Goal: Task Accomplishment & Management: Complete application form

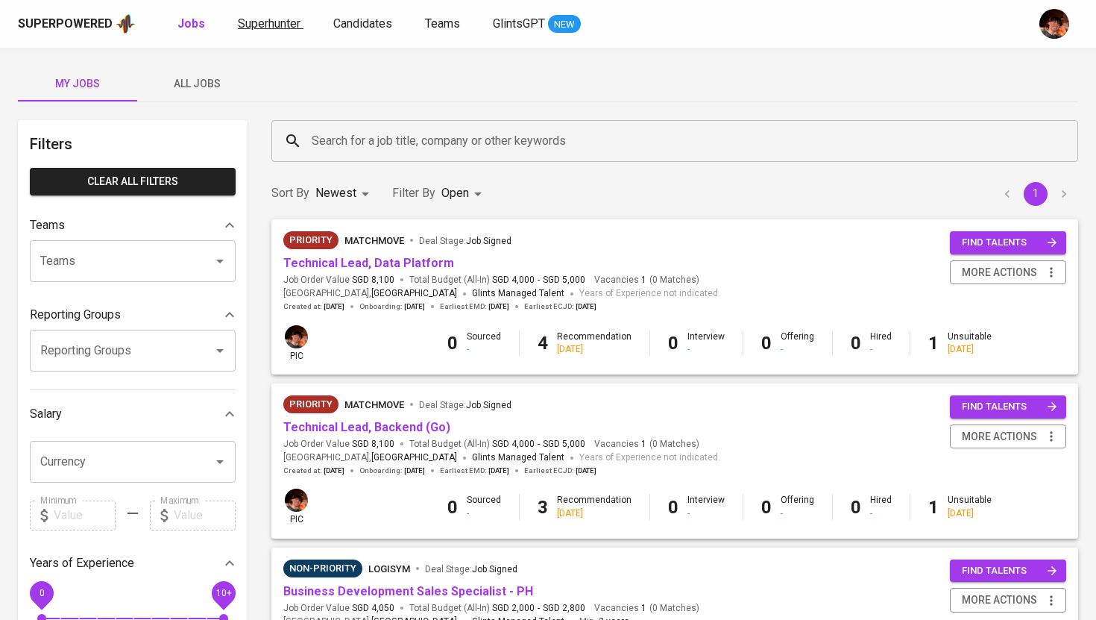
click at [273, 15] on link "Superhunter" at bounding box center [271, 24] width 66 height 19
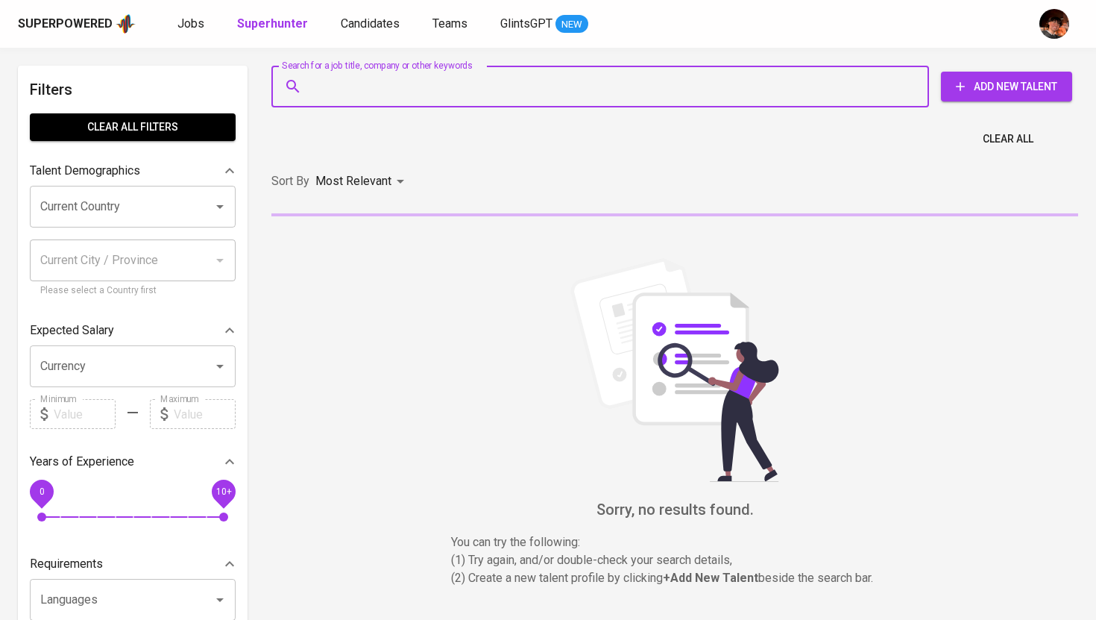
click at [364, 95] on input "Search for a job title, company or other keywords" at bounding box center [604, 86] width 592 height 28
paste input "[EMAIL_ADDRESS][DOMAIN_NAME]"
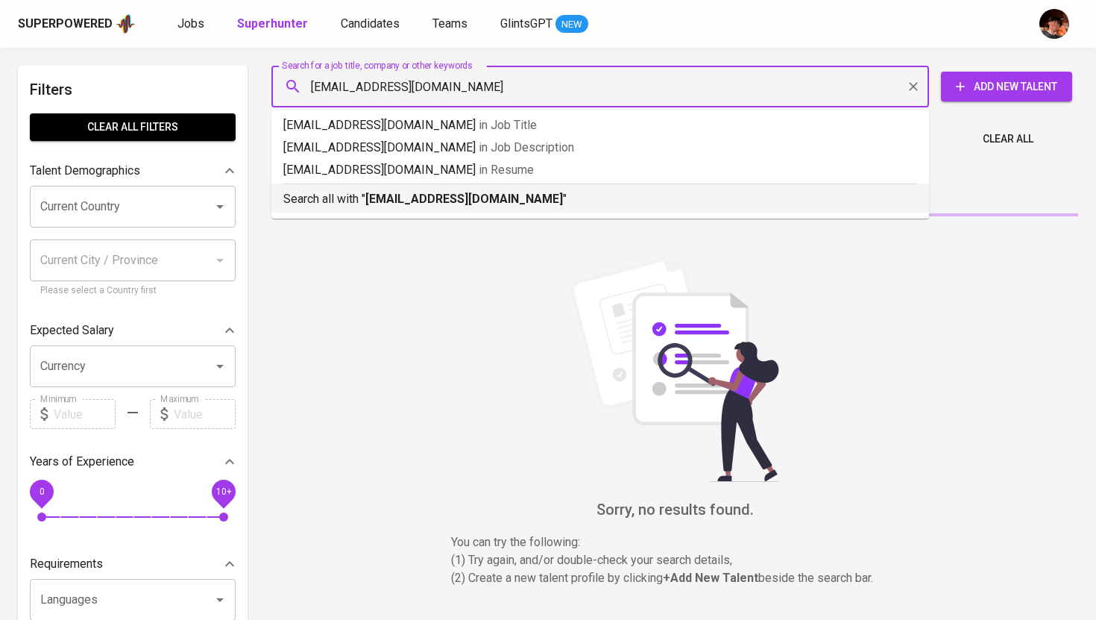
type input "[EMAIL_ADDRESS][DOMAIN_NAME]"
click at [420, 227] on div "Sorry, no results found. You can try the following : (1) Try again, and/or doub…" at bounding box center [674, 422] width 825 height 406
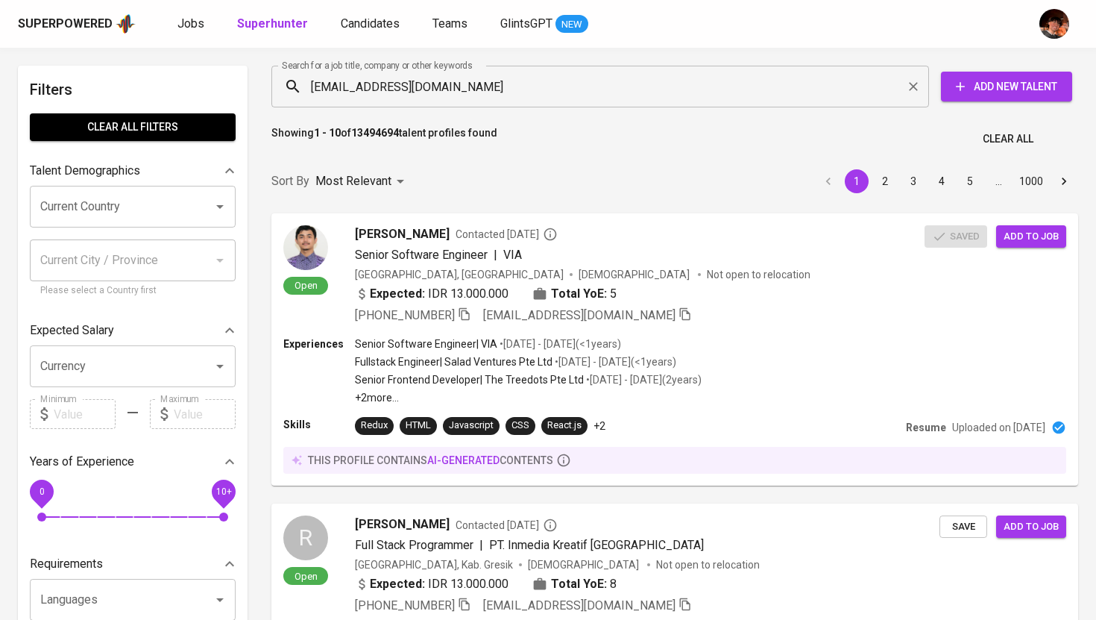
click at [561, 77] on input "[EMAIL_ADDRESS][DOMAIN_NAME]" at bounding box center [604, 86] width 592 height 28
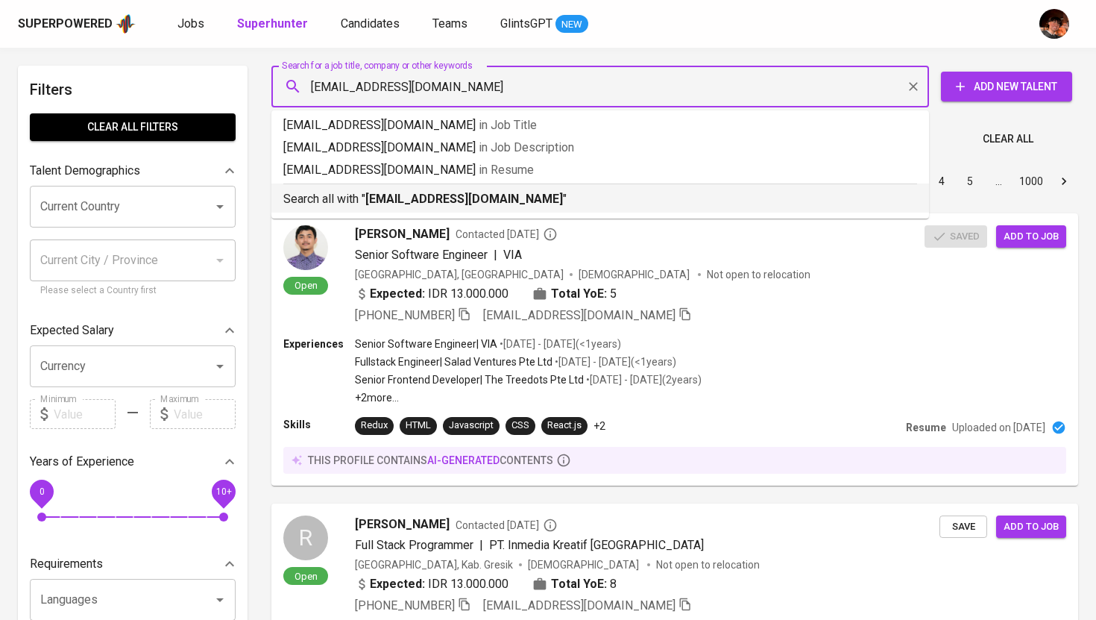
click at [503, 195] on b "[EMAIL_ADDRESS][DOMAIN_NAME]" at bounding box center [464, 199] width 198 height 14
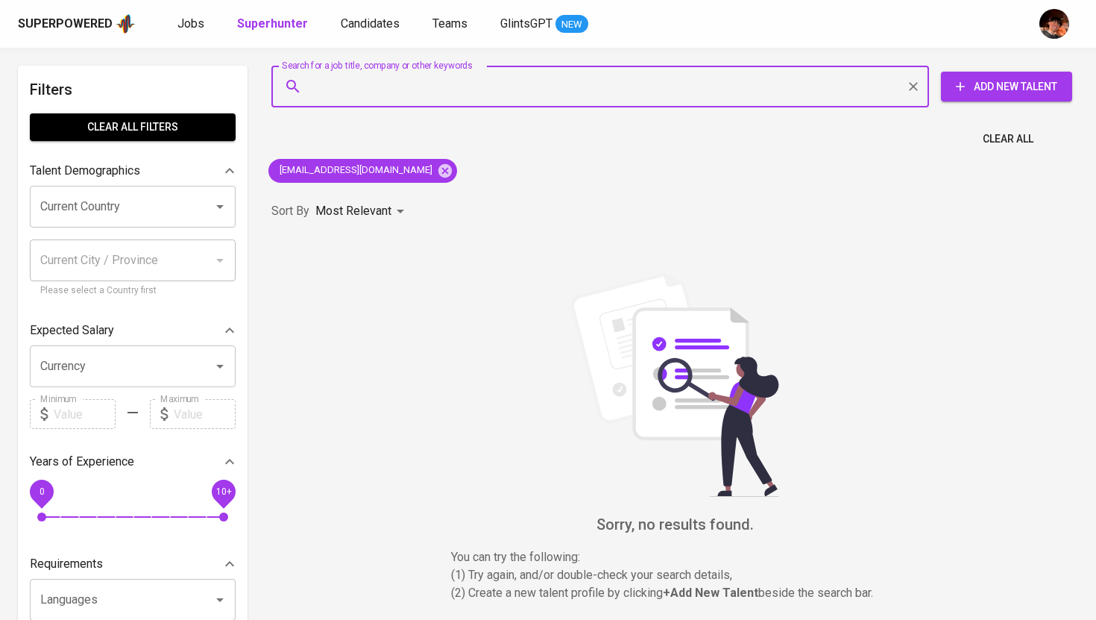
click at [977, 89] on span "Add New Talent" at bounding box center [1006, 87] width 107 height 19
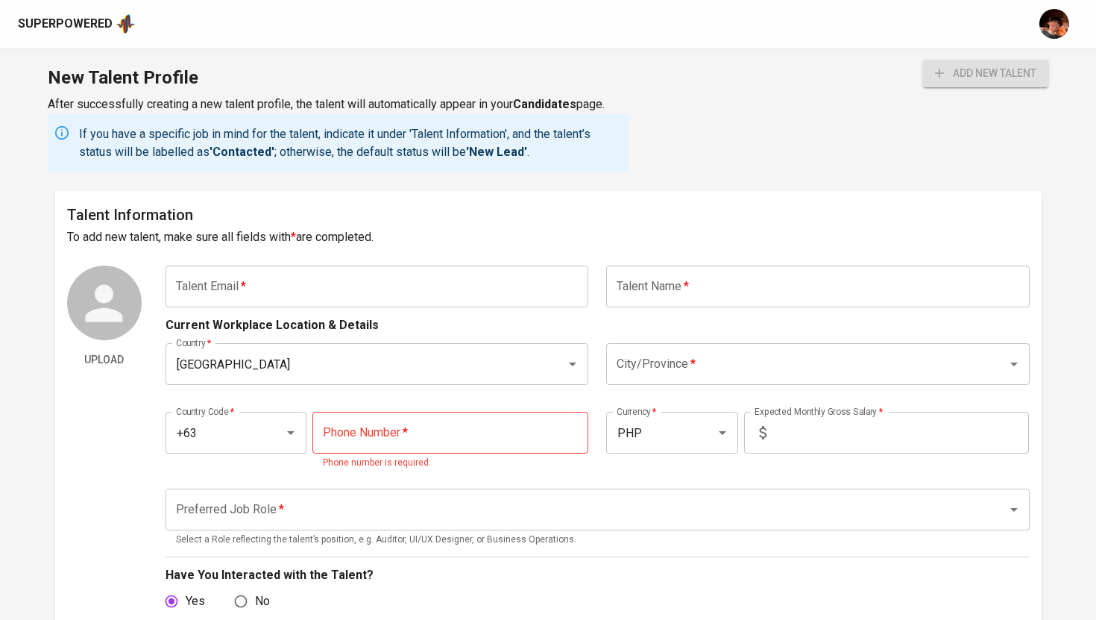
click at [420, 297] on input "text" at bounding box center [377, 286] width 423 height 42
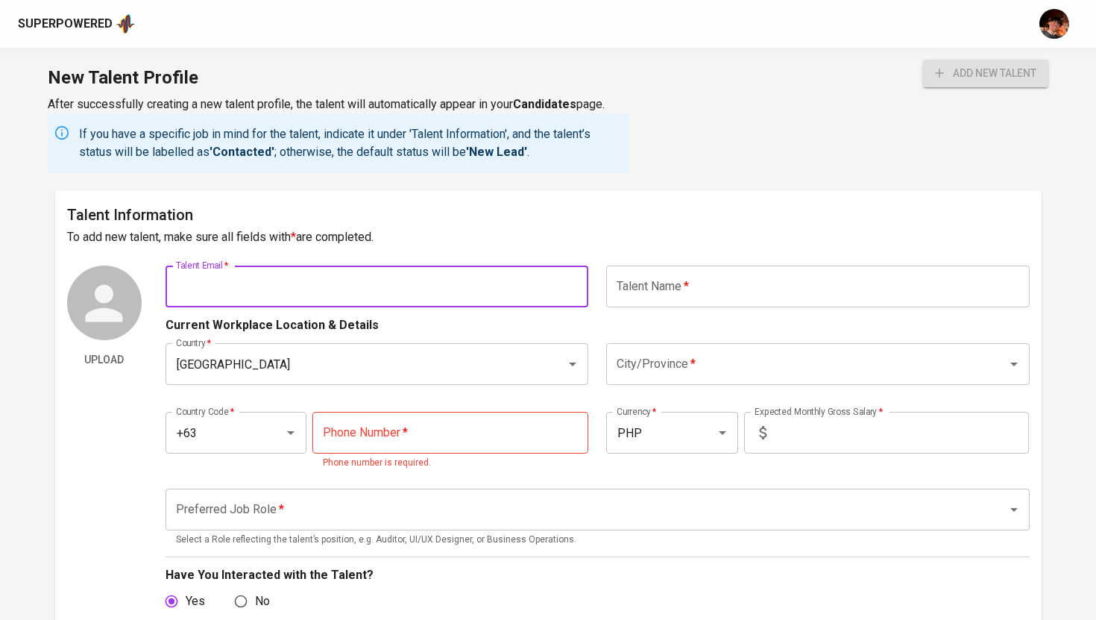
paste input "[EMAIL_ADDRESS][DOMAIN_NAME]"
type input "[EMAIL_ADDRESS][DOMAIN_NAME]"
click at [768, 289] on input "text" at bounding box center [817, 286] width 423 height 42
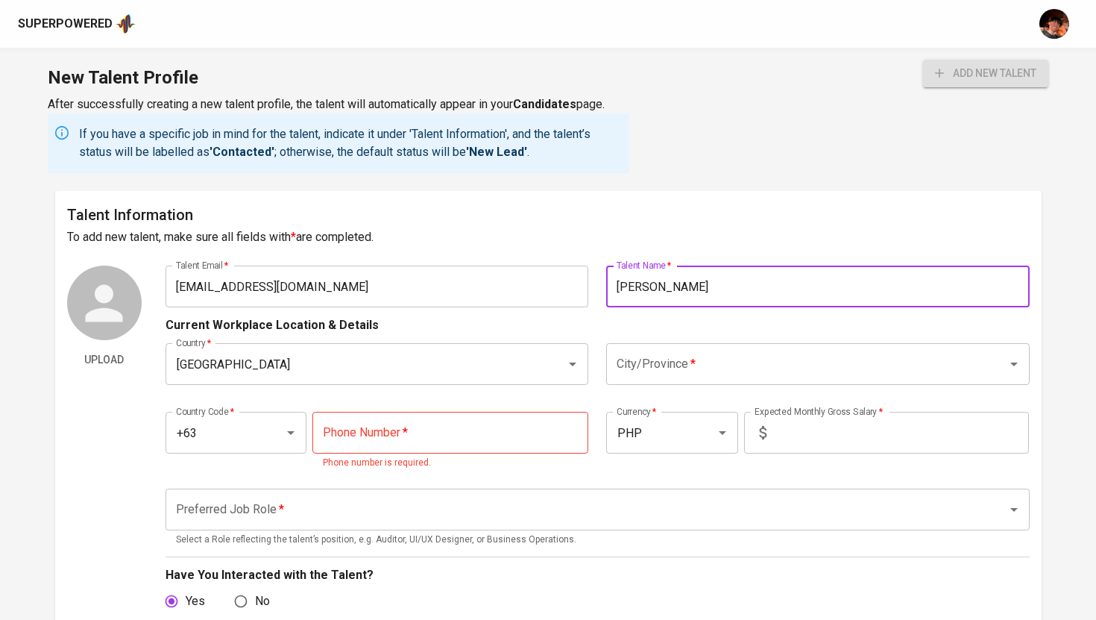
type input "[PERSON_NAME]"
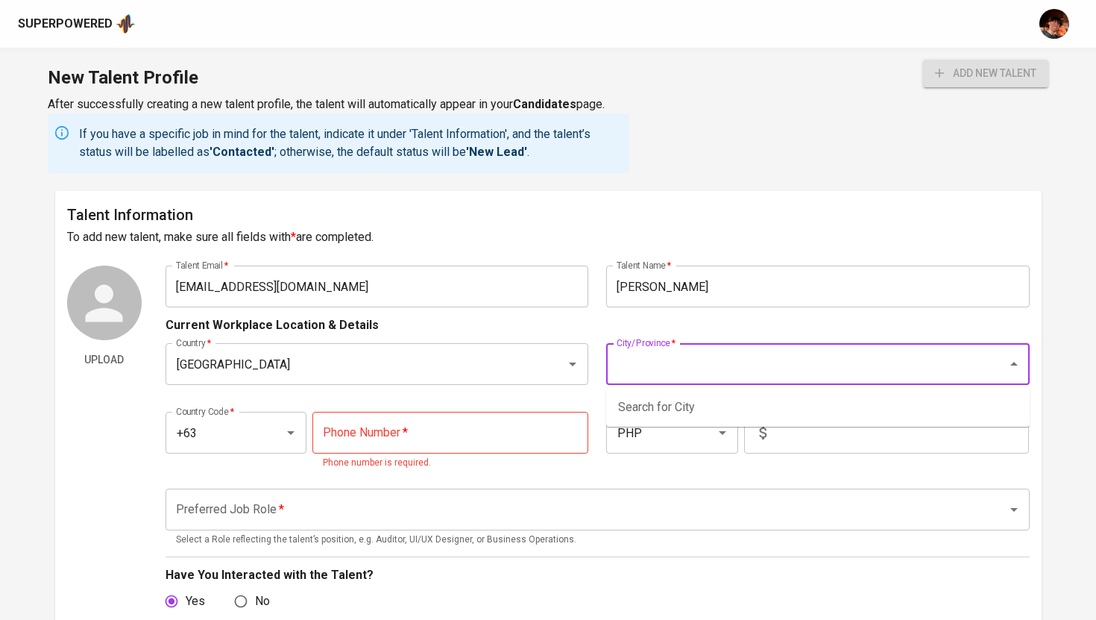
click at [707, 350] on input "City/Province   *" at bounding box center [797, 364] width 368 height 28
type input "Cebu"
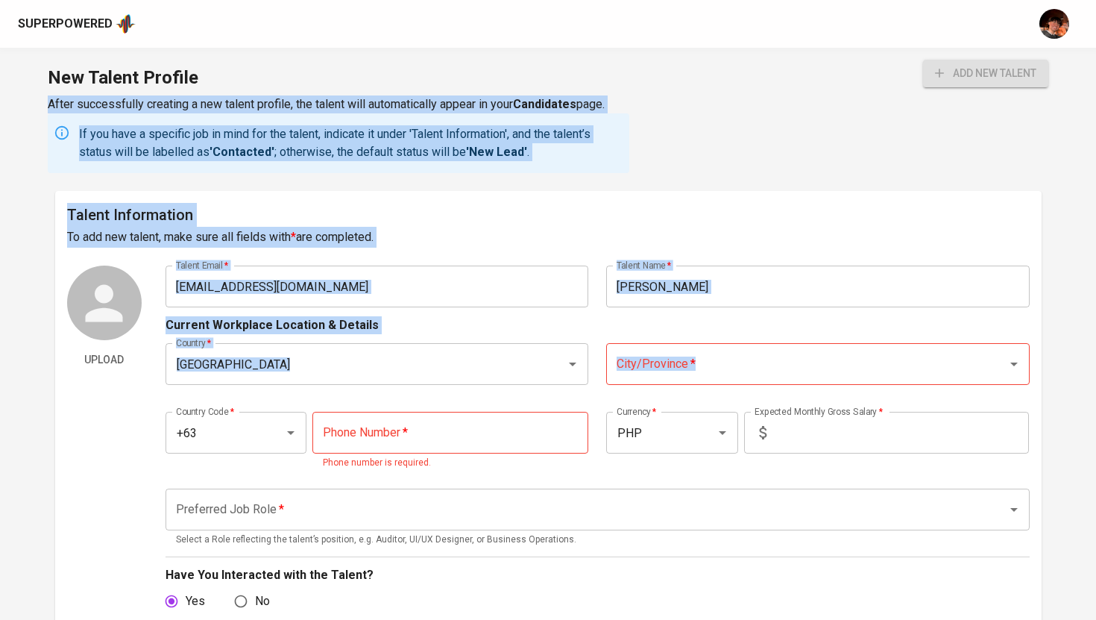
drag, startPoint x: 525, startPoint y: 76, endPoint x: 654, endPoint y: 361, distance: 312.6
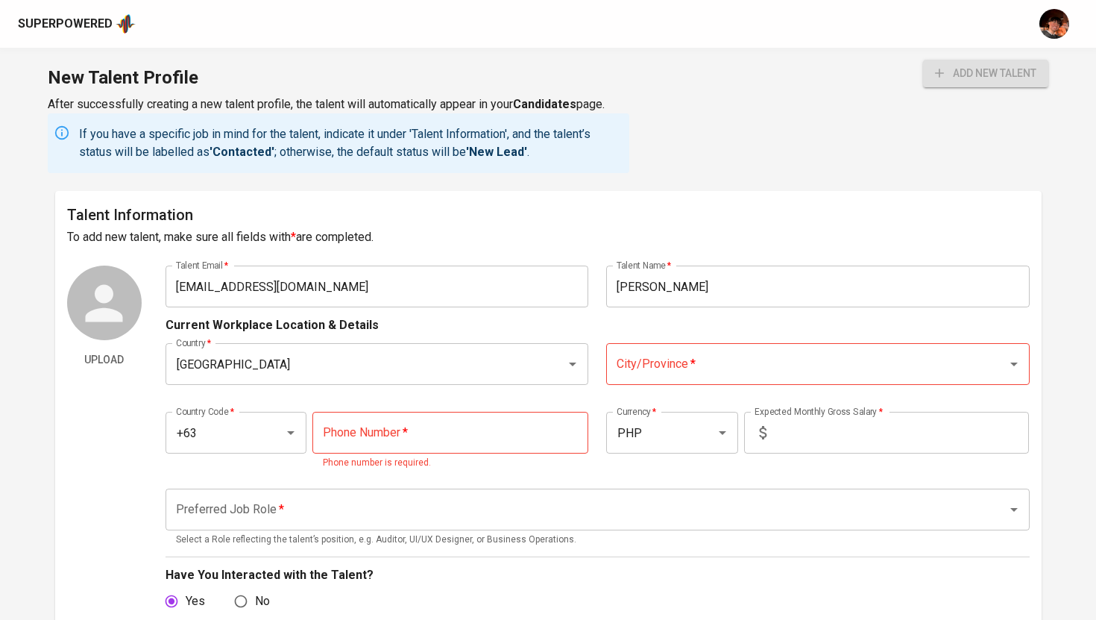
click at [654, 361] on input "City/Province   *" at bounding box center [797, 364] width 368 height 28
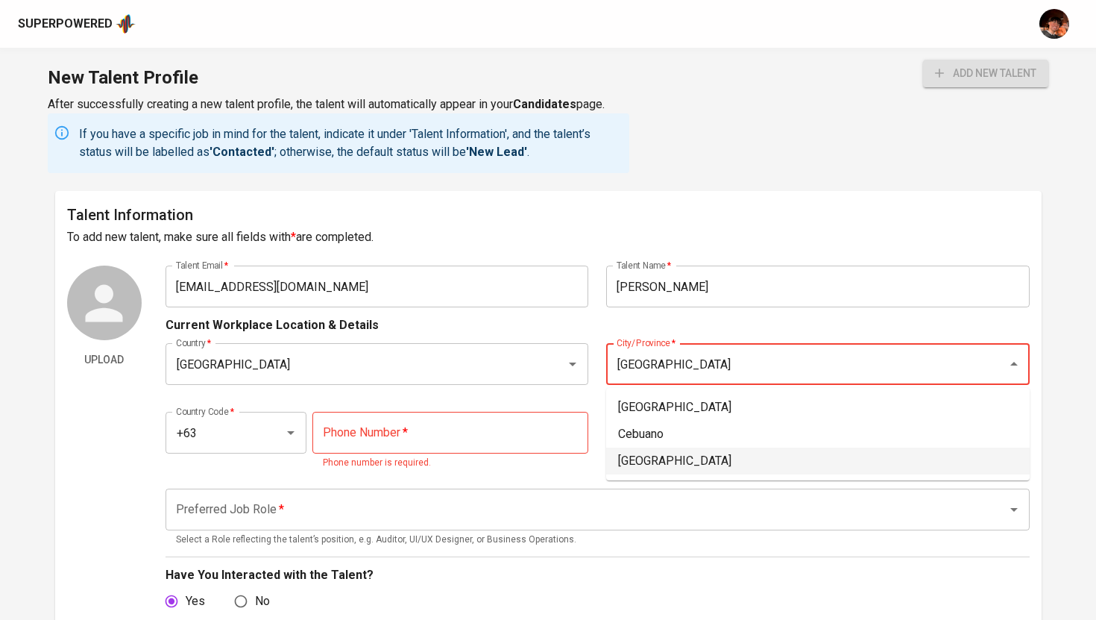
click at [678, 459] on li "[GEOGRAPHIC_DATA]" at bounding box center [817, 460] width 423 height 27
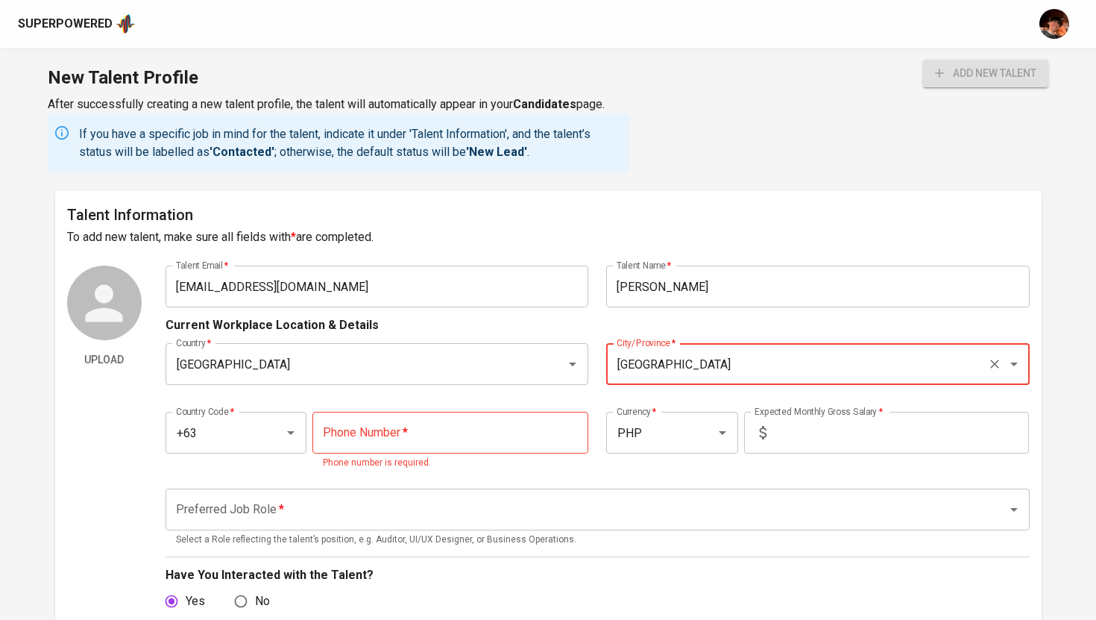
type input "[GEOGRAPHIC_DATA]"
click at [424, 429] on input "tel" at bounding box center [450, 433] width 276 height 42
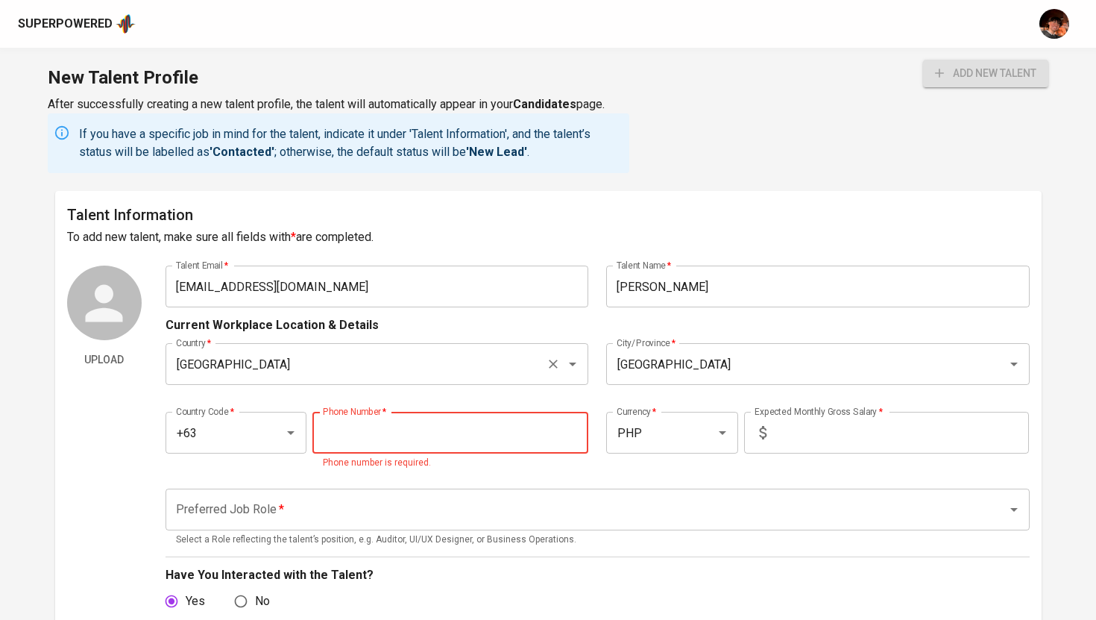
paste input "[PHONE_NUMBER]"
type input "[PHONE_NUMBER]"
click at [813, 421] on input "text" at bounding box center [900, 433] width 256 height 42
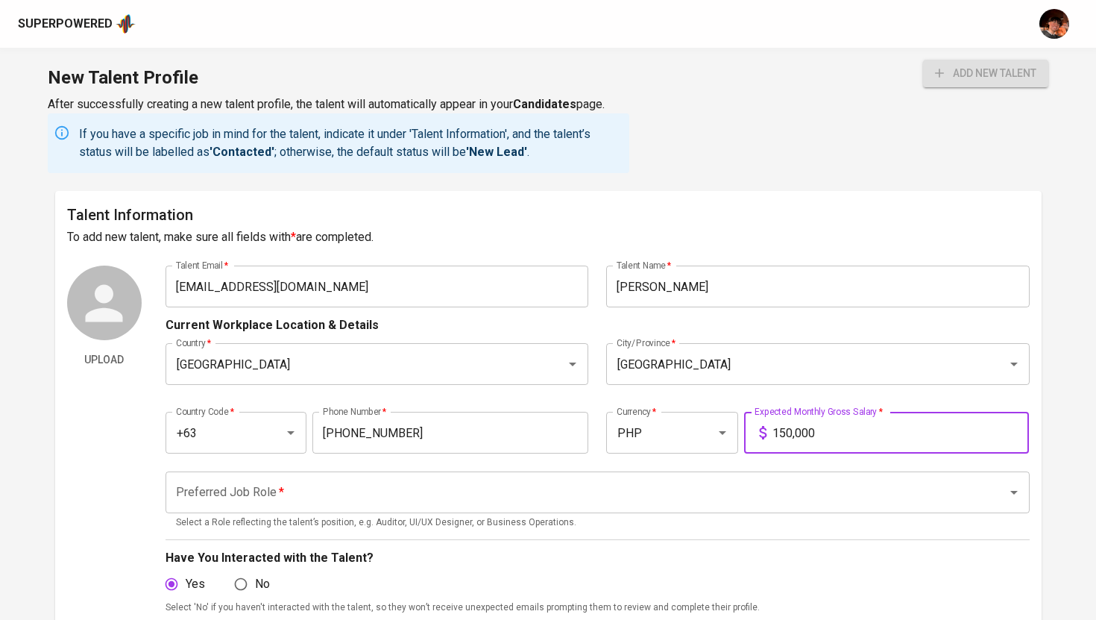
type input "150,000"
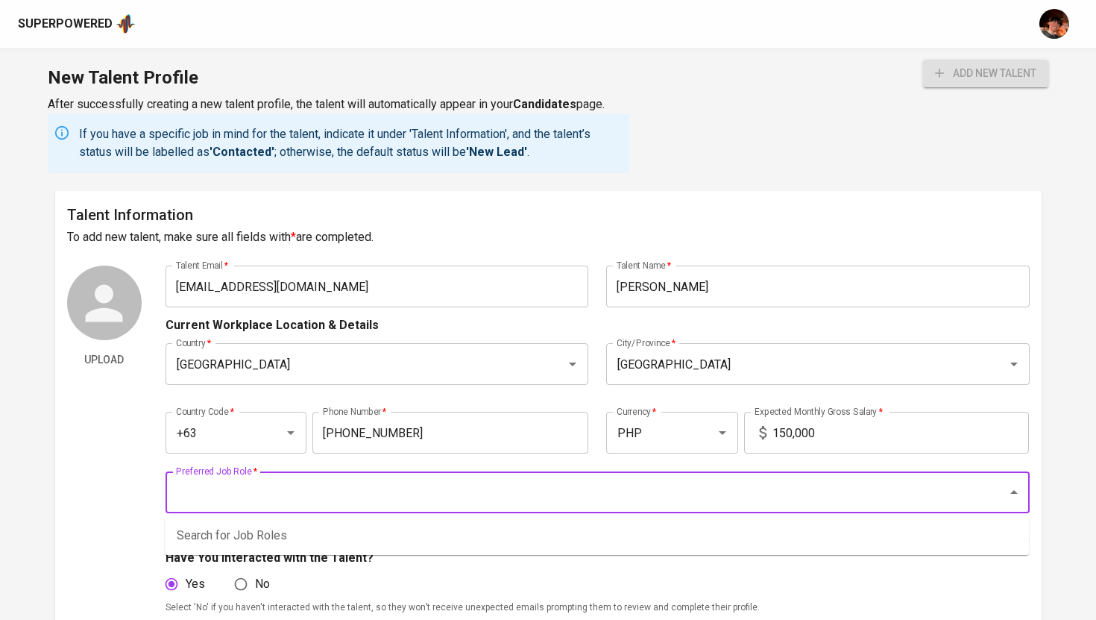
click at [679, 491] on input "Preferred Job Role   *" at bounding box center [576, 492] width 809 height 28
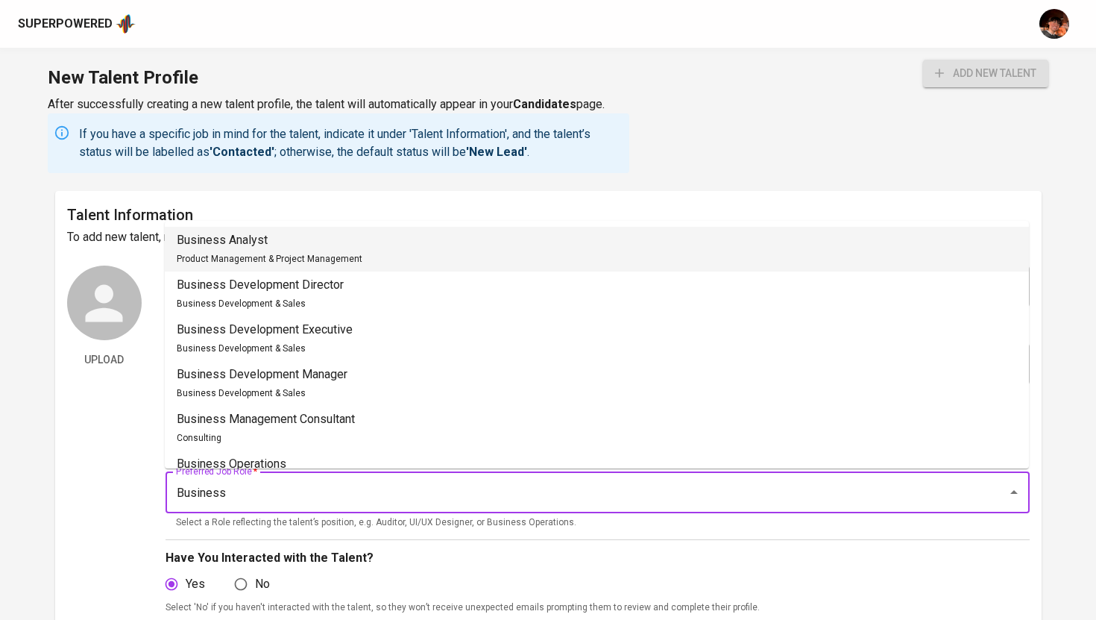
click at [290, 253] on div "Business Analyst Product Management & Project Management" at bounding box center [270, 249] width 186 height 36
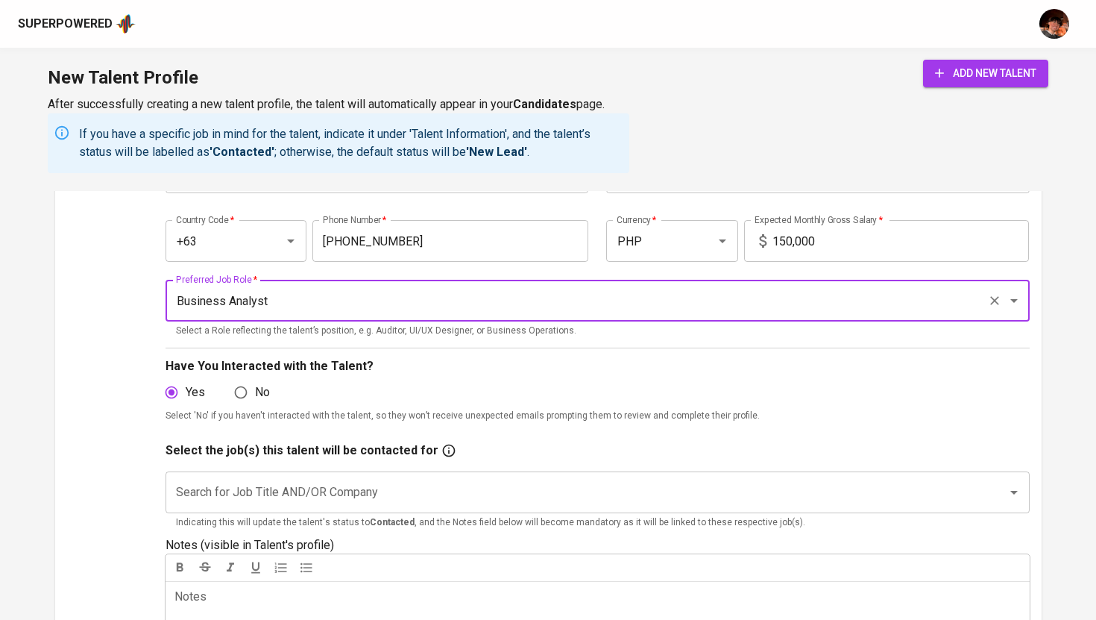
scroll to position [201, 0]
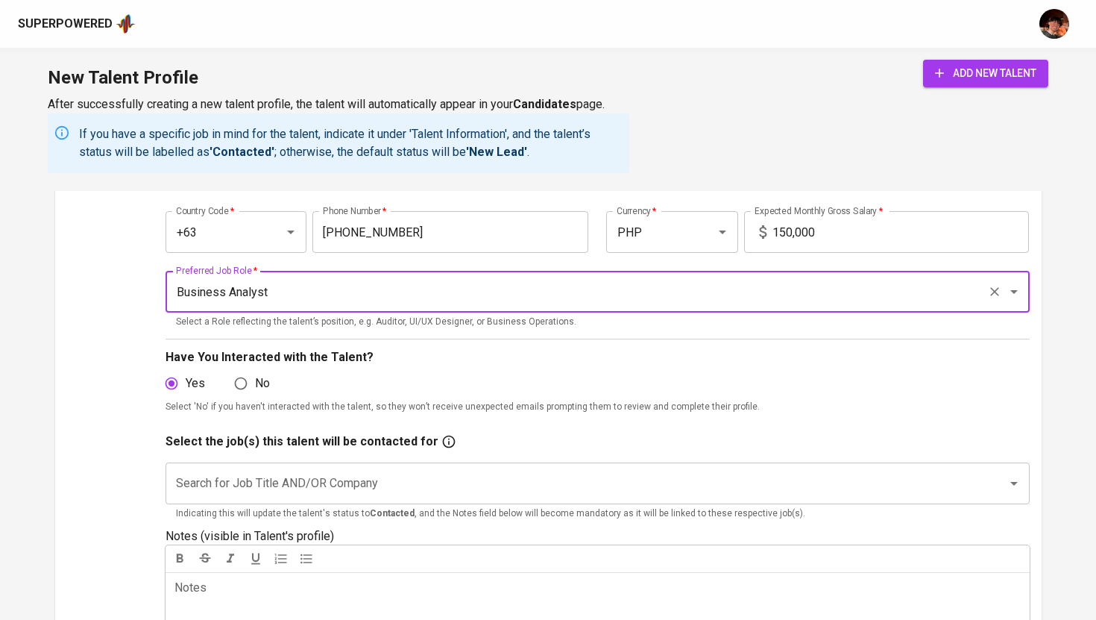
type input "Business Analyst"
click at [306, 483] on input "Search for Job Title AND/OR Company" at bounding box center [576, 483] width 809 height 28
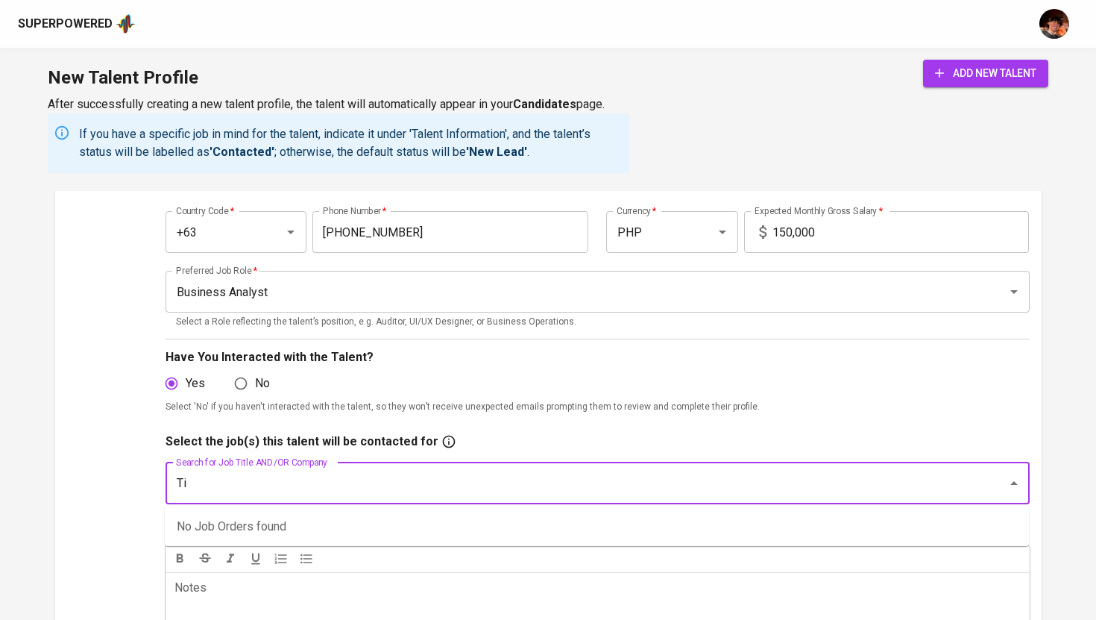
type input "T"
type input "A"
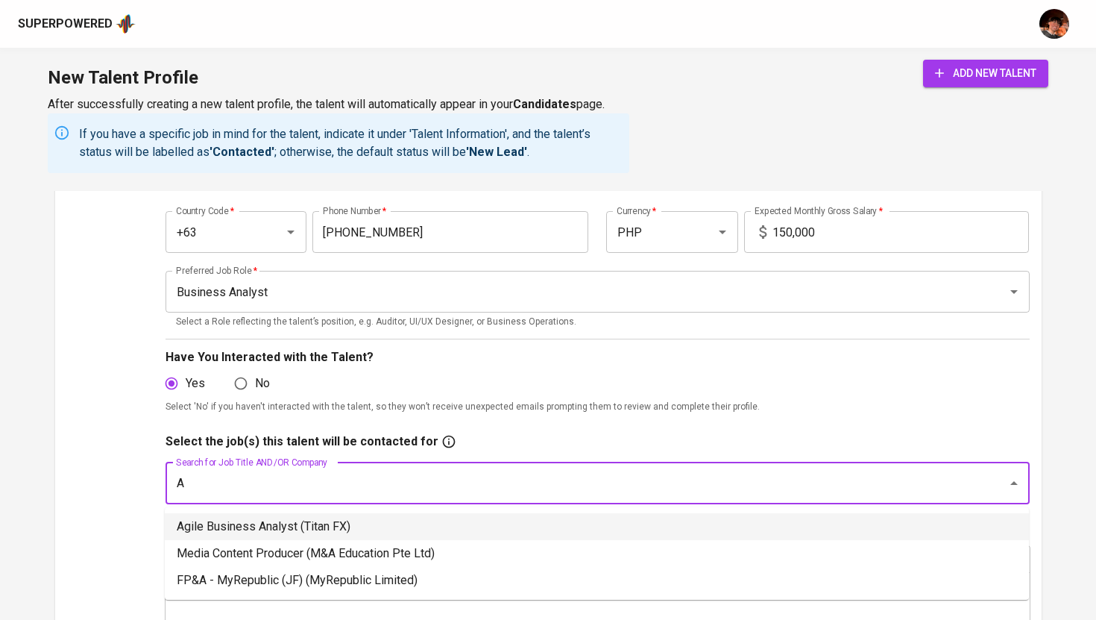
click at [390, 524] on li "Agile Business Analyst (Titan FX)" at bounding box center [597, 526] width 864 height 27
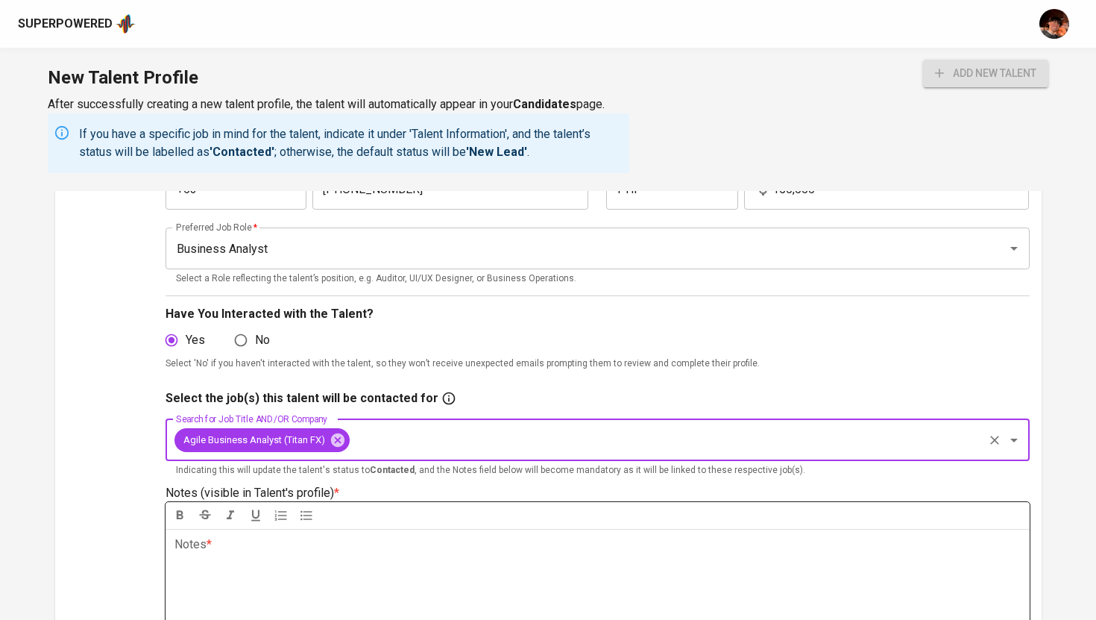
scroll to position [272, 0]
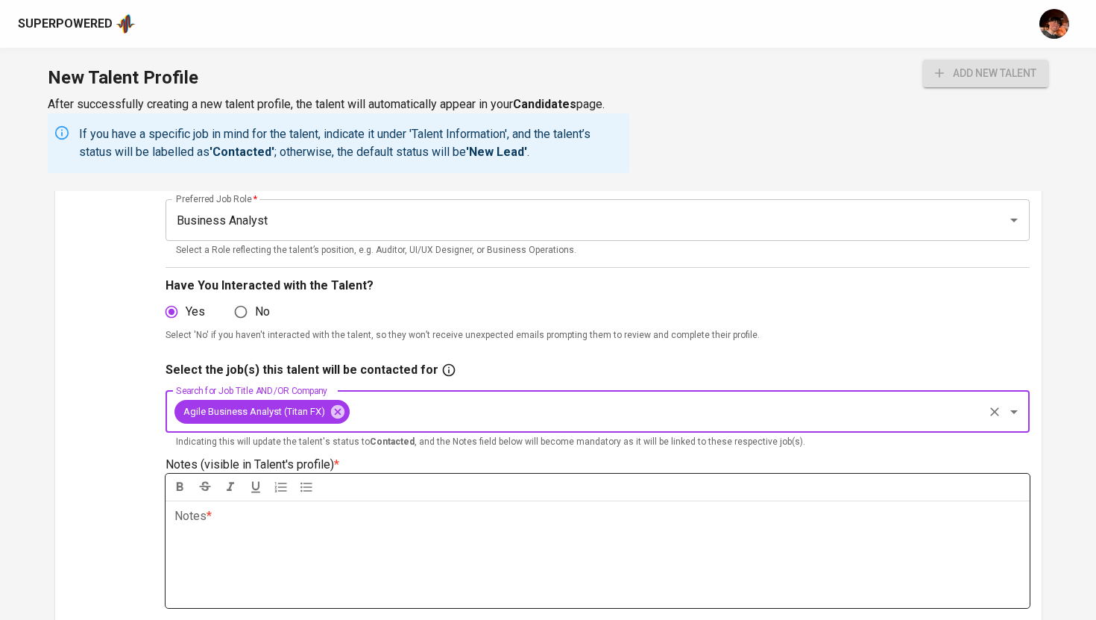
click at [273, 567] on div "Notes * ﻿" at bounding box center [598, 553] width 864 height 107
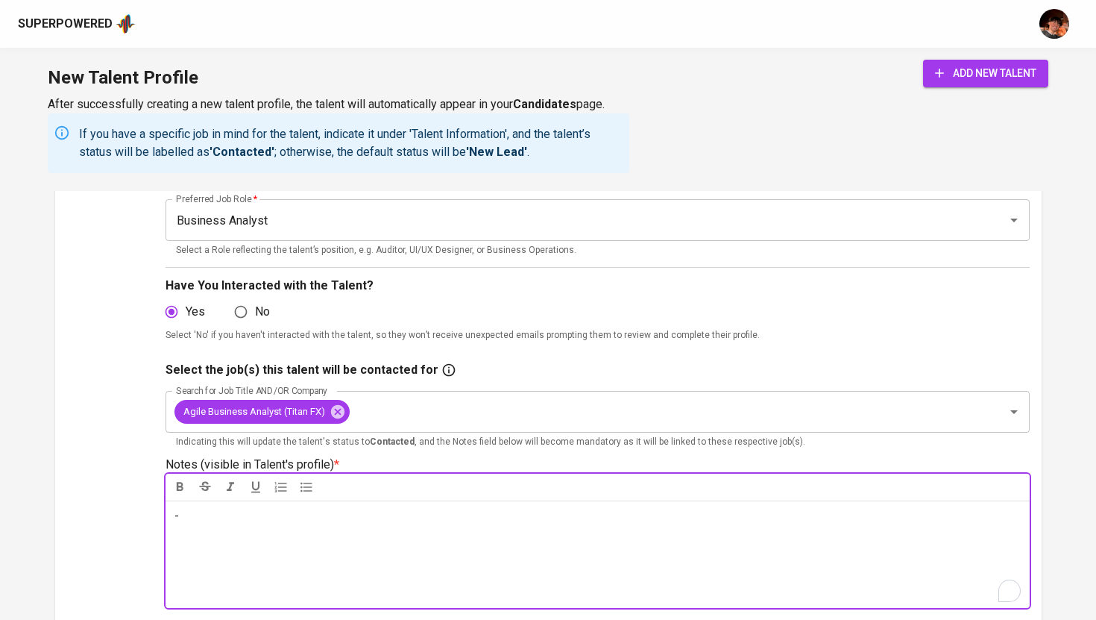
click at [946, 72] on span "add new talent" at bounding box center [985, 73] width 101 height 19
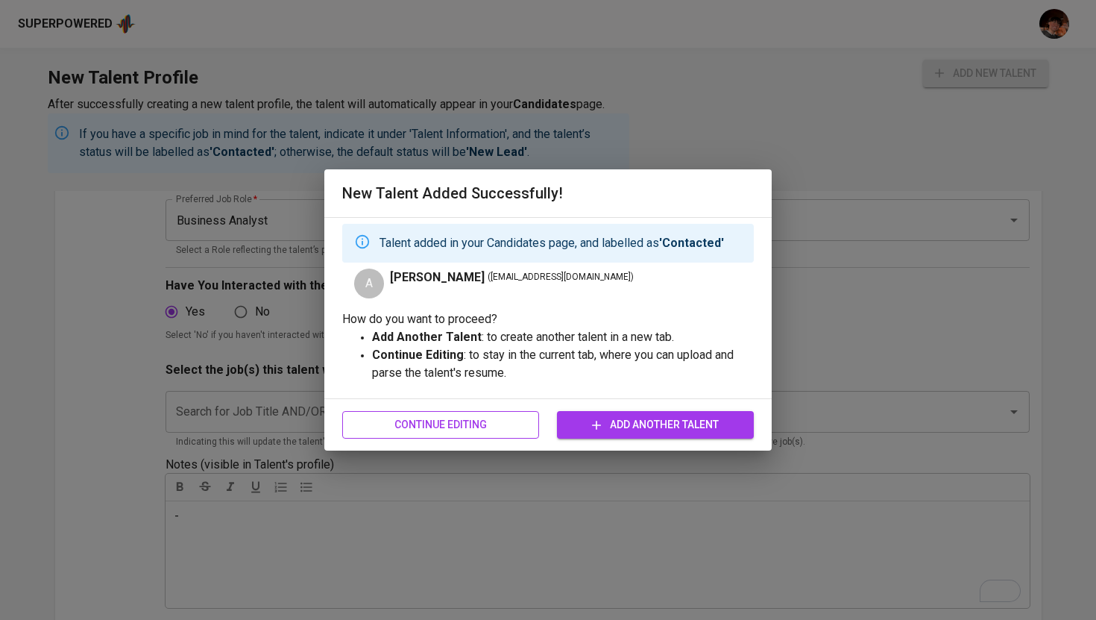
click at [393, 432] on span "Continue Editing" at bounding box center [440, 424] width 173 height 19
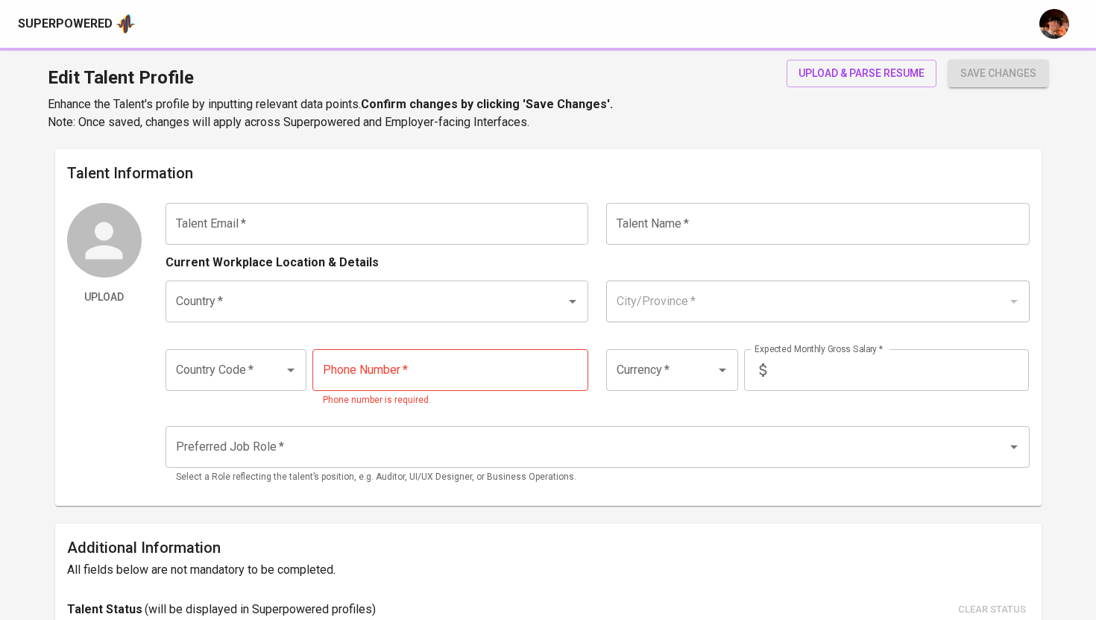
type input "abigael.vivares@gmail.com"
type input "Abigael Seville"
type input "[GEOGRAPHIC_DATA]"
type input "Cebu City"
type input "+63"
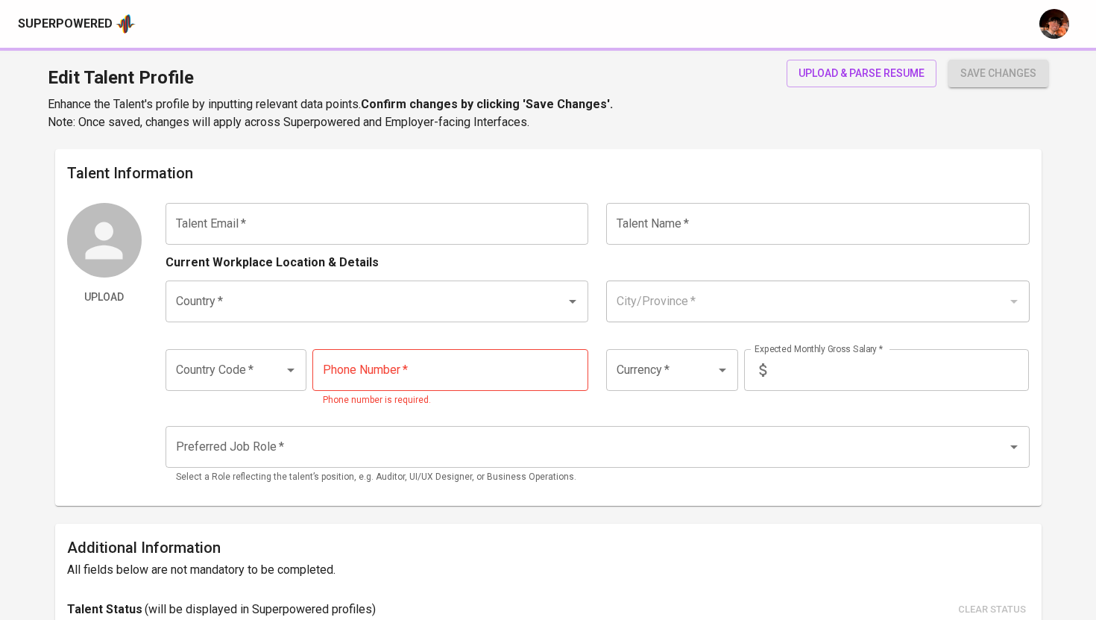
type input "942-655-1249"
type input "PHP"
type input "150,000"
type input "Business Analyst"
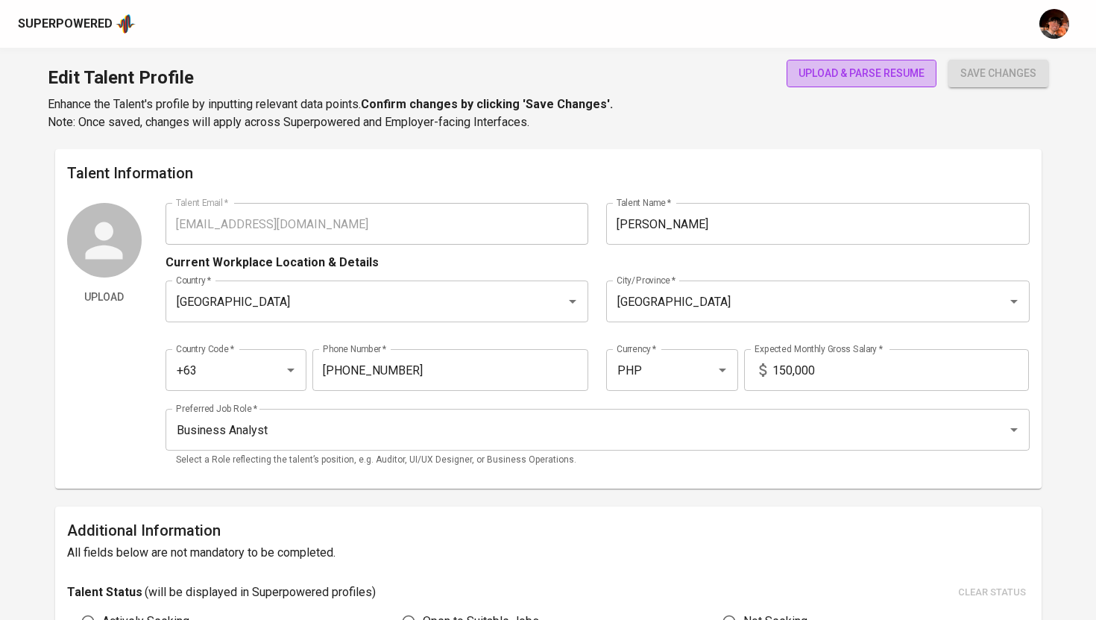
click at [805, 69] on span "upload & parse resume" at bounding box center [861, 73] width 126 height 19
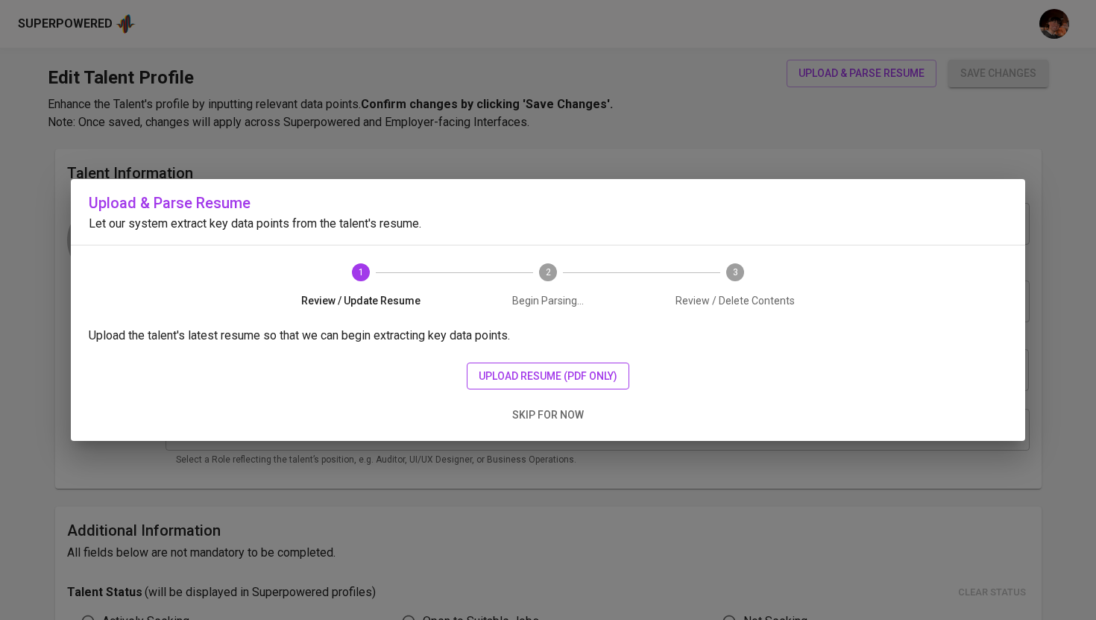
click at [549, 364] on button "upload resume (pdf only)" at bounding box center [548, 376] width 163 height 28
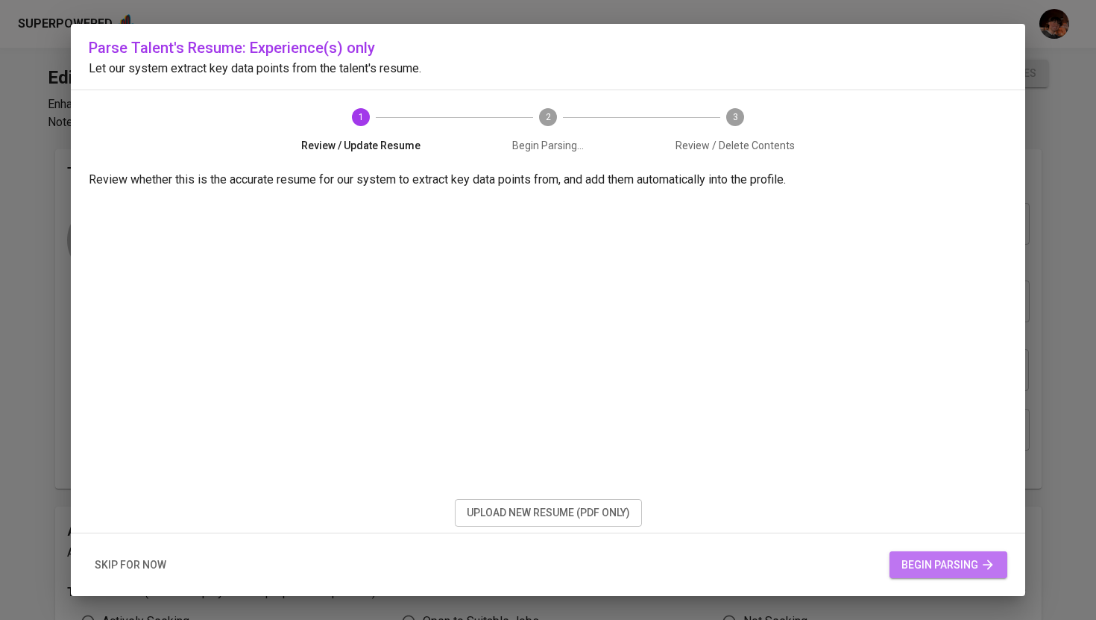
click at [906, 564] on span "begin parsing" at bounding box center [948, 564] width 94 height 19
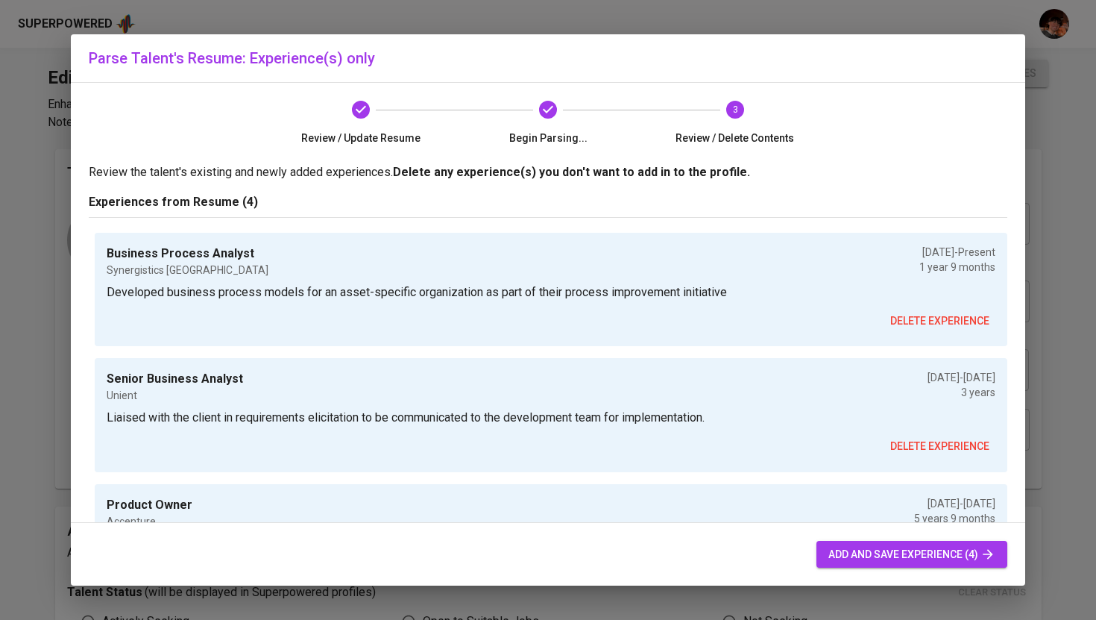
click at [858, 573] on div "add and save experience (4)" at bounding box center [548, 554] width 954 height 63
click at [856, 549] on span "add and save experience (4)" at bounding box center [911, 554] width 167 height 19
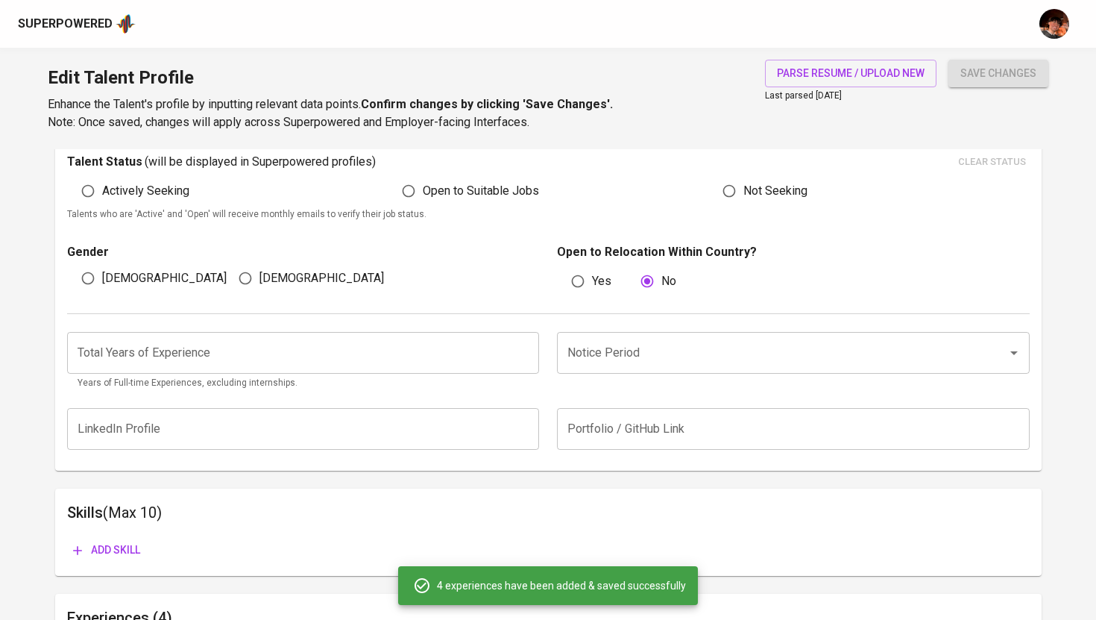
scroll to position [429, 0]
click at [394, 362] on input "number" at bounding box center [303, 354] width 473 height 42
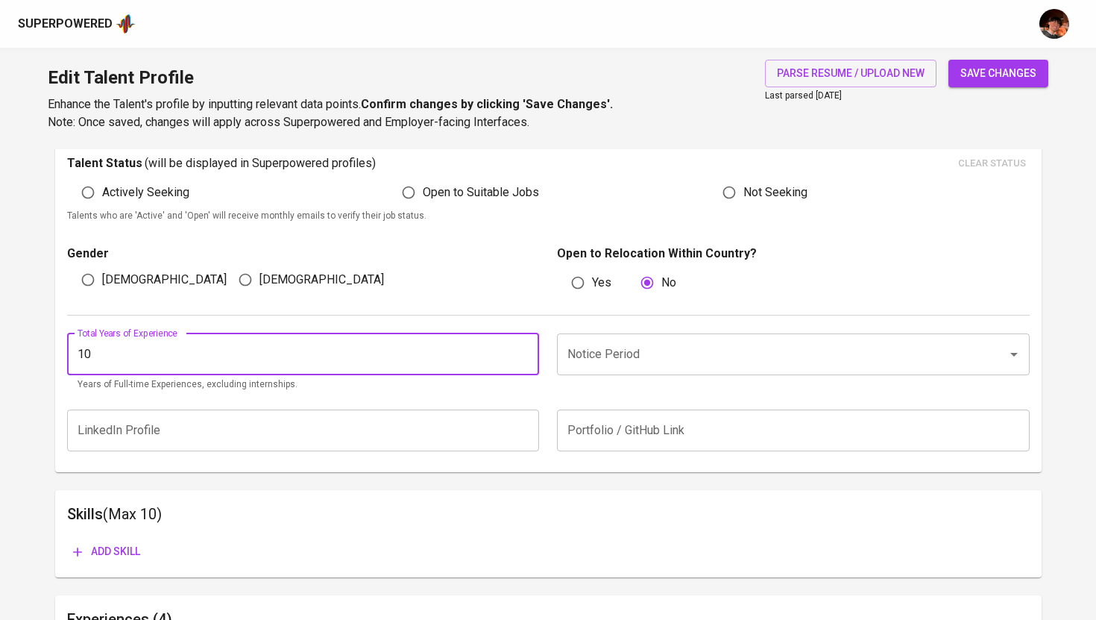
type input "10"
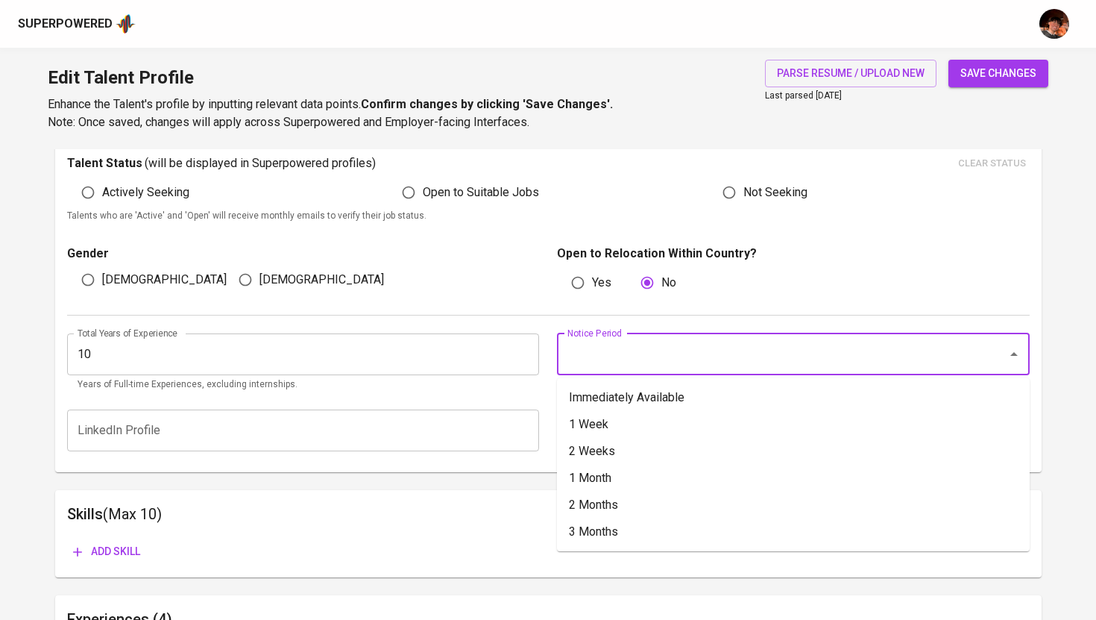
click at [696, 362] on input "Notice Period" at bounding box center [773, 354] width 418 height 28
click at [626, 481] on li "1 Month" at bounding box center [793, 477] width 473 height 27
type input "1 Month"
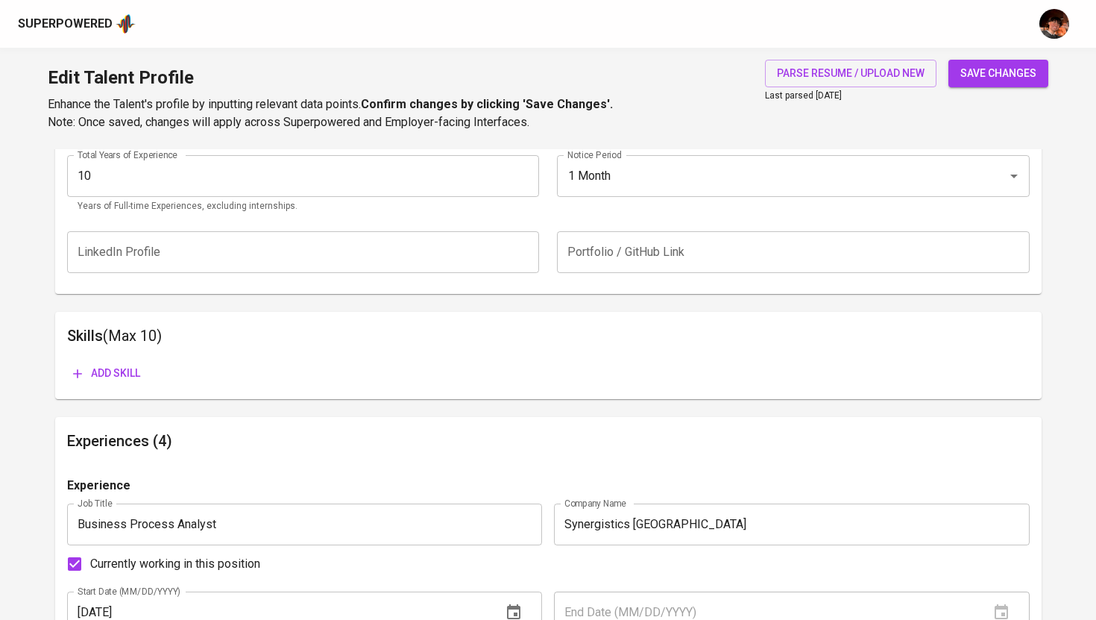
scroll to position [631, 0]
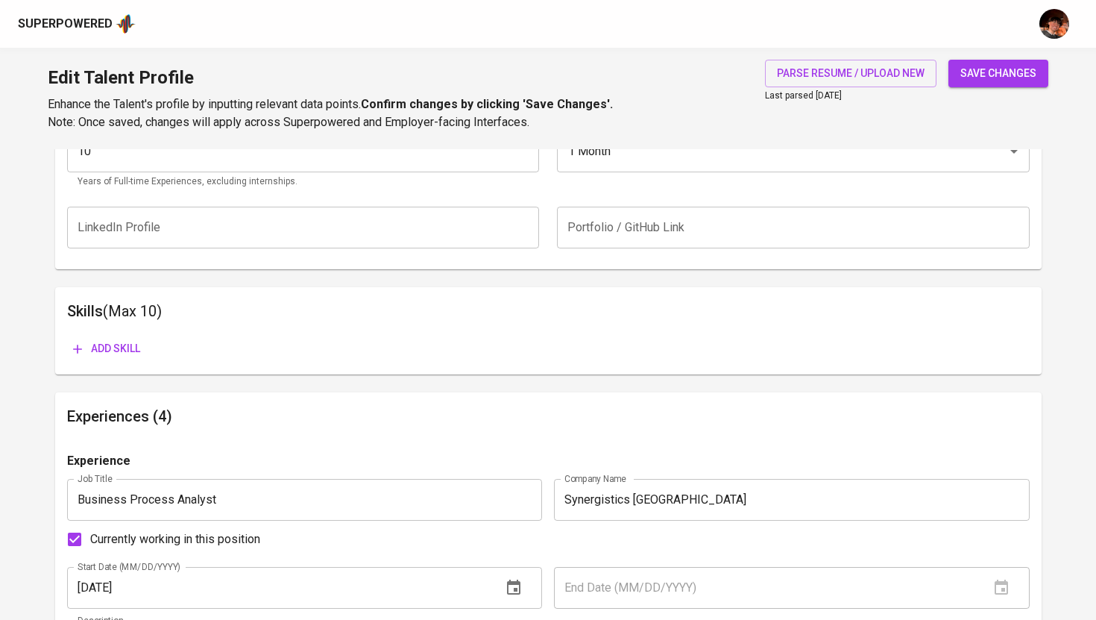
click at [117, 344] on span "Add skill" at bounding box center [106, 348] width 67 height 19
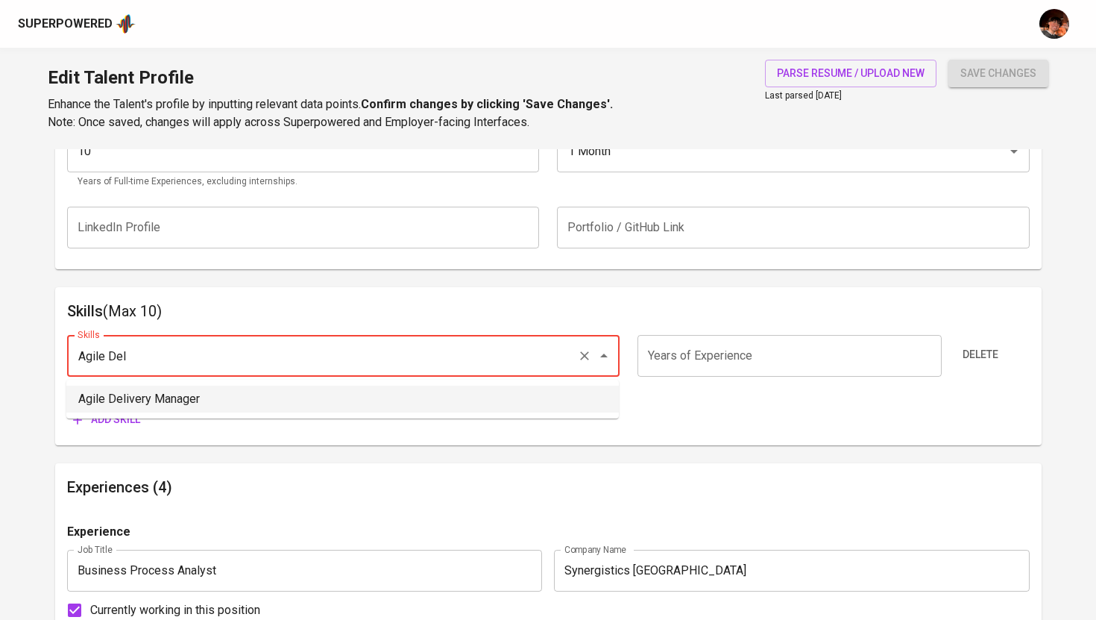
click at [294, 397] on li "Agile Delivery Manager" at bounding box center [342, 398] width 552 height 27
type input "Agile Delivery Manager"
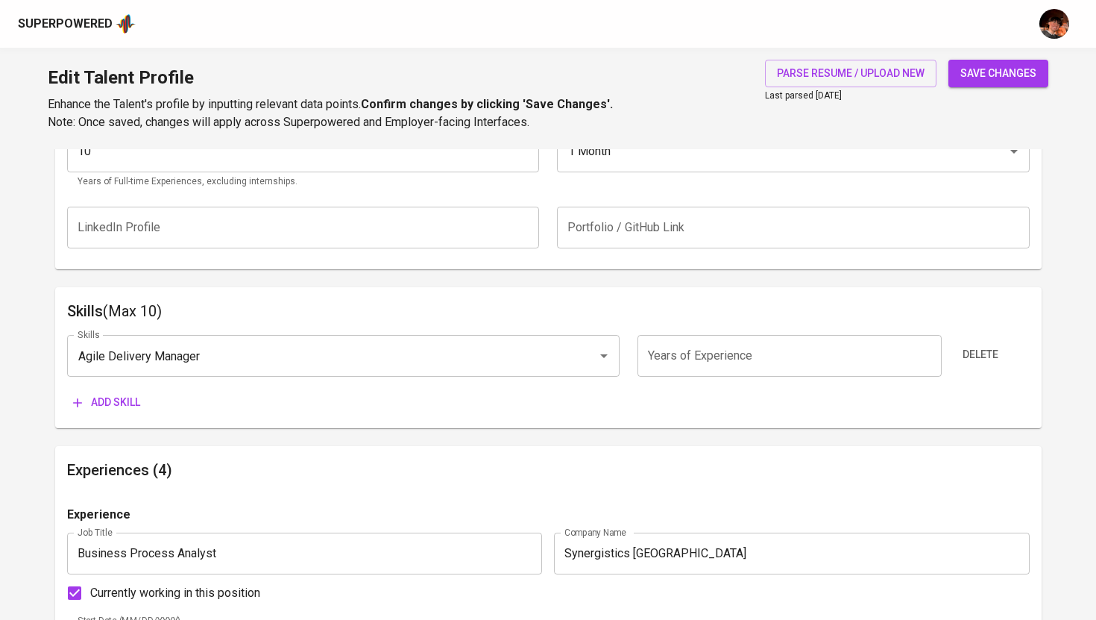
click at [780, 355] on input "number" at bounding box center [789, 356] width 304 height 42
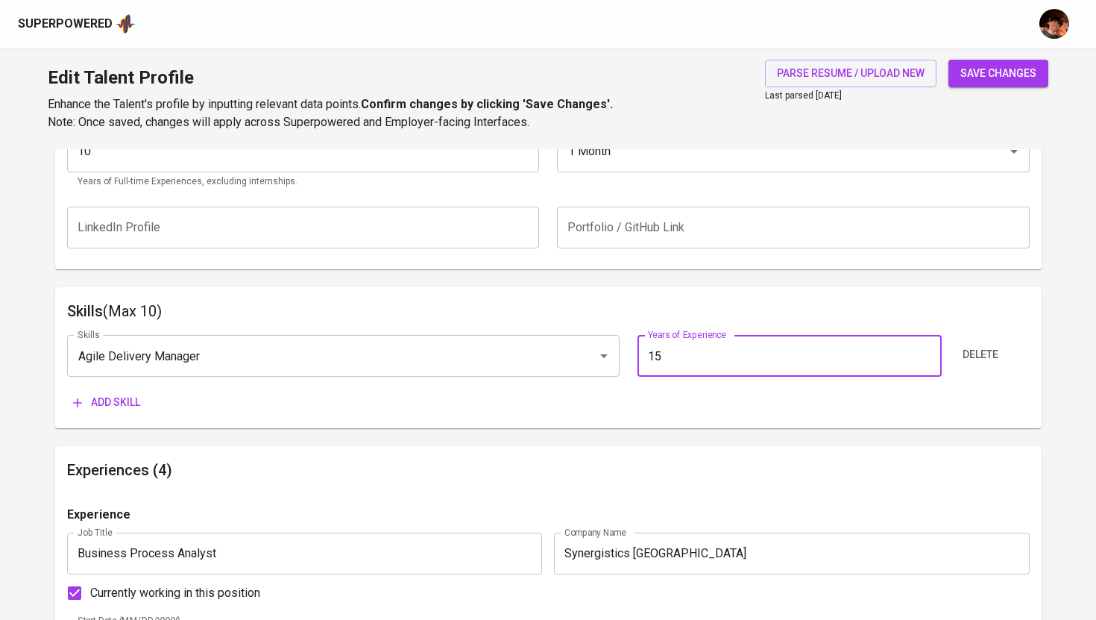
type input "1"
type input "5"
click at [127, 404] on span "Add skill" at bounding box center [106, 402] width 67 height 19
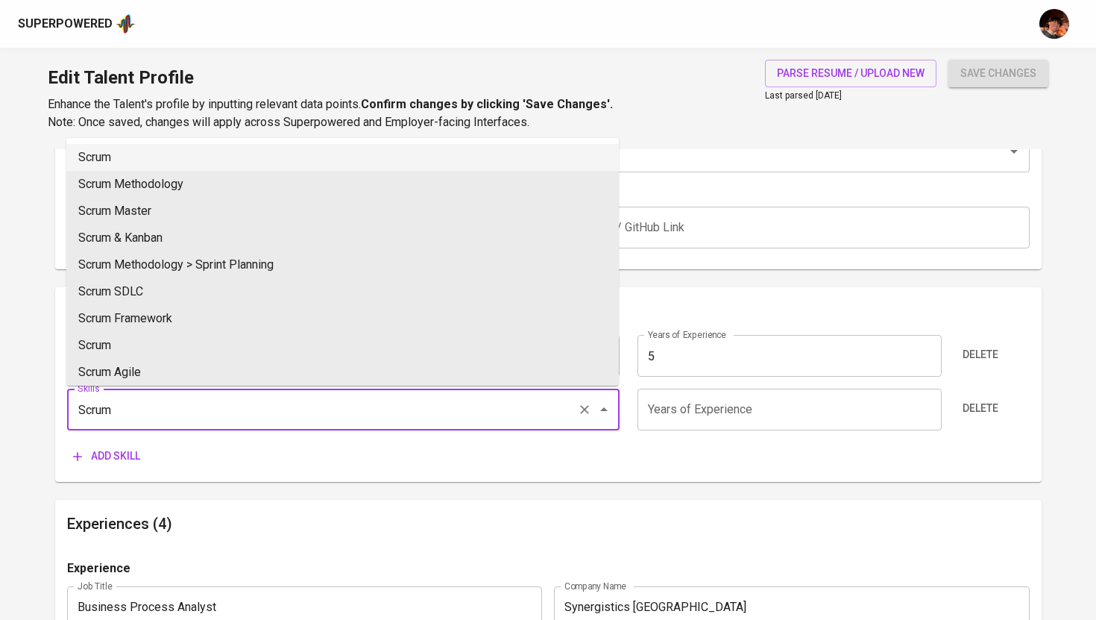
click at [222, 163] on li "Scrum" at bounding box center [342, 157] width 552 height 27
type input "Scrum"
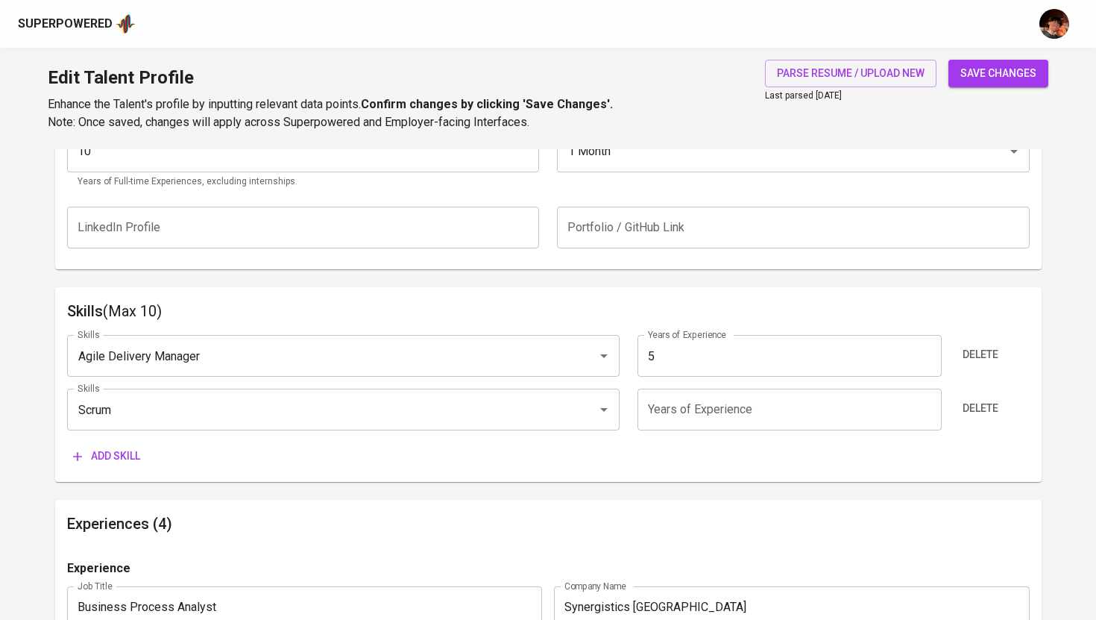
click at [703, 417] on input "number" at bounding box center [789, 409] width 304 height 42
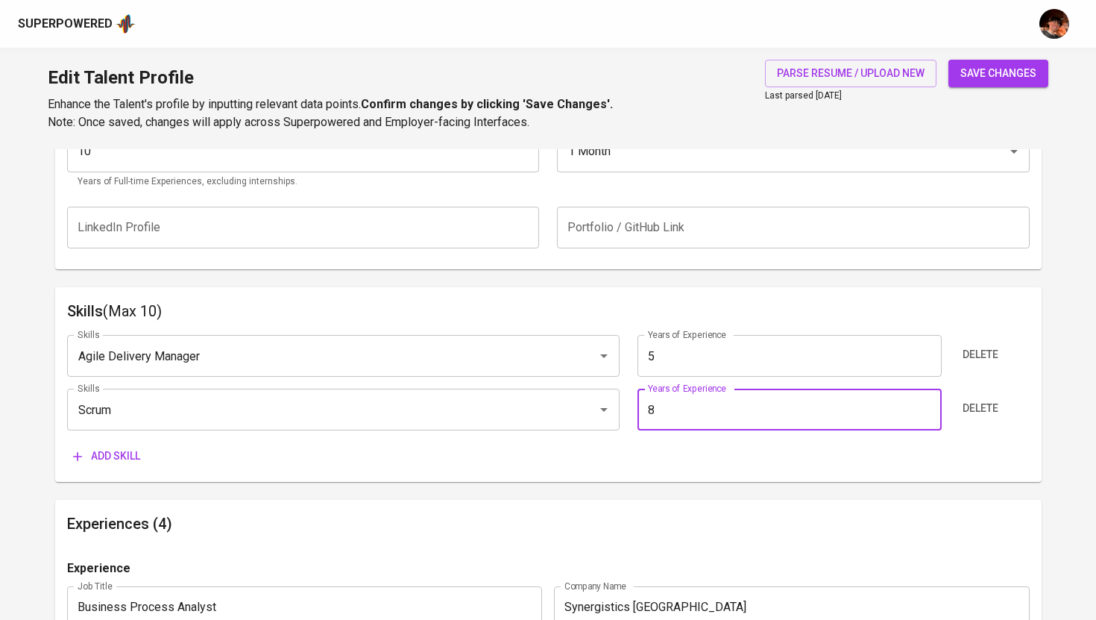
type input "8"
click at [128, 447] on span "Add skill" at bounding box center [106, 456] width 67 height 19
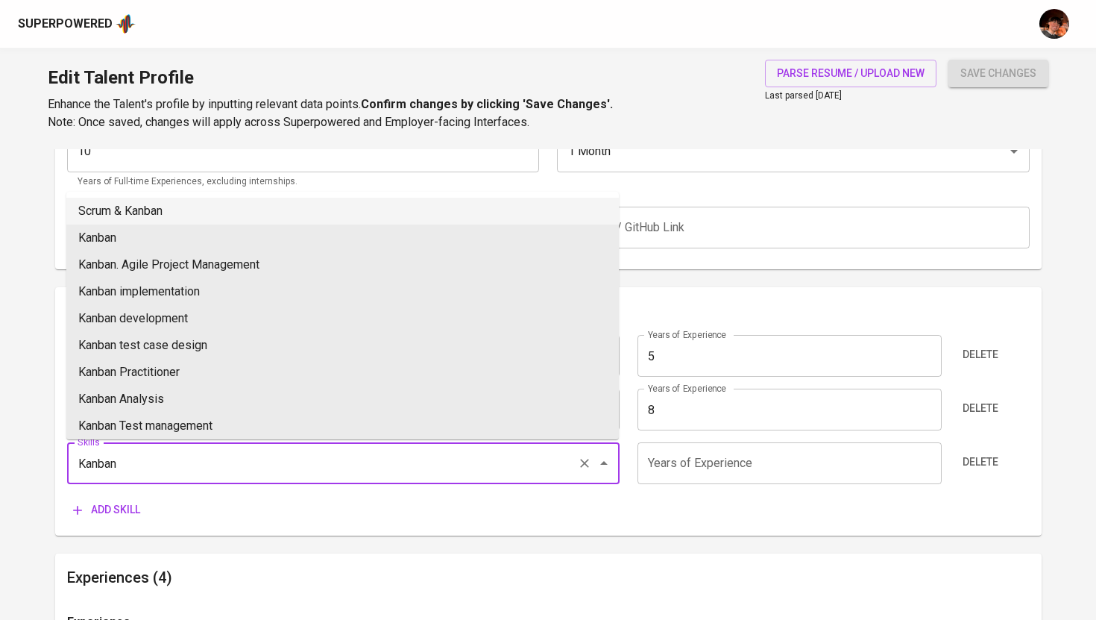
type input "Kanban"
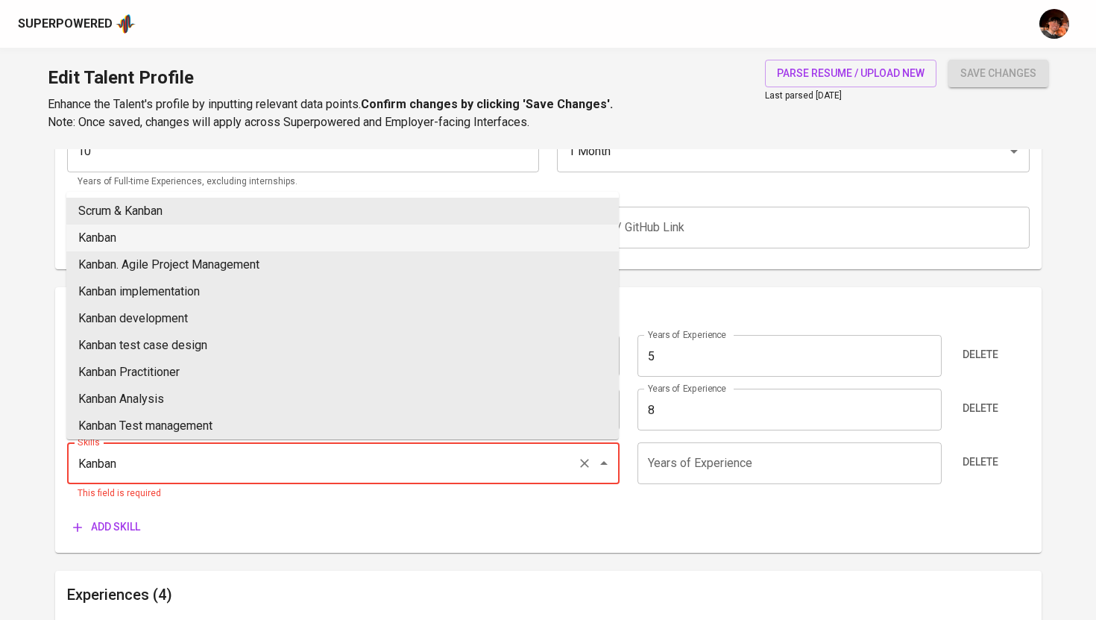
click at [207, 232] on li "Kanban" at bounding box center [342, 237] width 552 height 27
type input "Kanban"
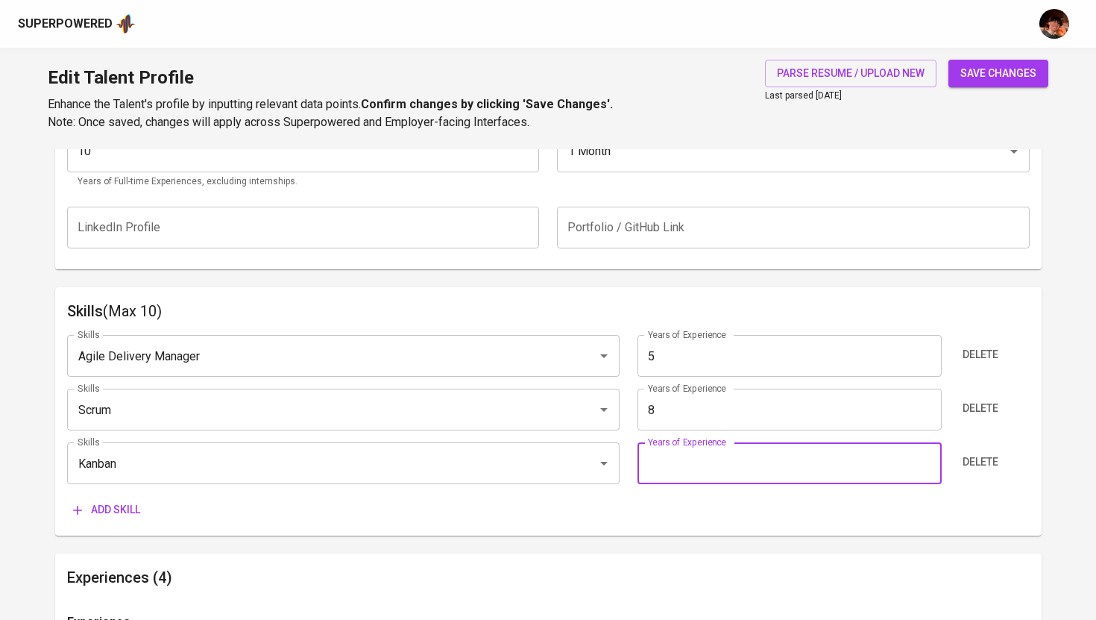
click at [737, 473] on input "number" at bounding box center [789, 463] width 304 height 42
type input "2"
click at [122, 508] on span "Add skill" at bounding box center [106, 509] width 67 height 19
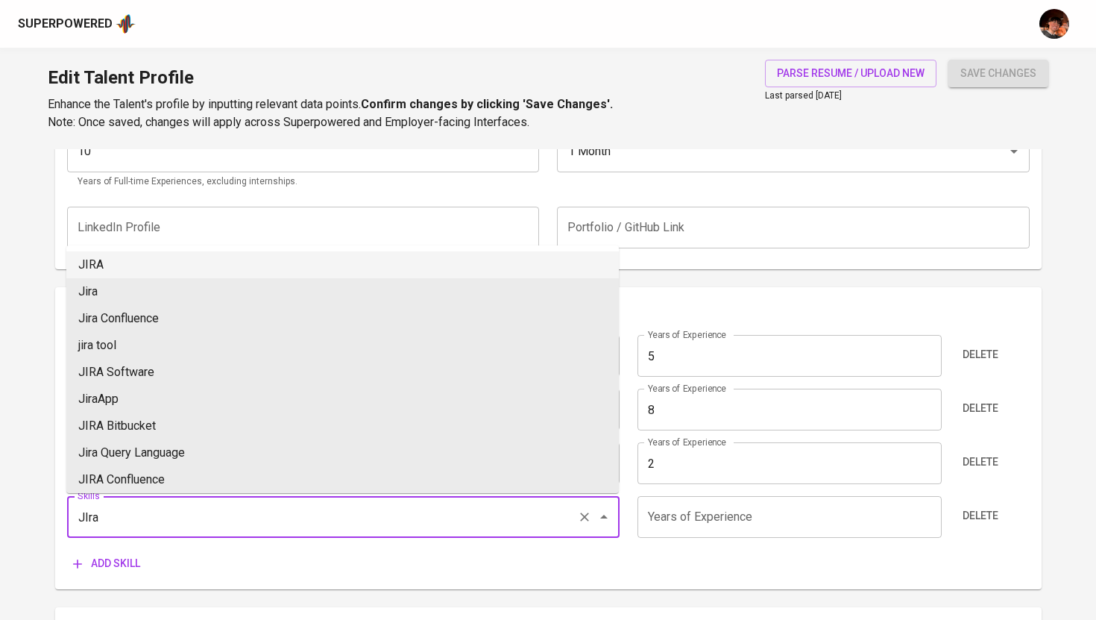
click at [256, 264] on li "JIRA" at bounding box center [342, 264] width 552 height 27
type input "JIRA"
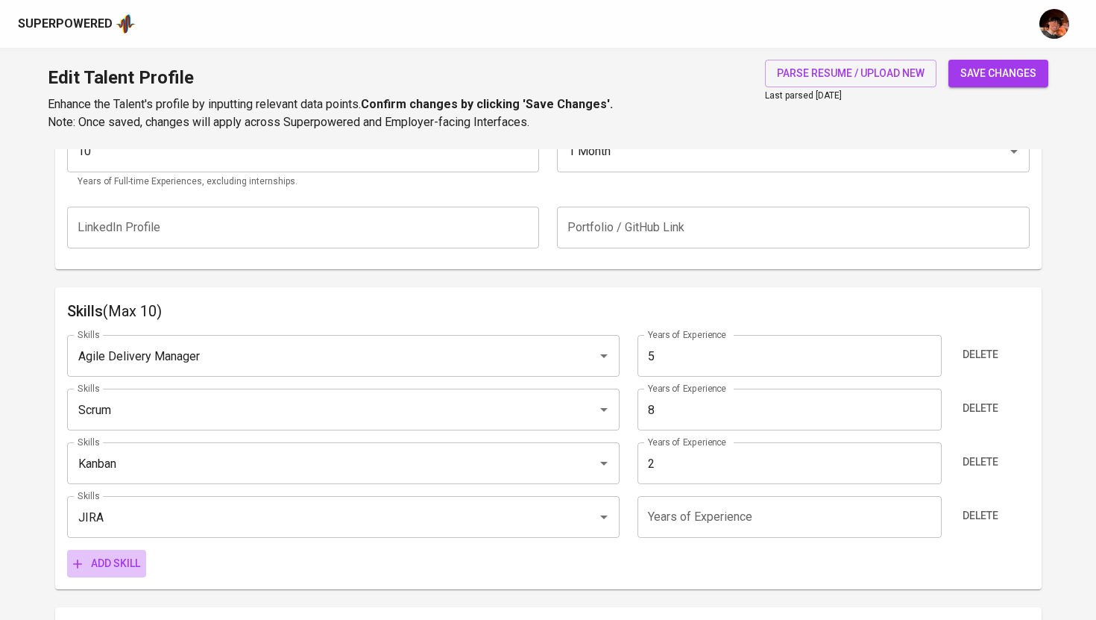
click at [130, 564] on span "Add skill" at bounding box center [106, 563] width 67 height 19
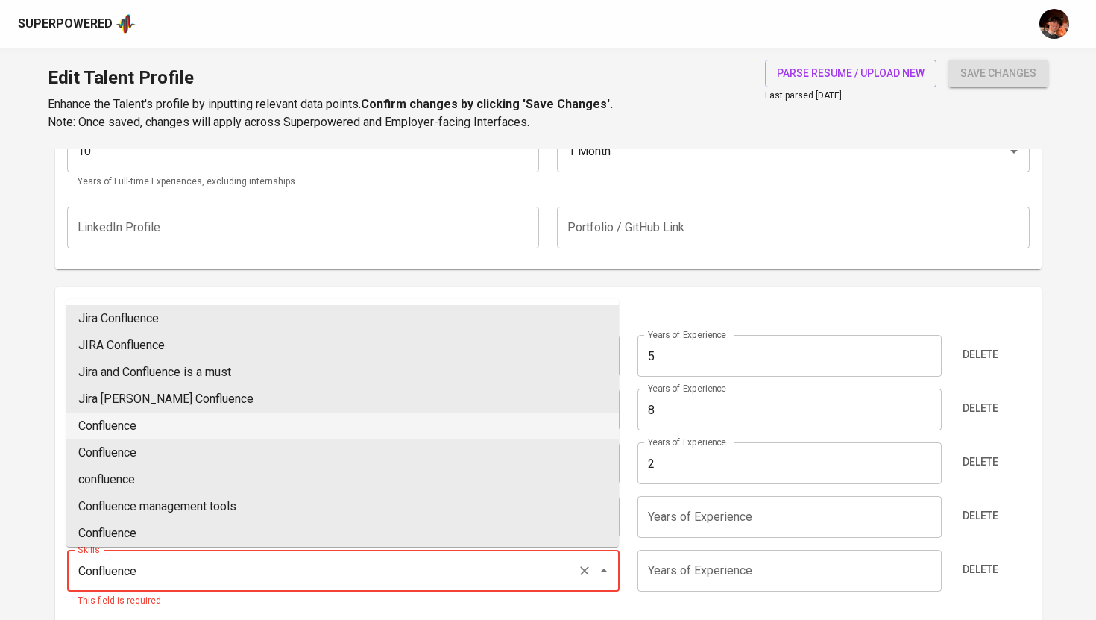
click at [160, 423] on li "Confluence" at bounding box center [342, 425] width 552 height 27
type input "Confluence"
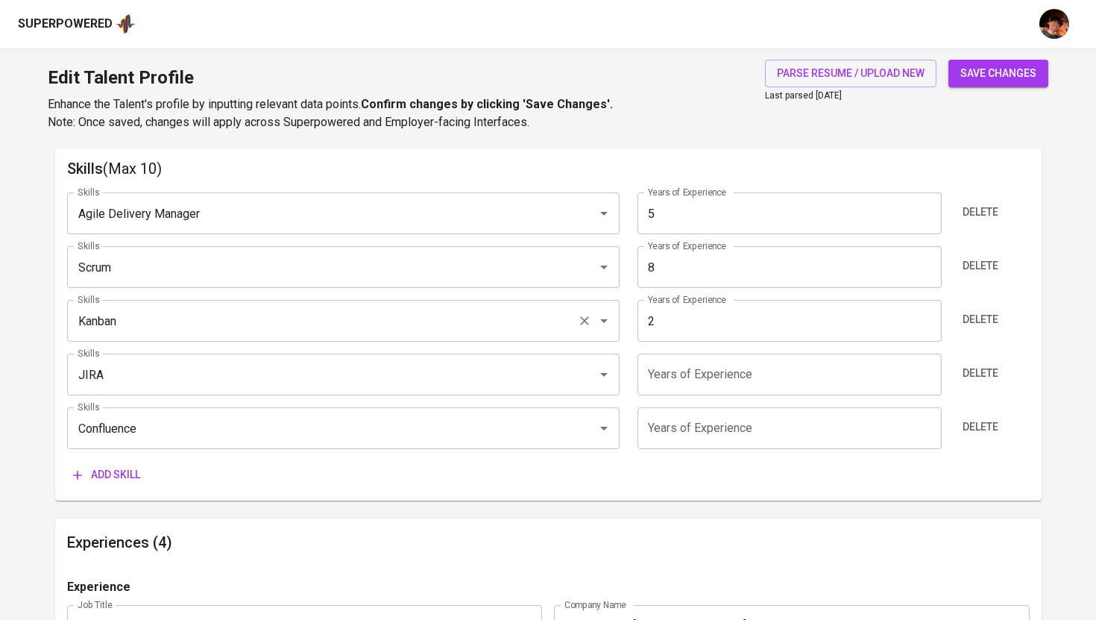
scroll to position [810, 0]
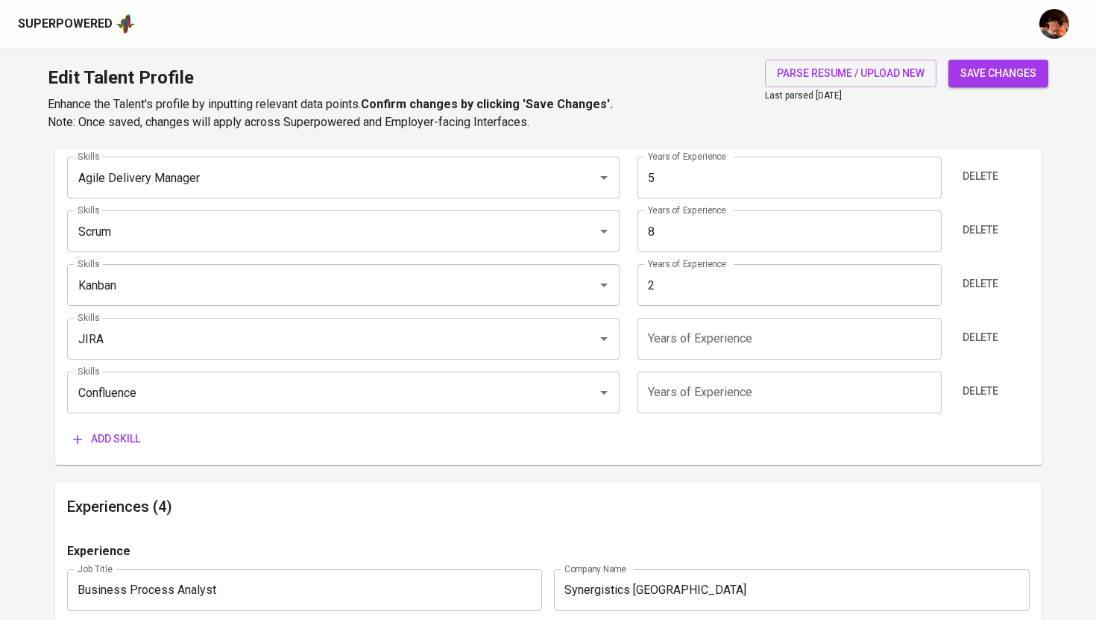
click at [127, 429] on button "Add skill" at bounding box center [106, 439] width 79 height 28
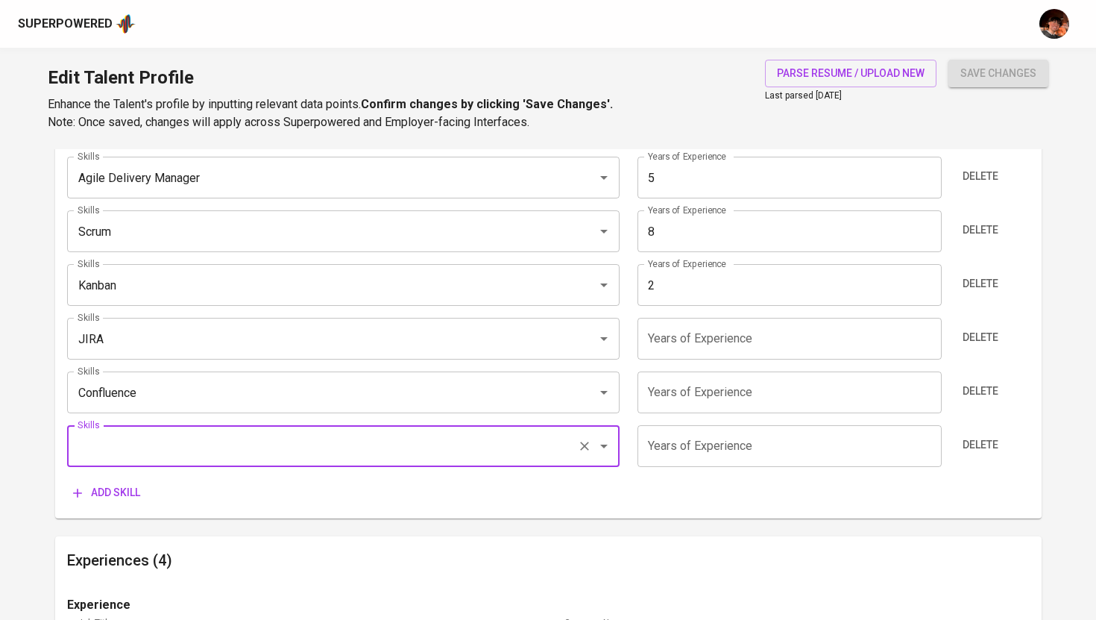
drag, startPoint x: 127, startPoint y: 429, endPoint x: 144, endPoint y: 452, distance: 28.3
click at [144, 452] on div "Skills" at bounding box center [343, 446] width 552 height 42
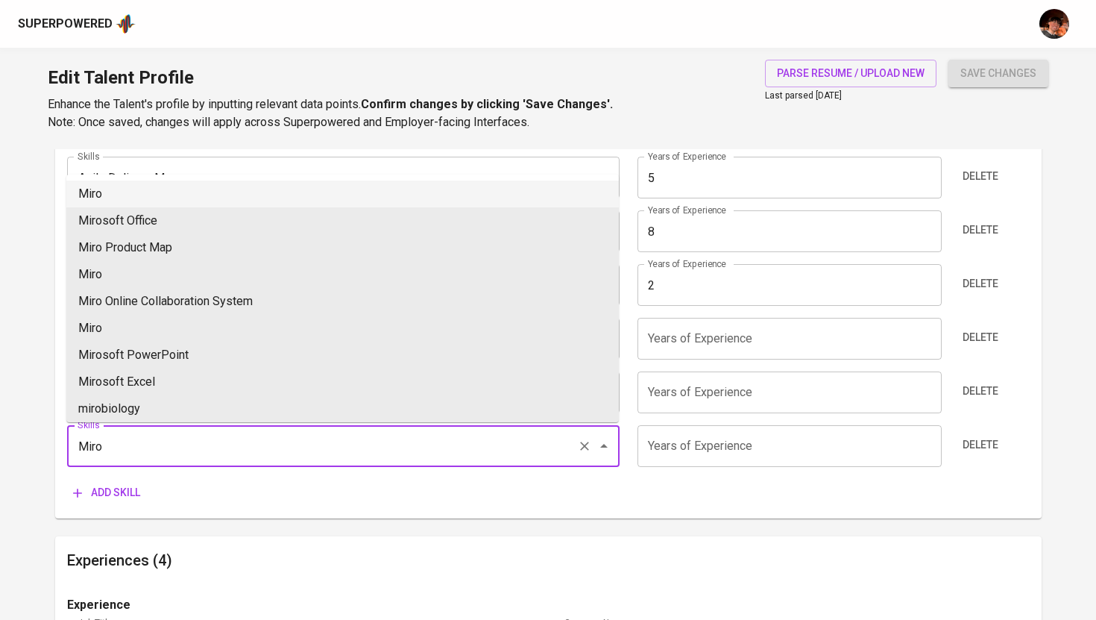
click at [142, 195] on li "Miro" at bounding box center [342, 193] width 552 height 27
type input "Miro"
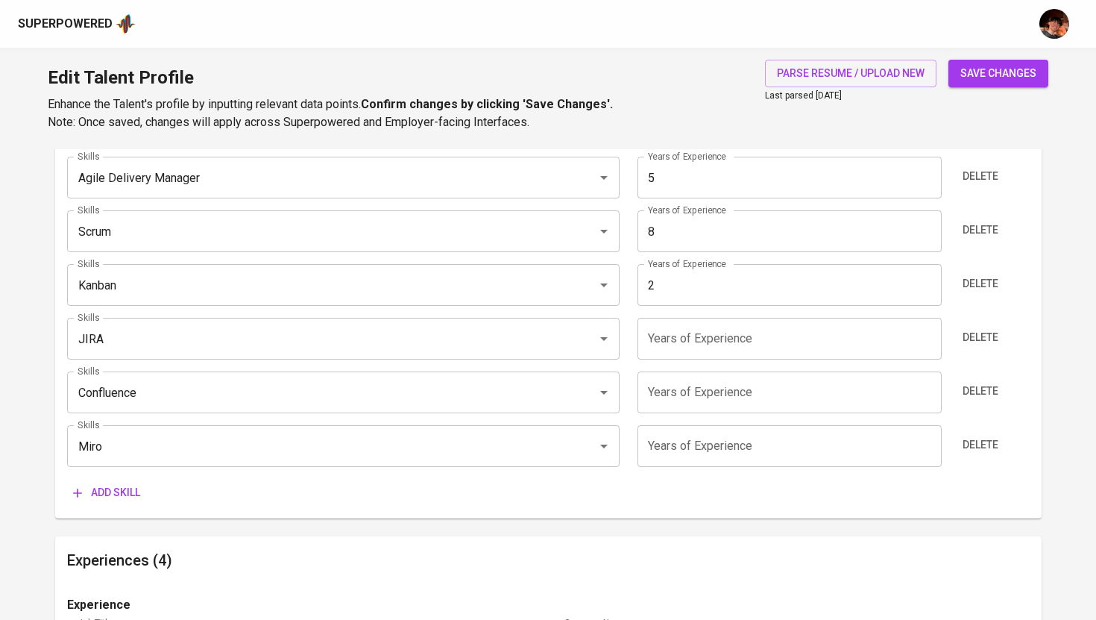
click at [97, 500] on span "Add skill" at bounding box center [106, 492] width 67 height 19
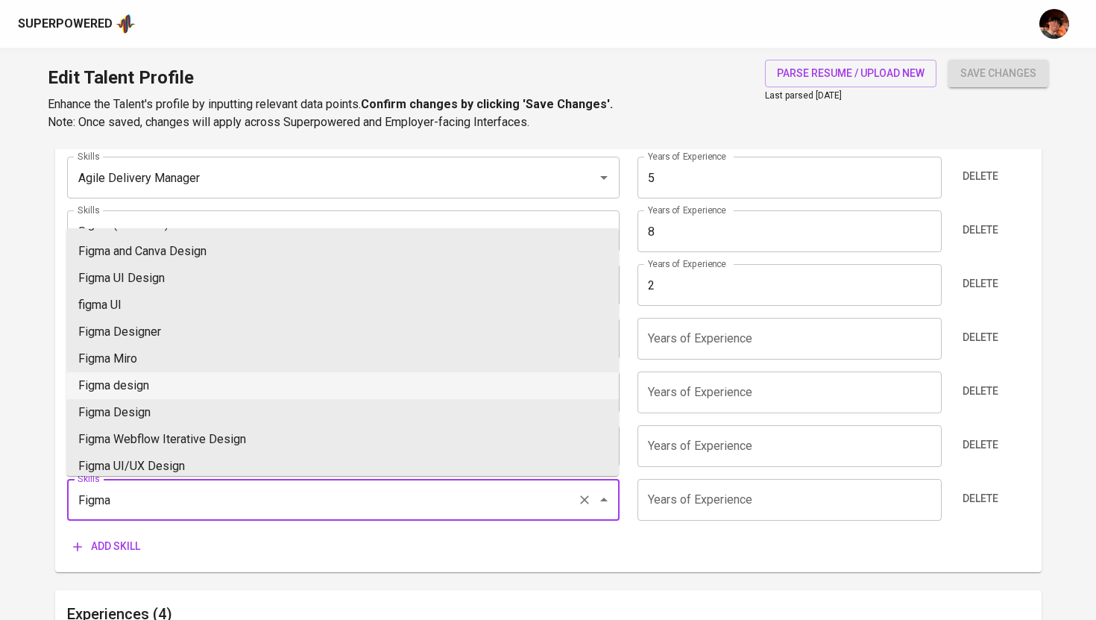
scroll to position [0, 0]
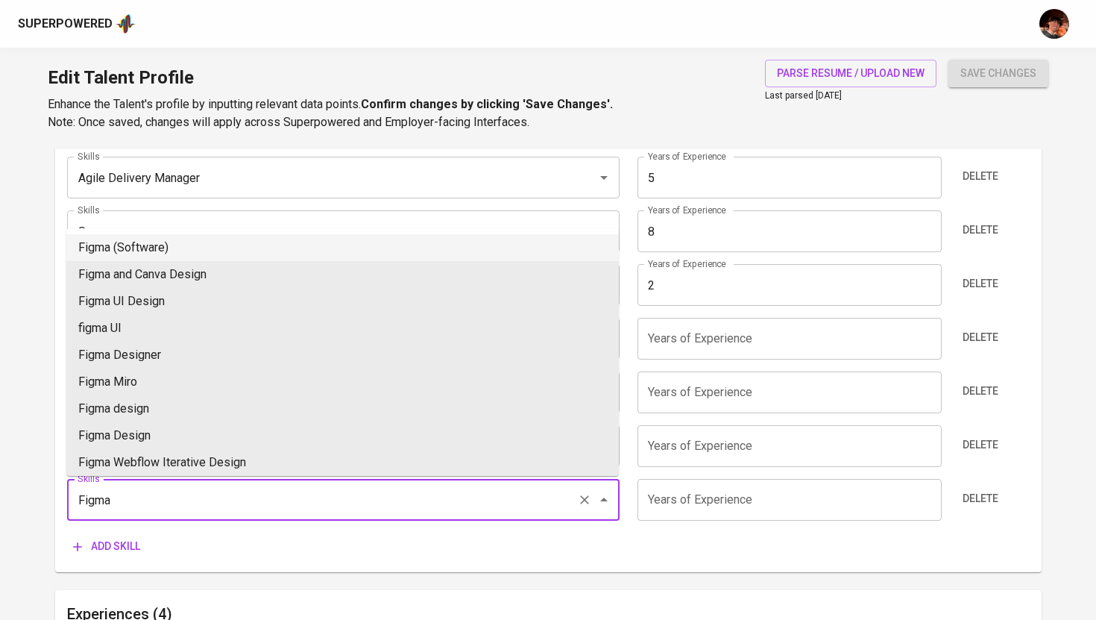
click at [166, 248] on li "Figma (Software)" at bounding box center [342, 247] width 552 height 27
type input "Figma (Software)"
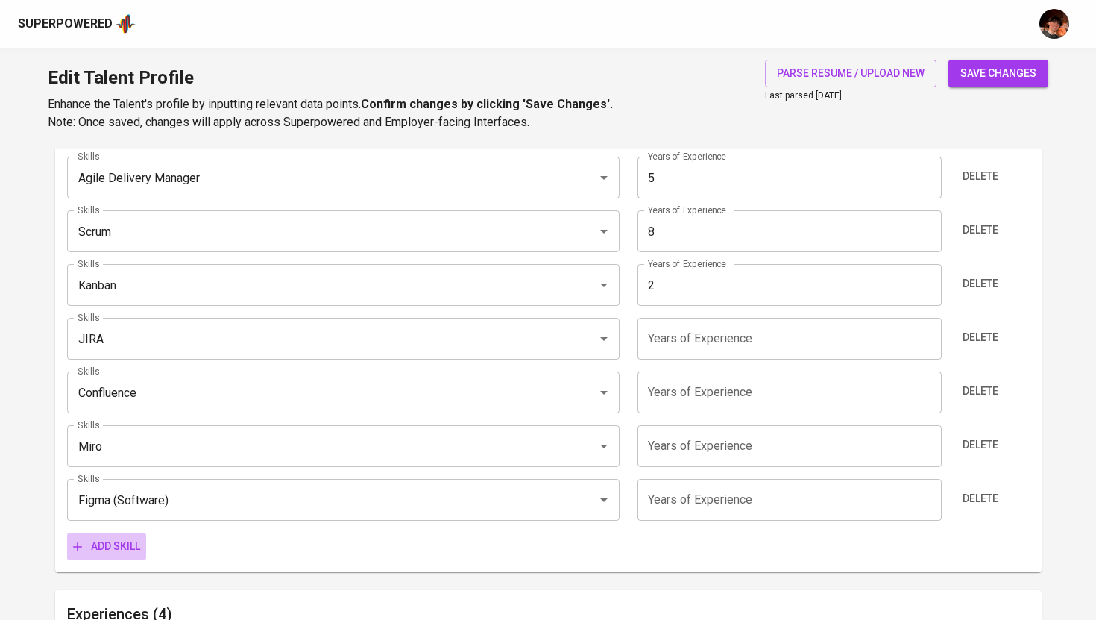
click at [124, 552] on span "Add skill" at bounding box center [106, 546] width 67 height 19
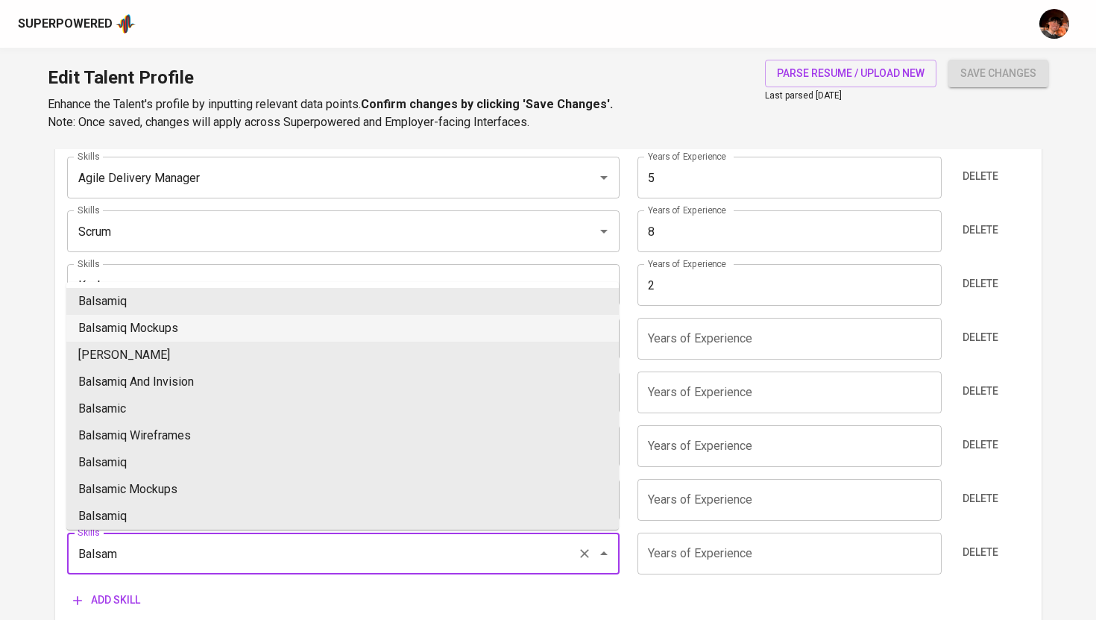
click at [175, 312] on li "Balsamiq" at bounding box center [342, 301] width 552 height 27
type input "Balsamiq"
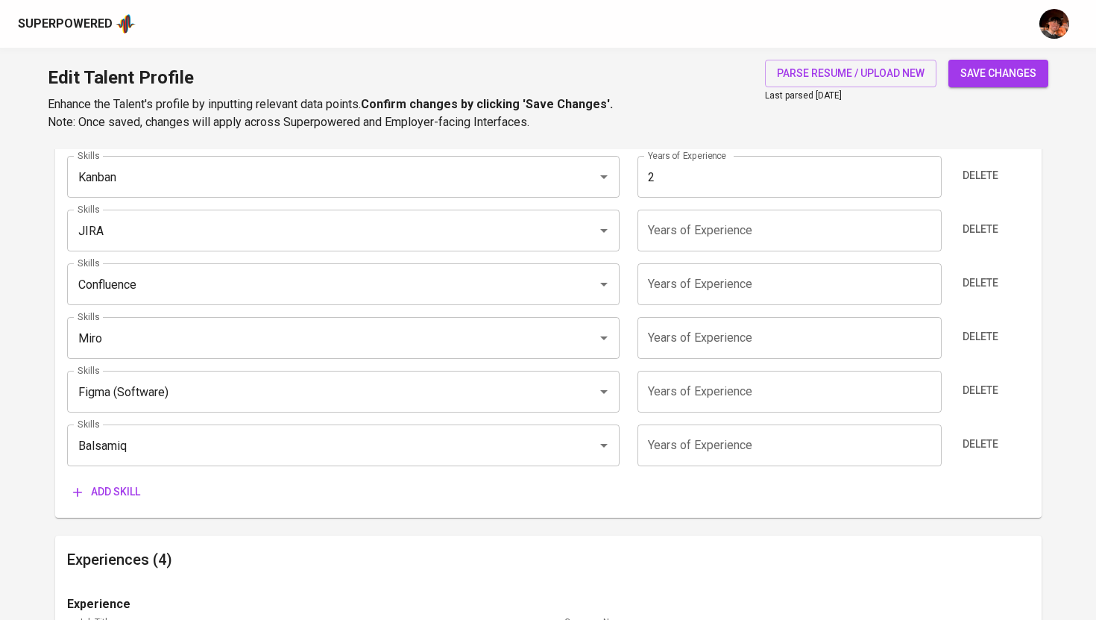
scroll to position [955, 0]
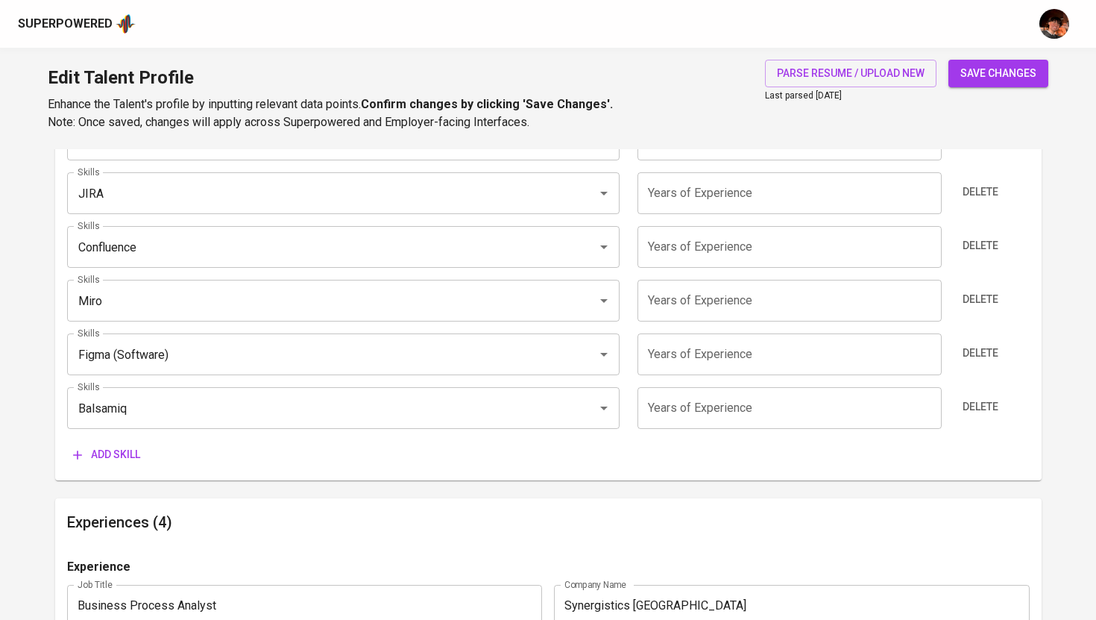
click at [120, 456] on span "Add skill" at bounding box center [106, 454] width 67 height 19
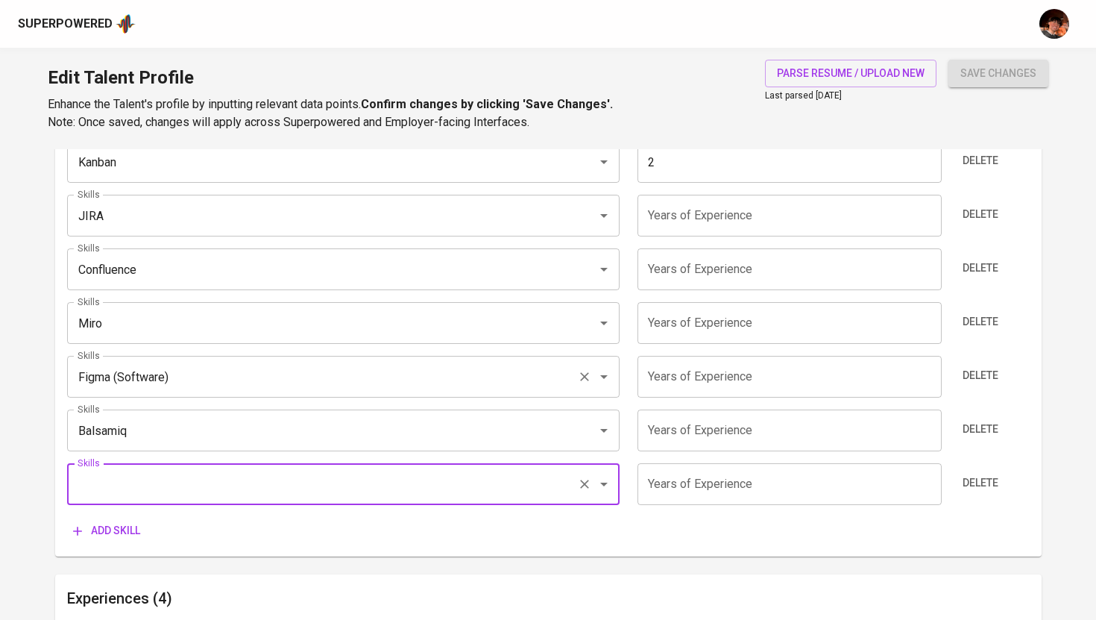
scroll to position [943, 0]
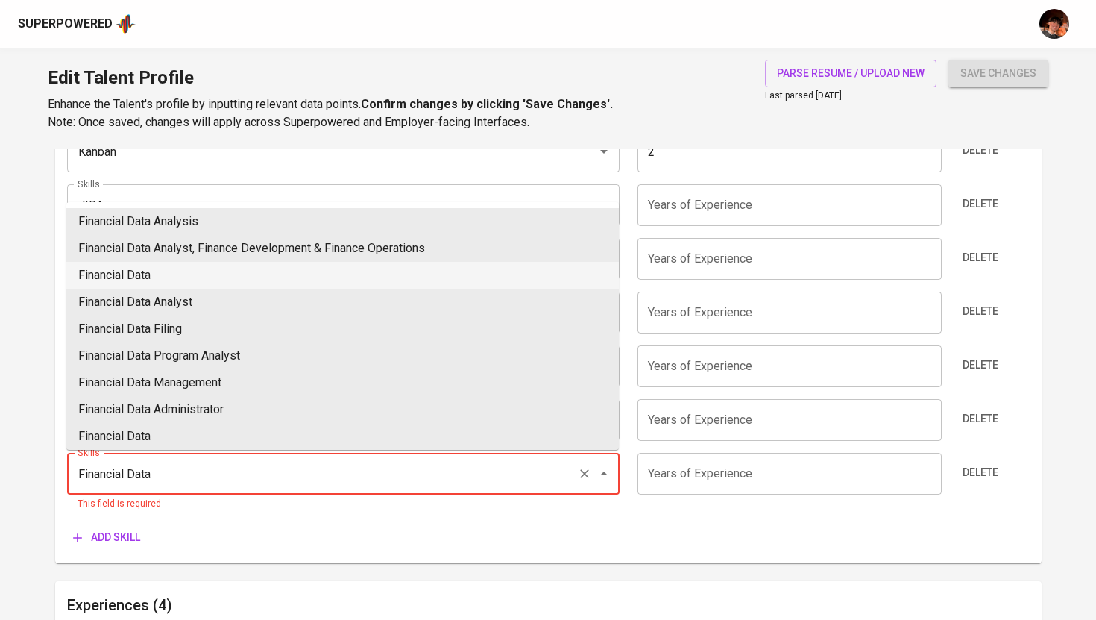
click at [297, 278] on li "Financial Data" at bounding box center [342, 275] width 552 height 27
type input "Financial Data"
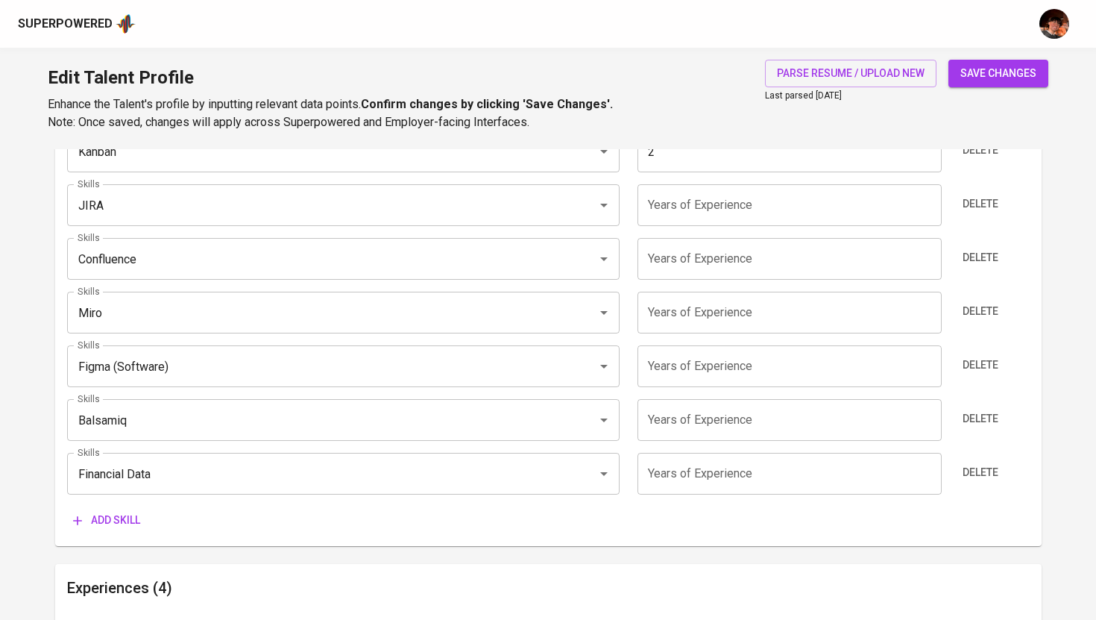
click at [137, 525] on span "Add skill" at bounding box center [106, 520] width 67 height 19
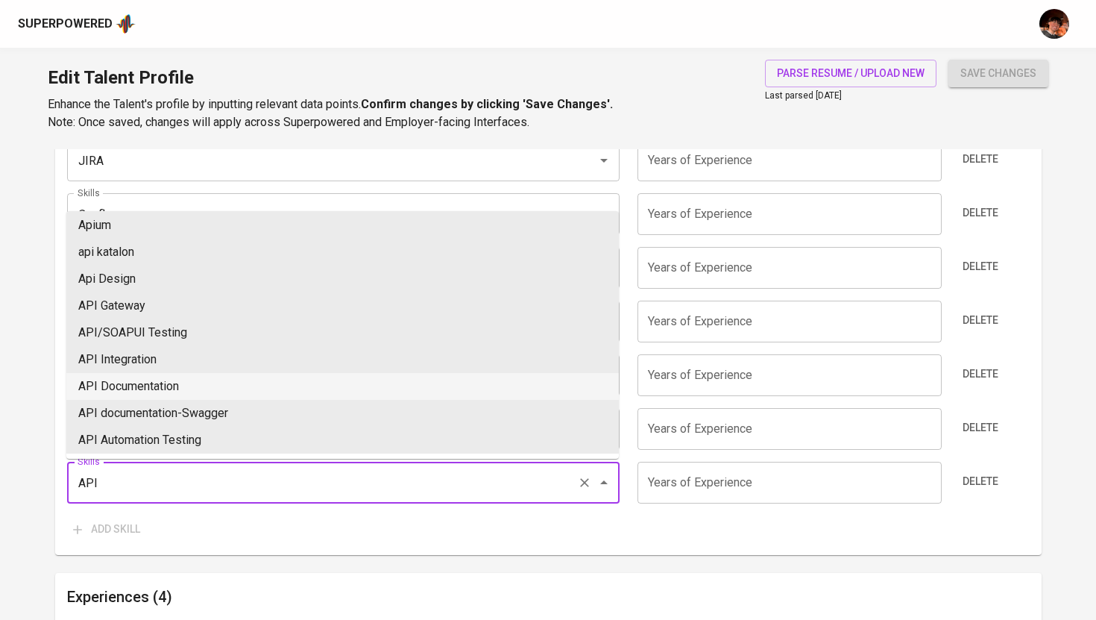
scroll to position [289, 0]
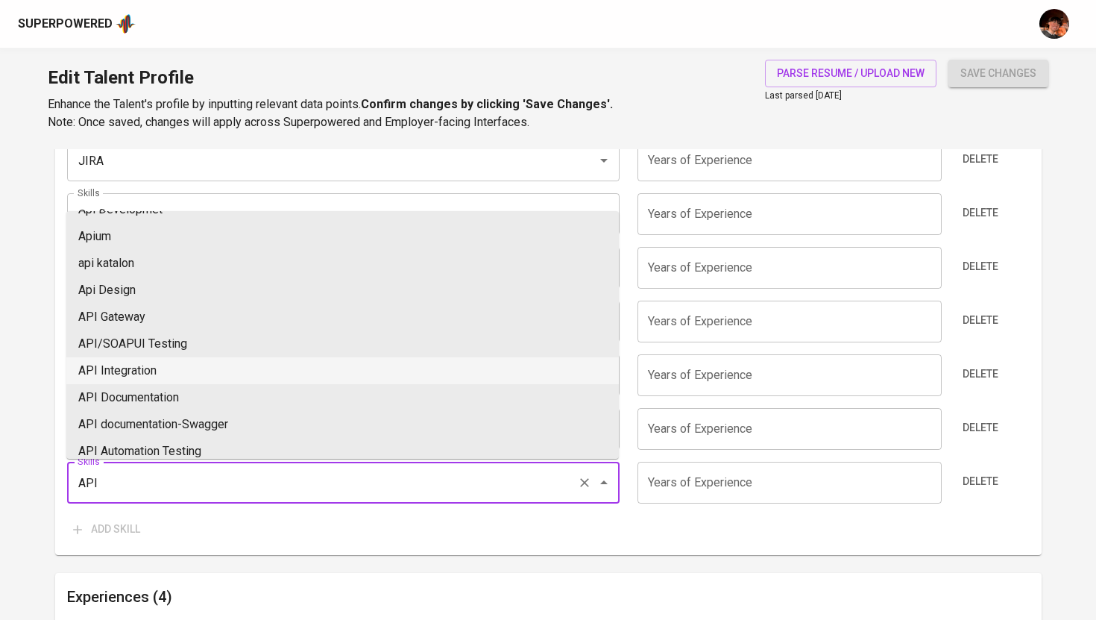
click at [158, 377] on li "API Integration" at bounding box center [342, 370] width 552 height 27
type input "API Integration"
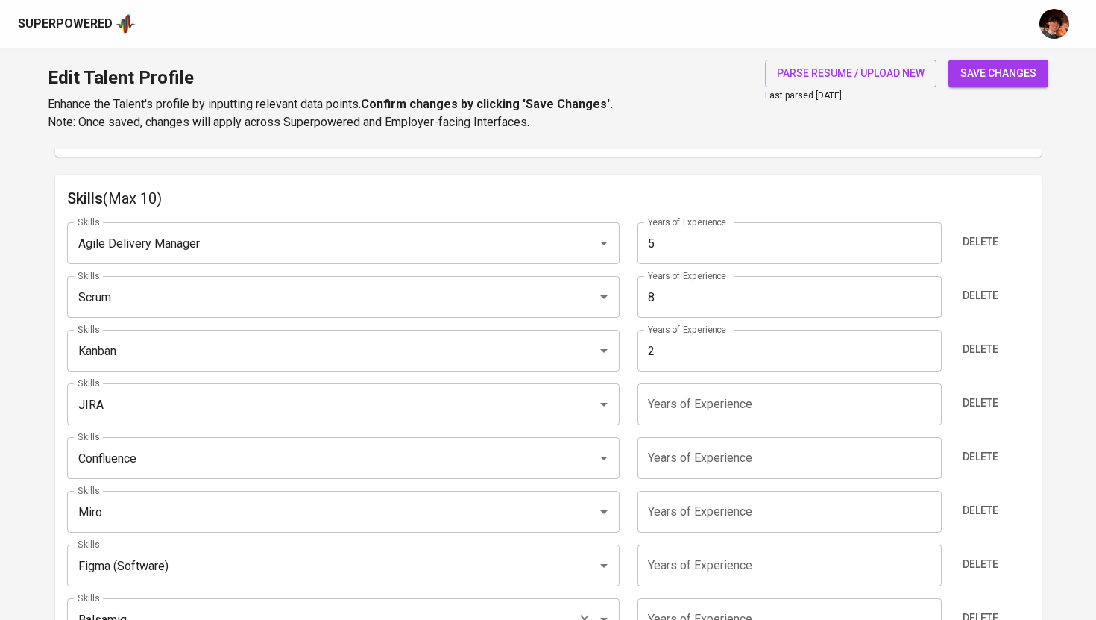
scroll to position [747, 0]
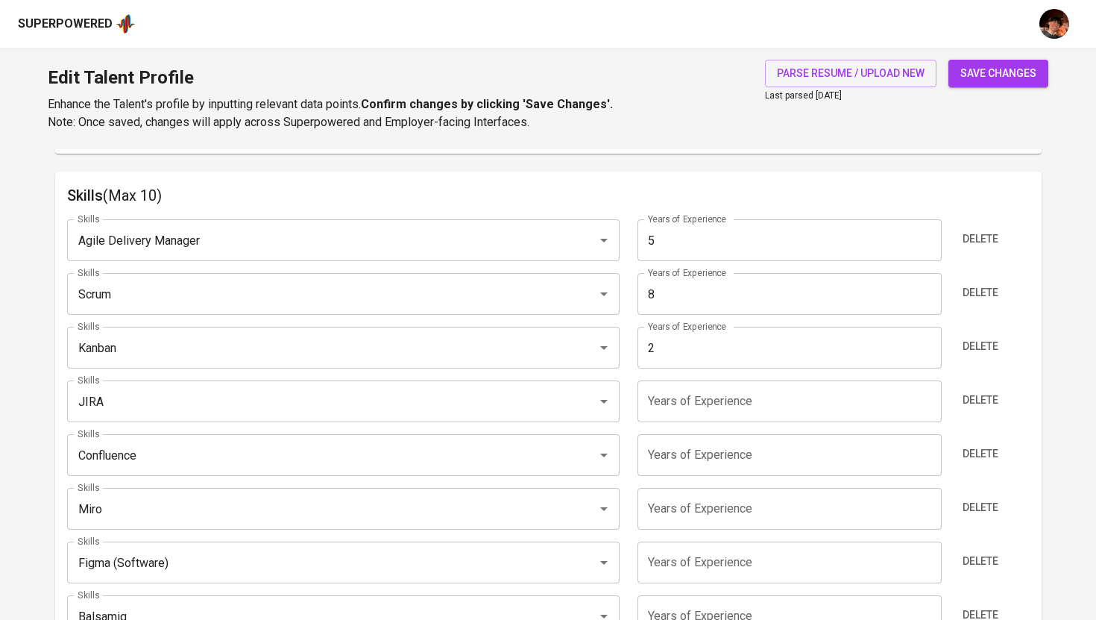
click at [754, 402] on input "number" at bounding box center [789, 401] width 304 height 42
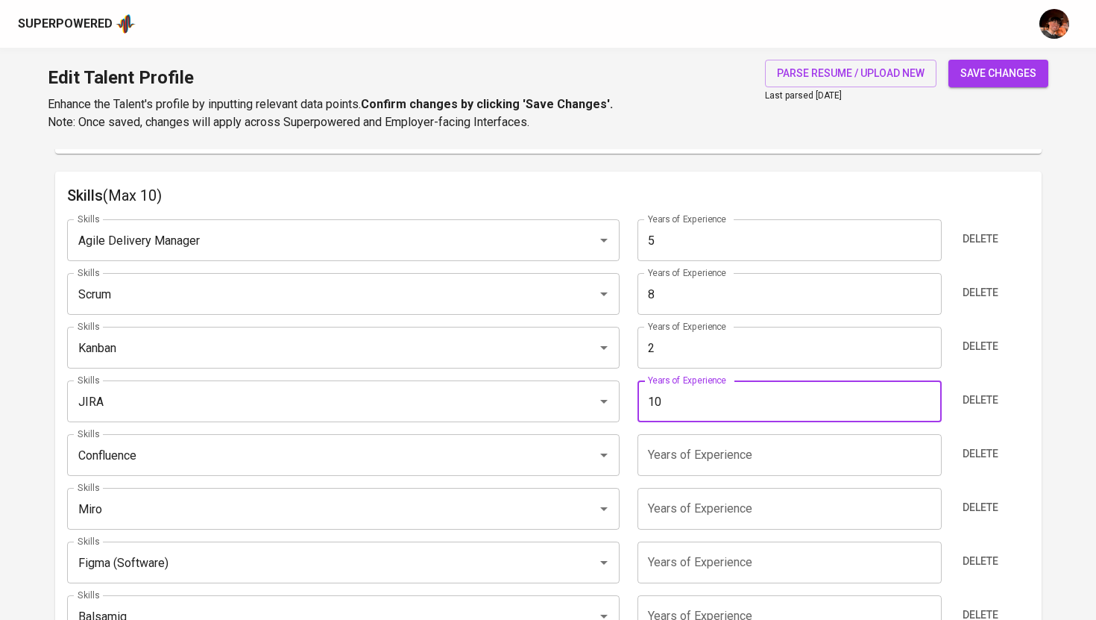
type input "10"
click at [673, 465] on input "number" at bounding box center [789, 455] width 304 height 42
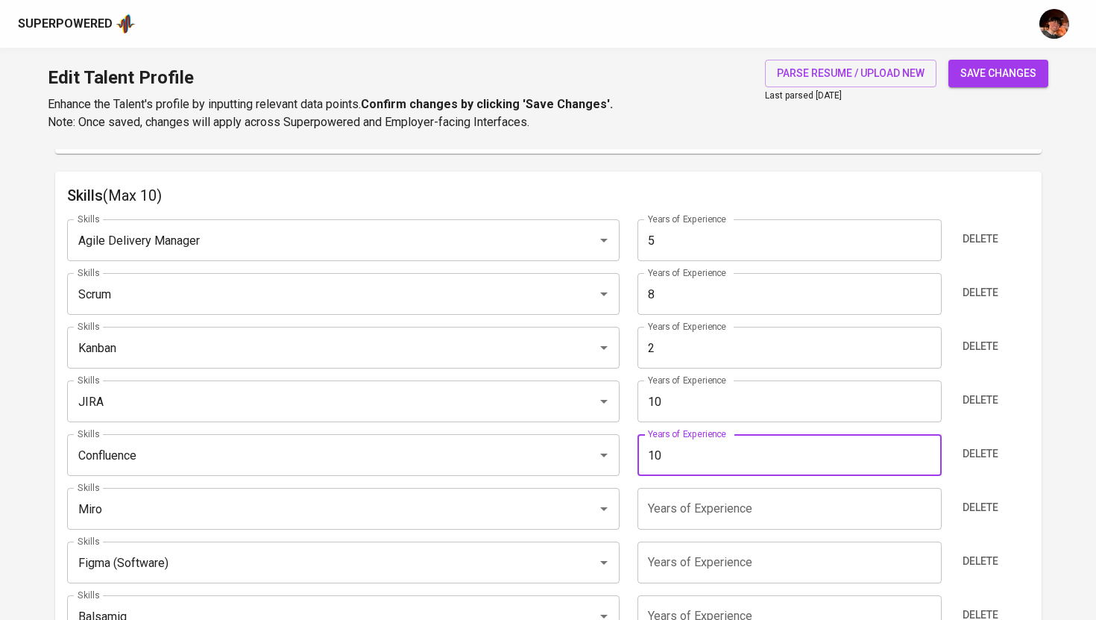
type input "10"
click at [678, 520] on input "number" at bounding box center [789, 509] width 304 height 42
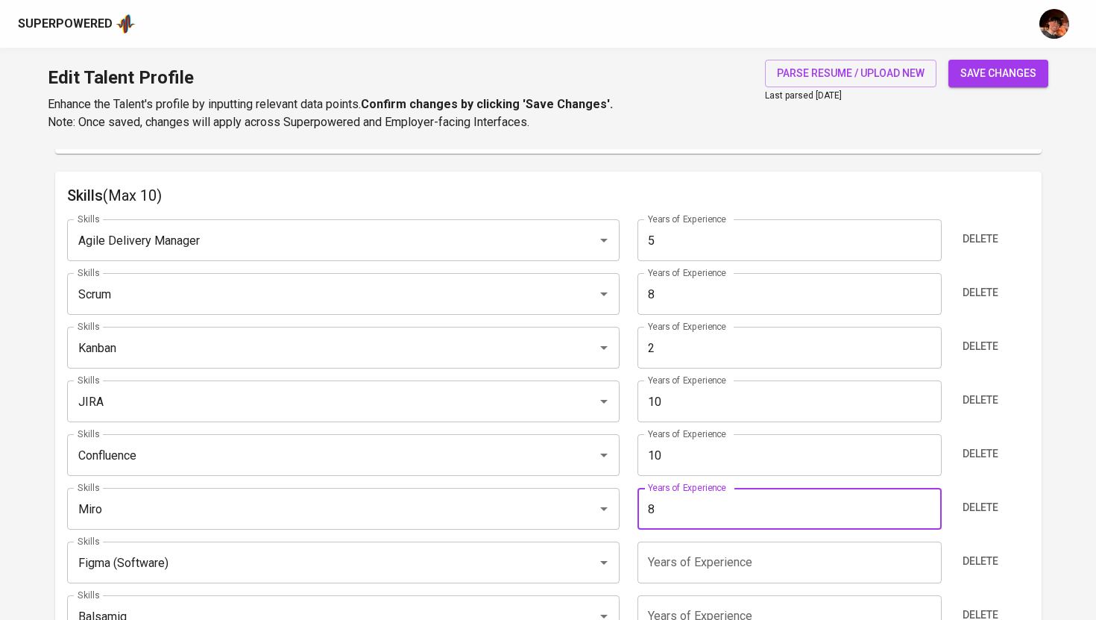
type input "8"
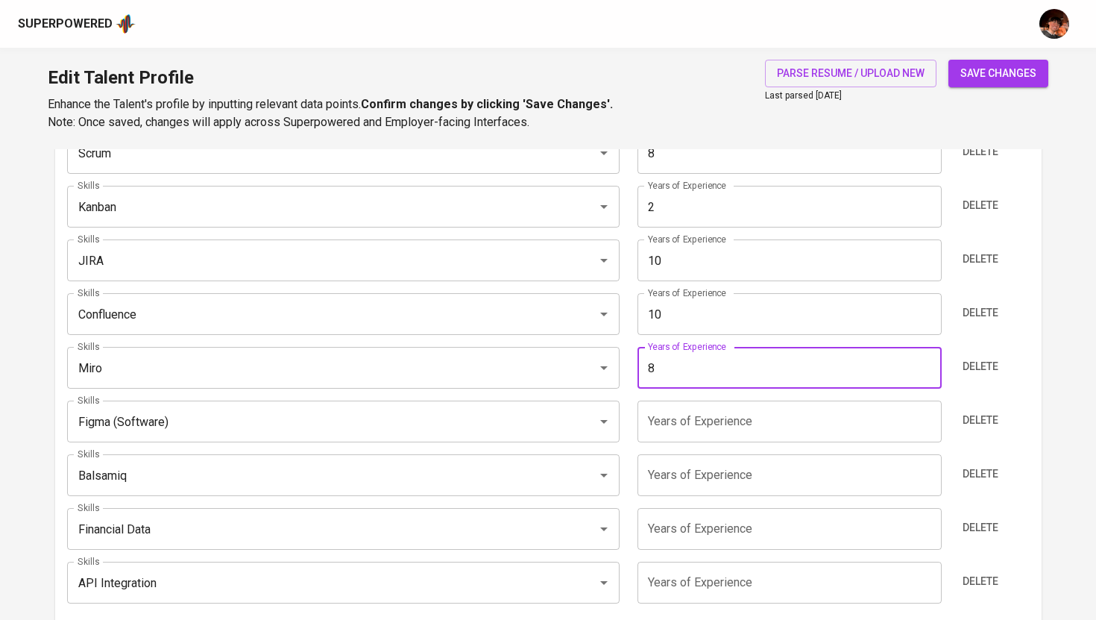
scroll to position [921, 0]
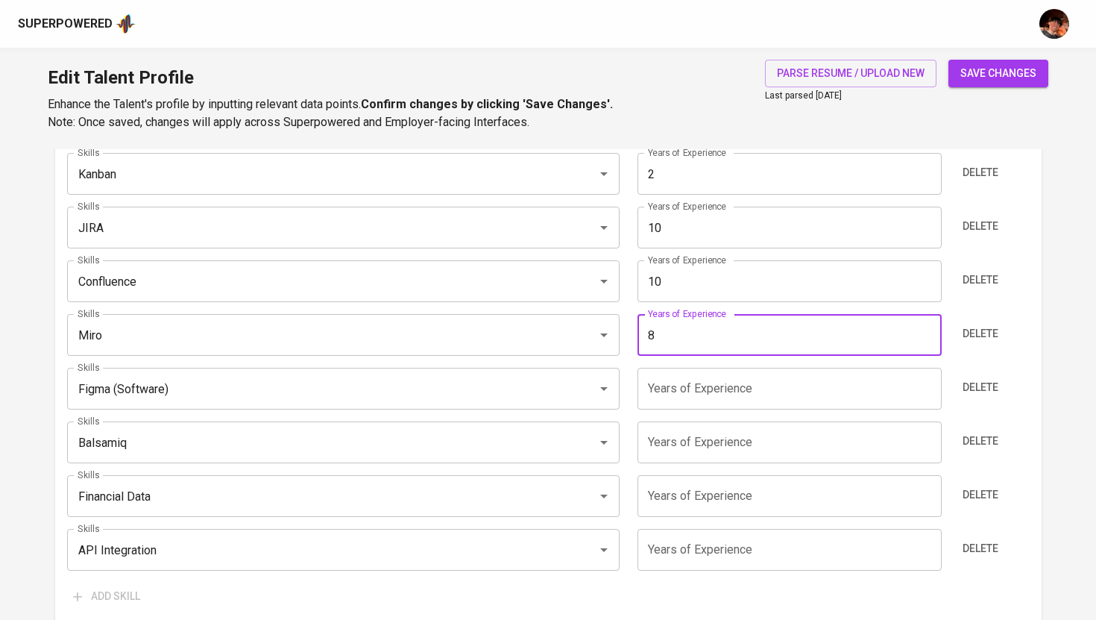
click at [680, 382] on input "number" at bounding box center [789, 389] width 304 height 42
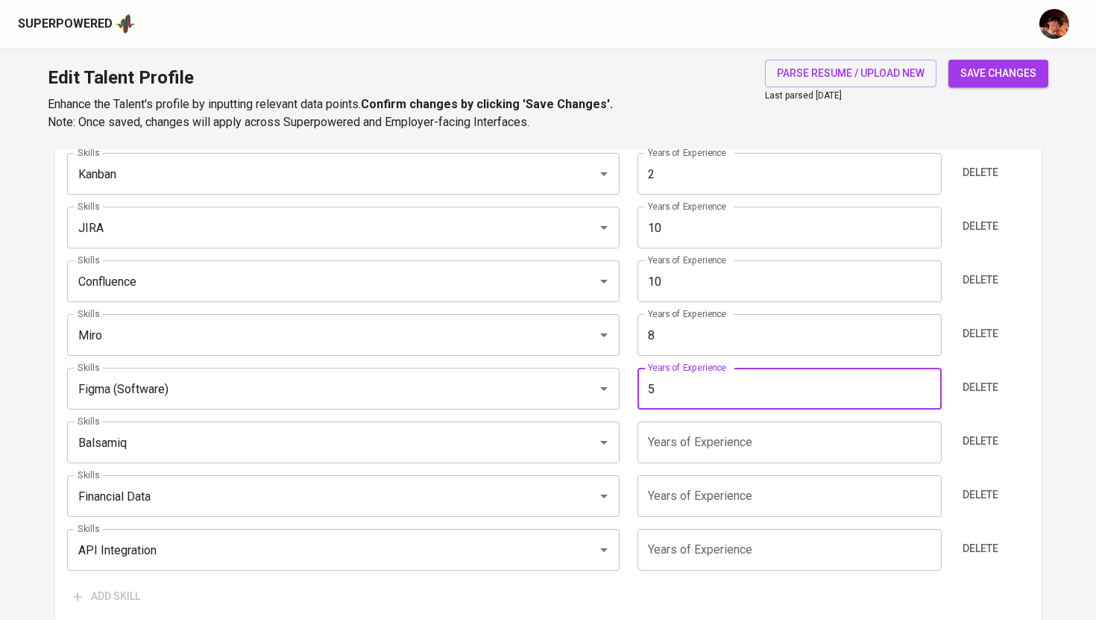
type input "5"
click at [675, 447] on input "number" at bounding box center [789, 442] width 304 height 42
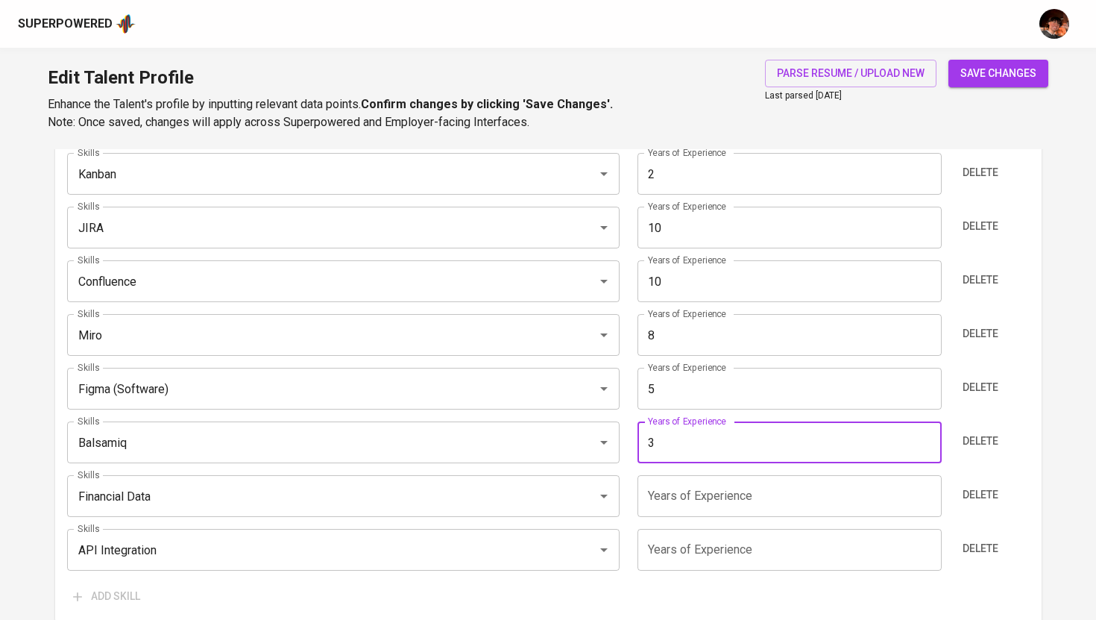
type input "3"
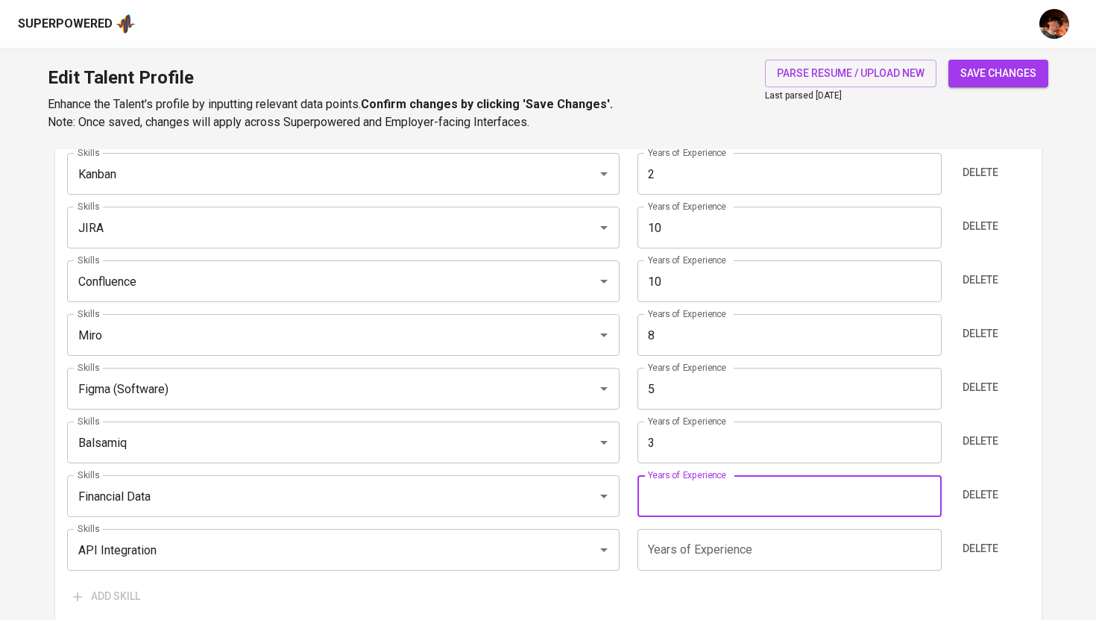
click at [663, 492] on input "number" at bounding box center [789, 496] width 304 height 42
click at [668, 546] on input "number" at bounding box center [789, 550] width 304 height 42
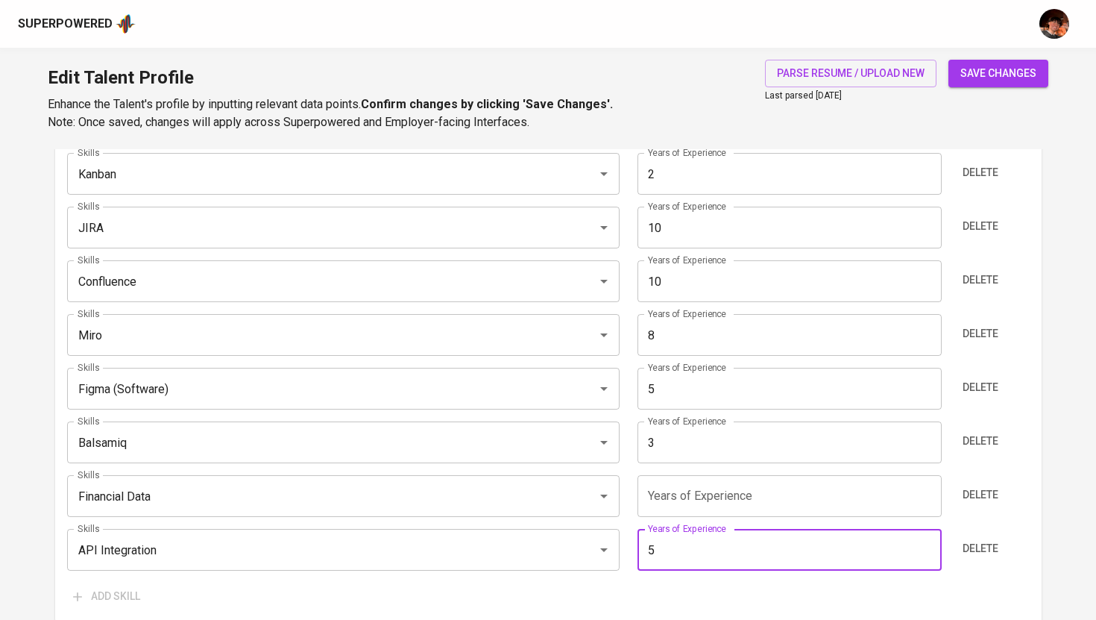
type input "5"
click at [670, 509] on input "number" at bounding box center [789, 496] width 304 height 42
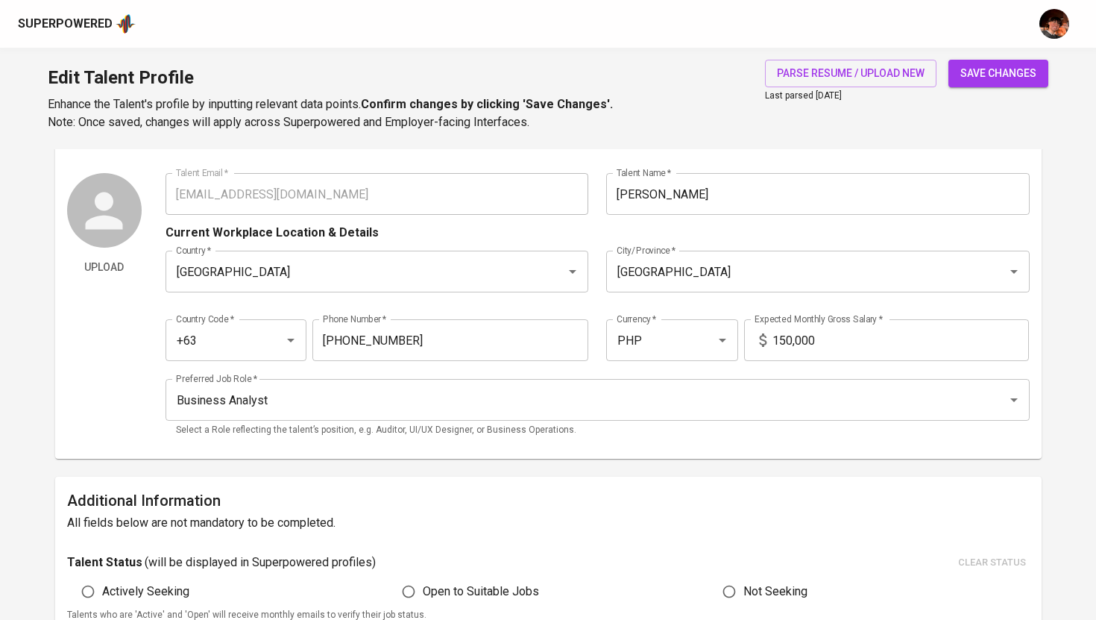
scroll to position [0, 0]
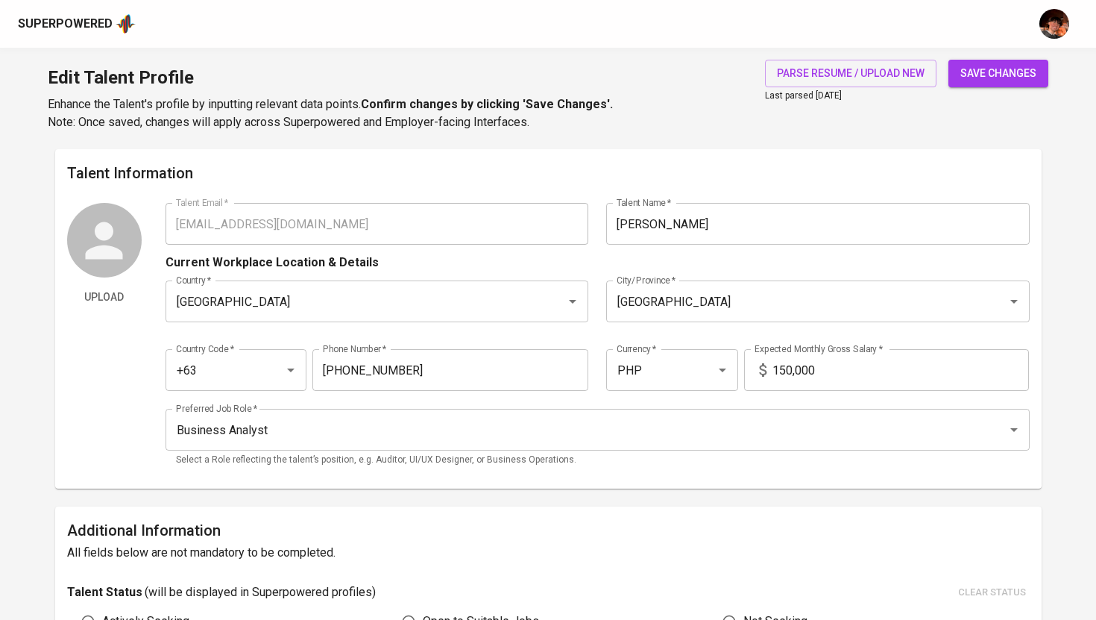
type input "3"
click at [973, 83] on button "save changes" at bounding box center [998, 74] width 100 height 28
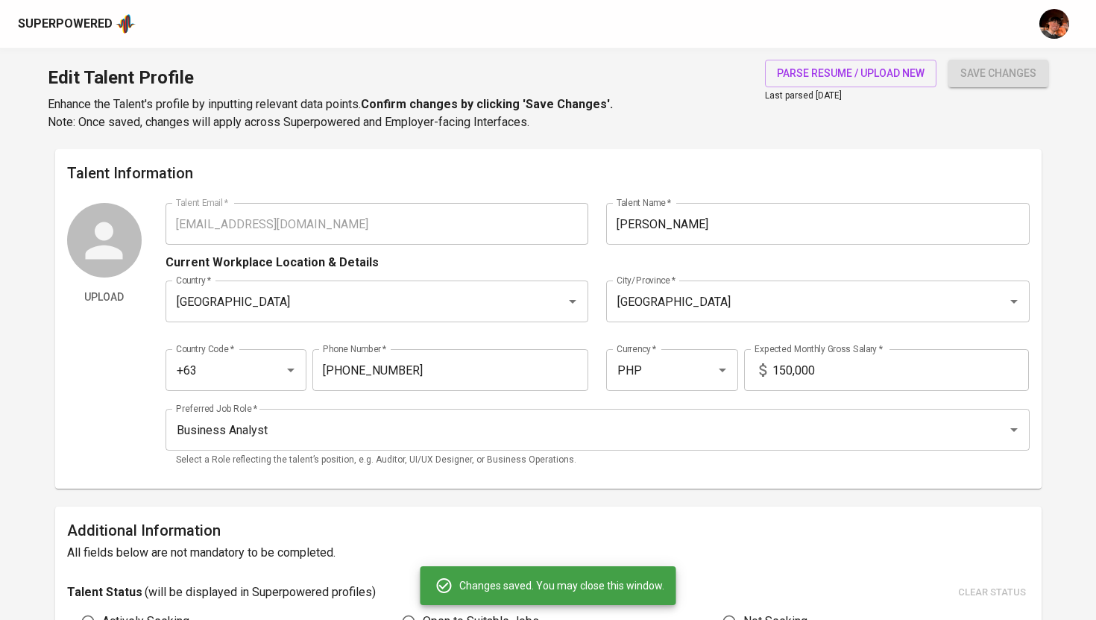
type input "Confluence"
type input "10"
type input "Jira"
type input "10"
type input "Miro"
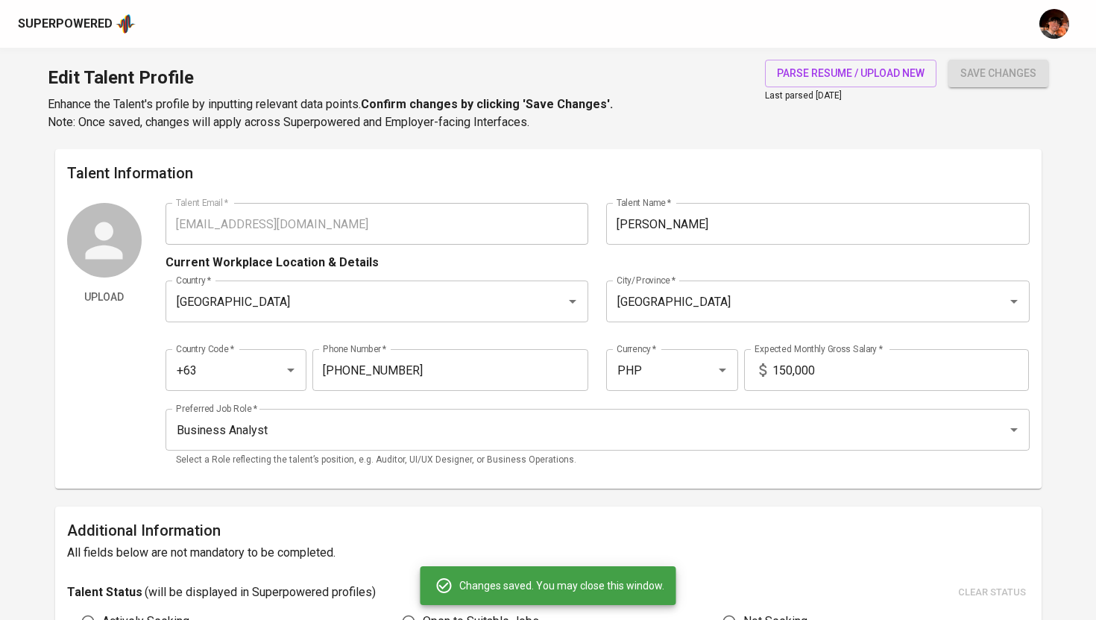
type input "8"
type input "Scrum"
type input "8"
type input "Agile Delivery Manager"
type input "5"
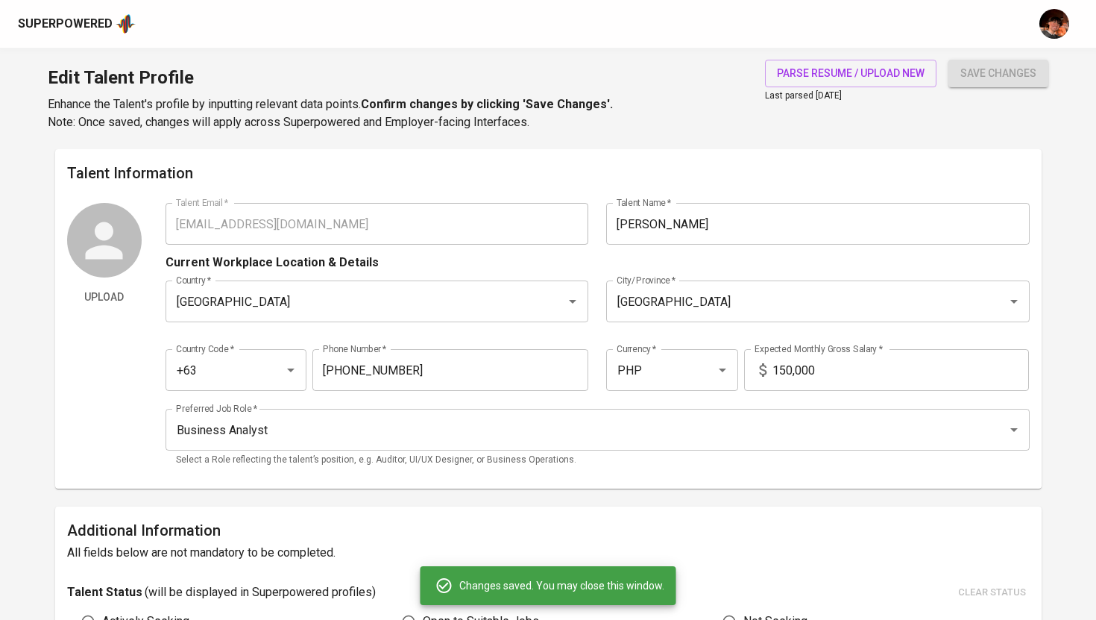
type input "Figma (Software)"
type input "5"
type input "API Integration"
type input "Financial Data"
type input "Balsamiq"
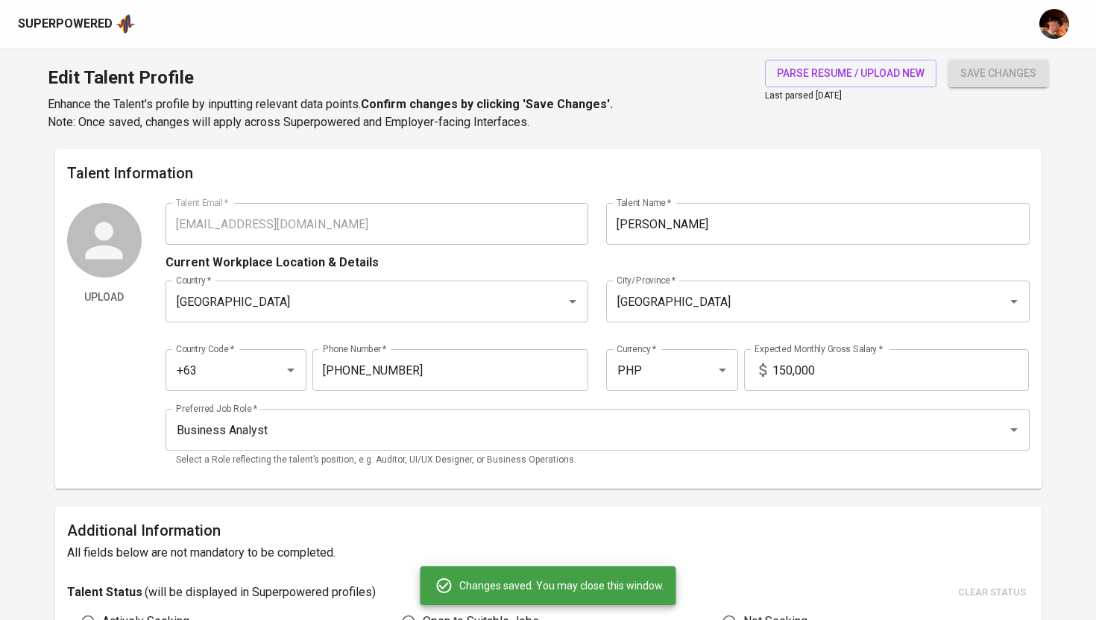
type input "Kanban"
type input "2"
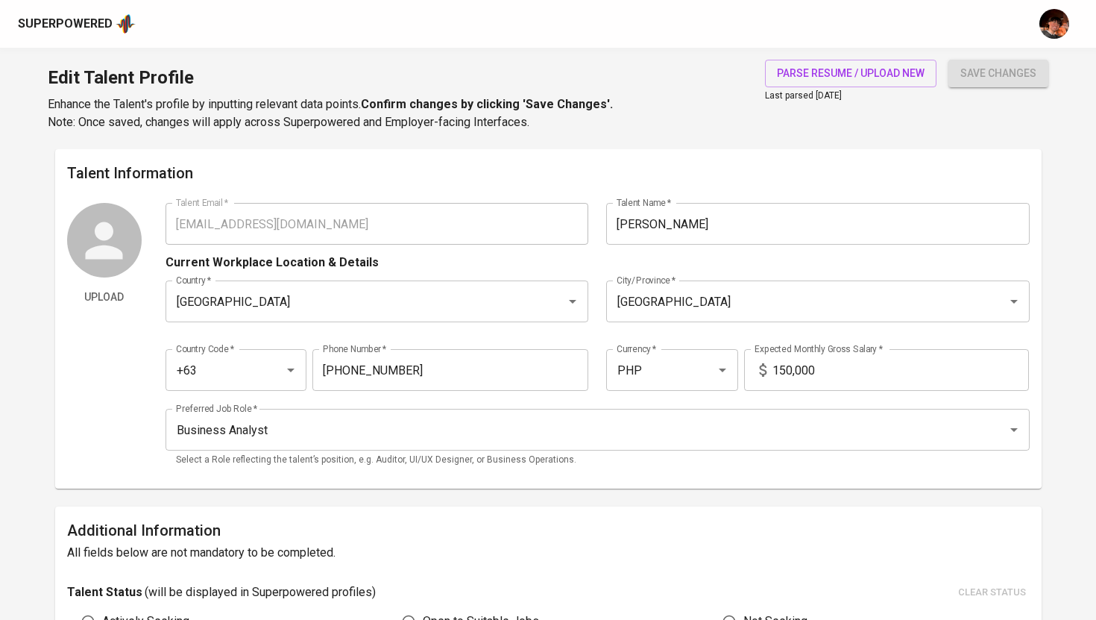
click at [101, 32] on div "Superpowered" at bounding box center [77, 24] width 118 height 22
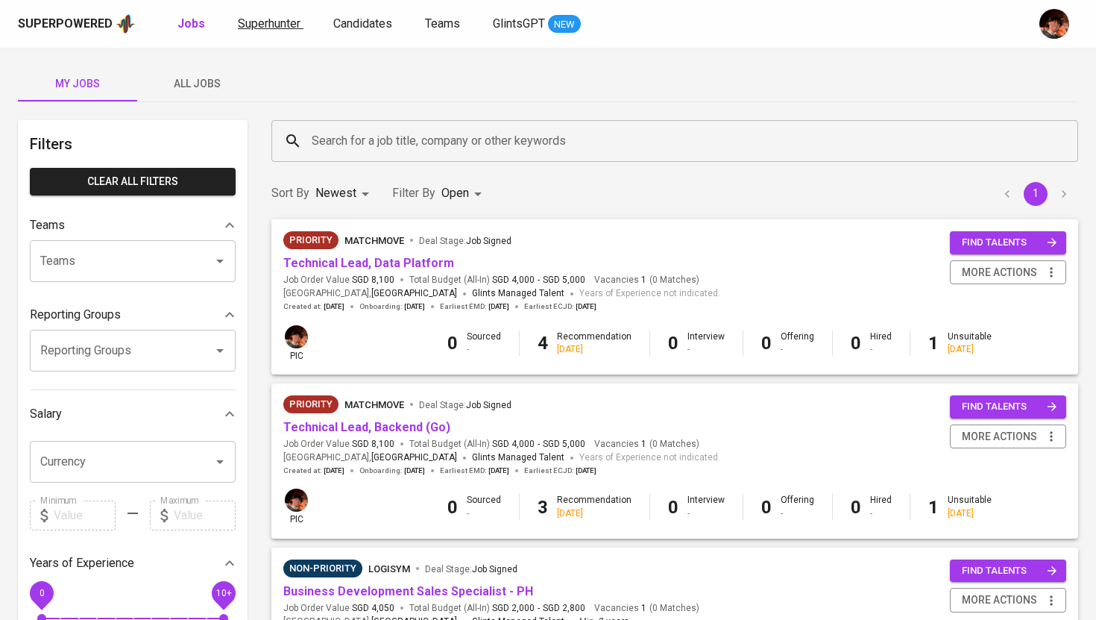
click at [274, 31] on link "Superhunter" at bounding box center [271, 24] width 66 height 19
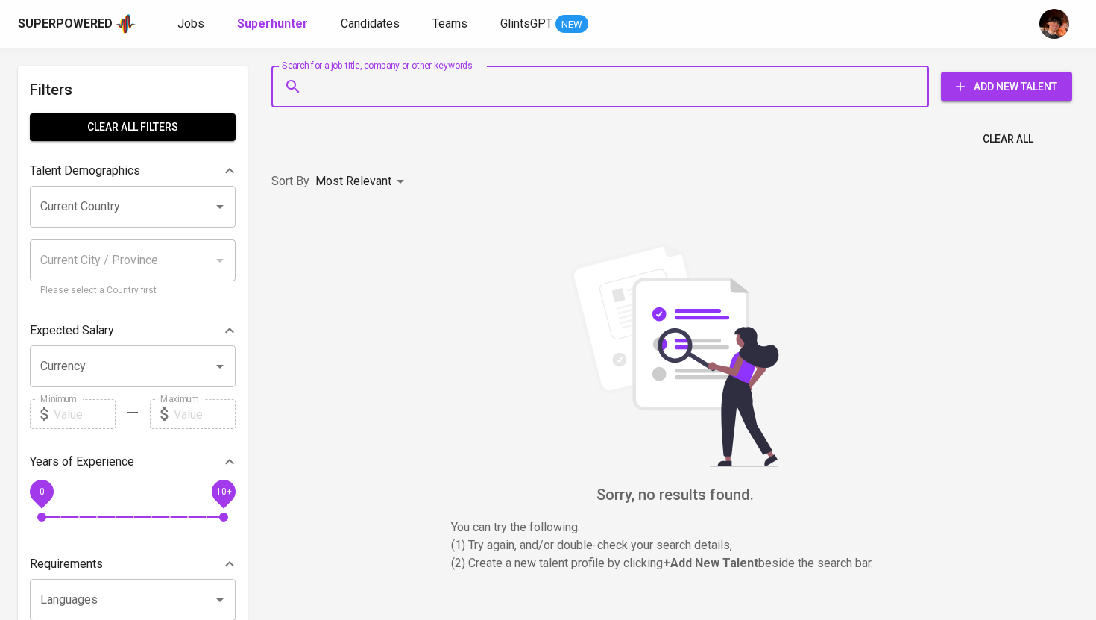
click at [335, 85] on input "Search for a job title, company or other keywords" at bounding box center [604, 86] width 592 height 28
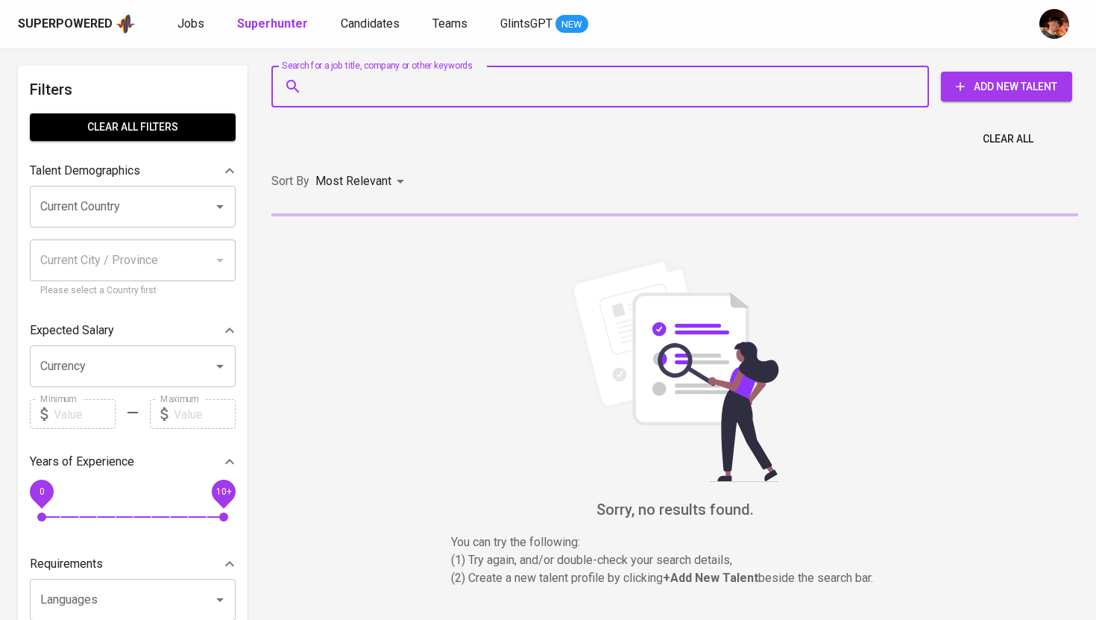
paste input "abigael.vivares@gmail.com"
type input "abigael.vivares@gmail.com"
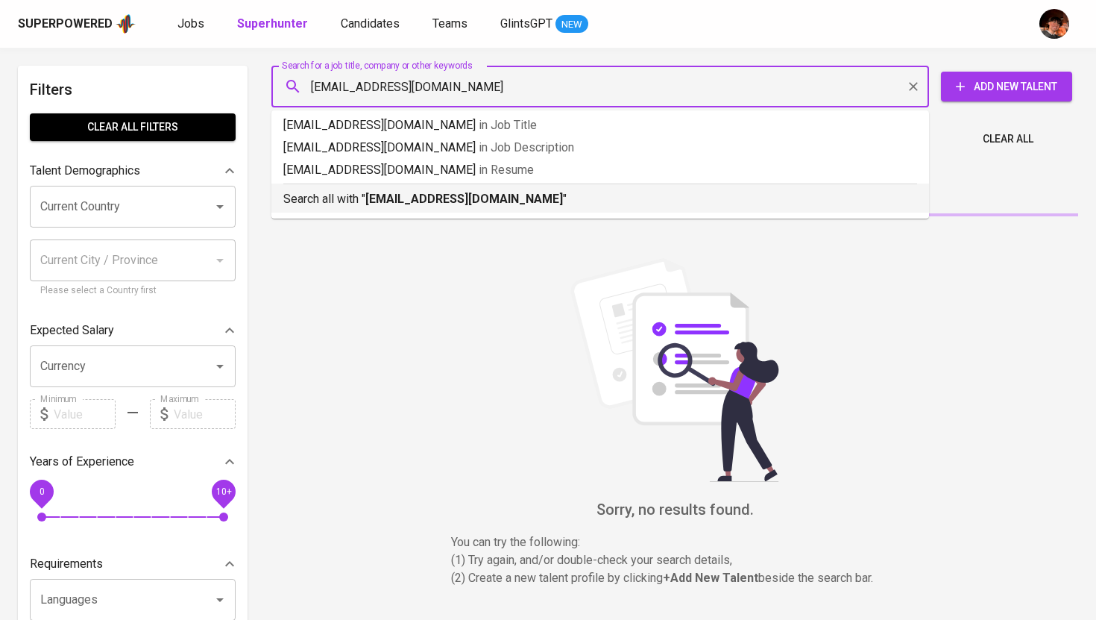
click at [378, 193] on b "abigael.vivares@gmail.com" at bounding box center [464, 199] width 198 height 14
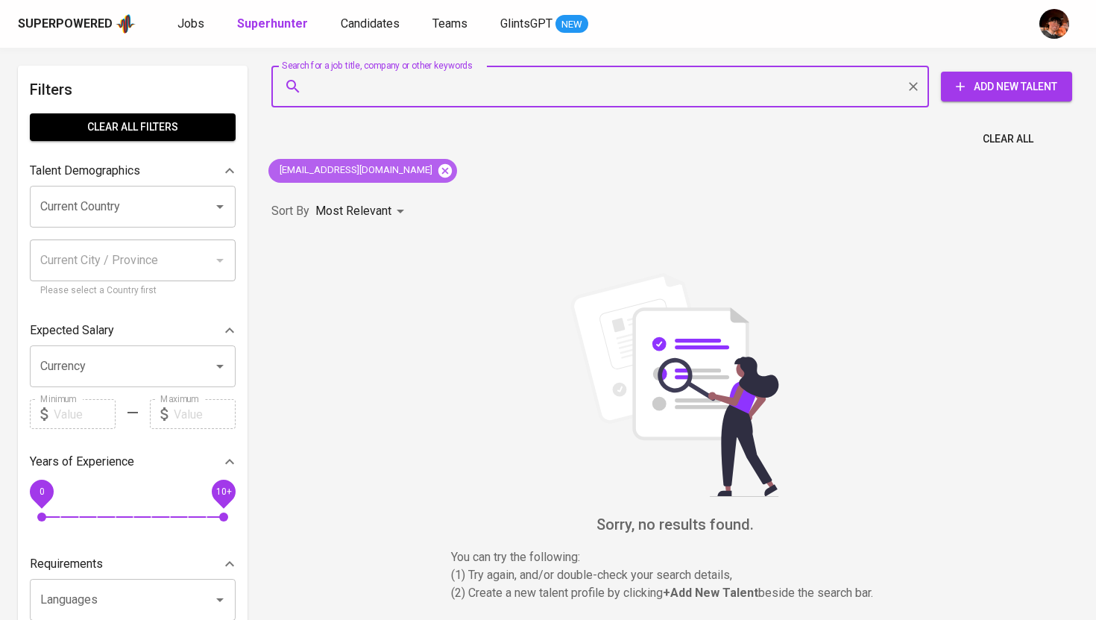
click at [438, 166] on icon at bounding box center [444, 169] width 13 height 13
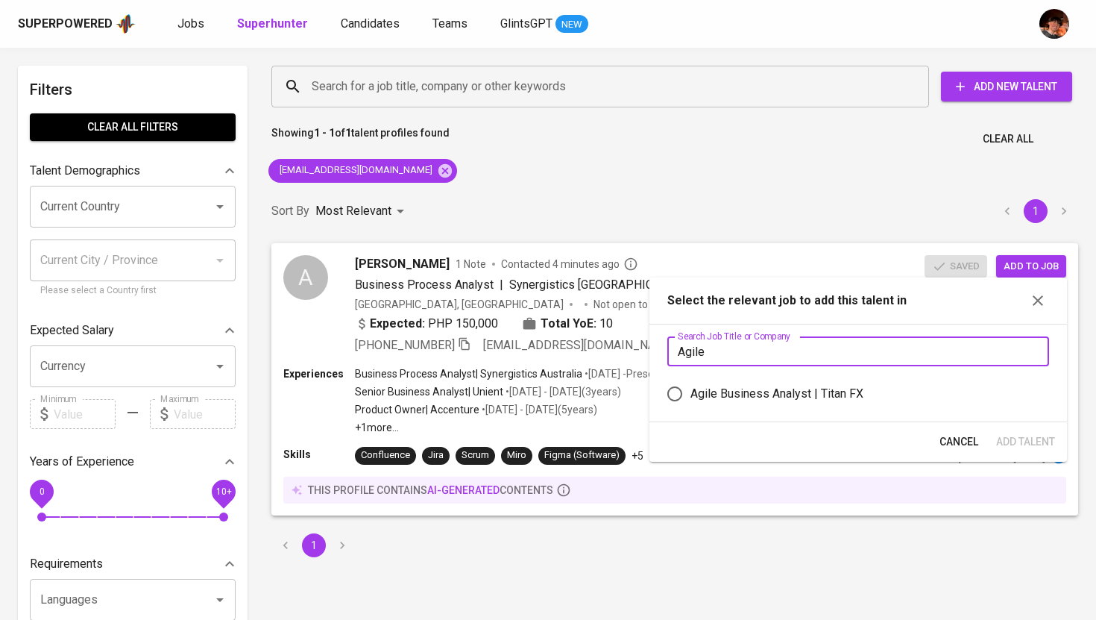
type input "Agile"
click at [764, 389] on div "Agile Business Analyst | Titan FX" at bounding box center [776, 394] width 173 height 18
click at [690, 389] on input "Agile Business Analyst | Titan FX" at bounding box center [674, 393] width 31 height 31
radio input "true"
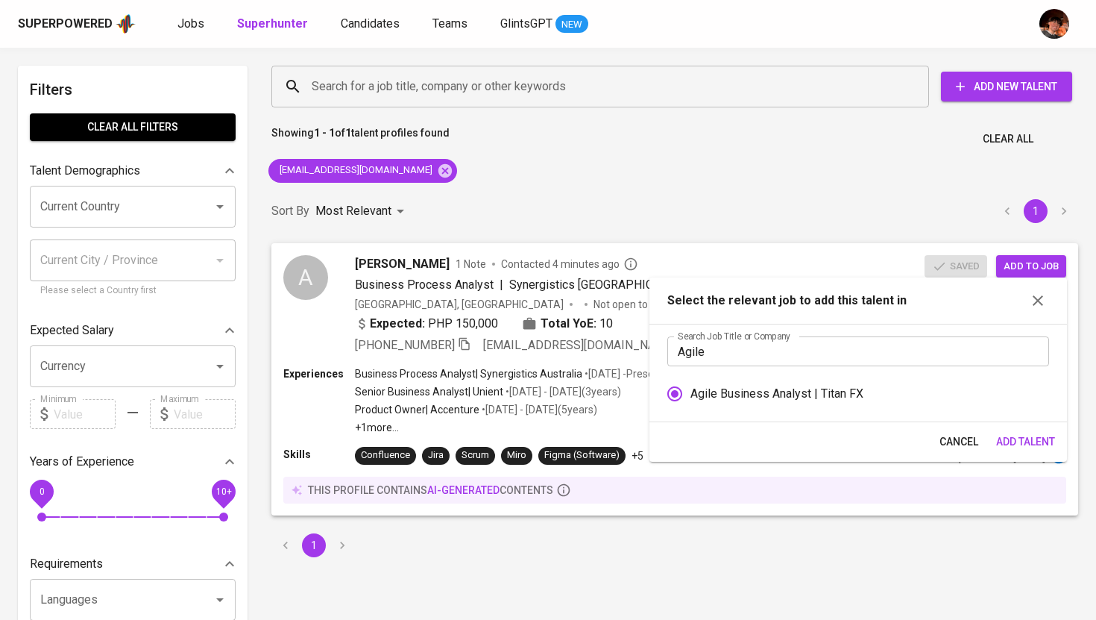
click at [1015, 444] on span "Add Talent" at bounding box center [1025, 441] width 59 height 19
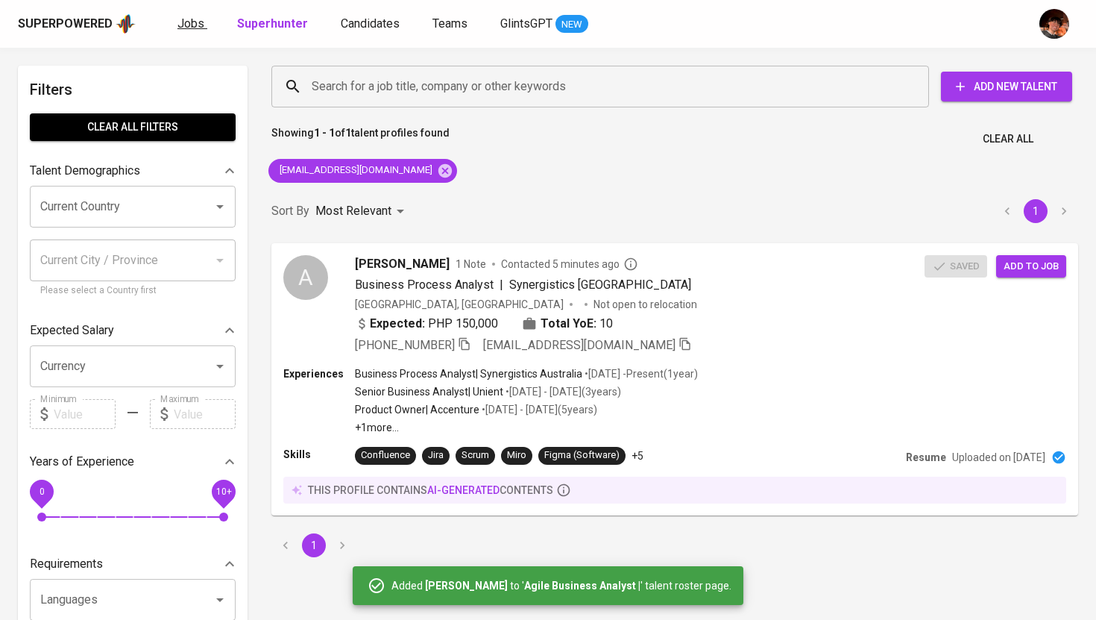
click at [198, 29] on span "Jobs" at bounding box center [190, 23] width 27 height 14
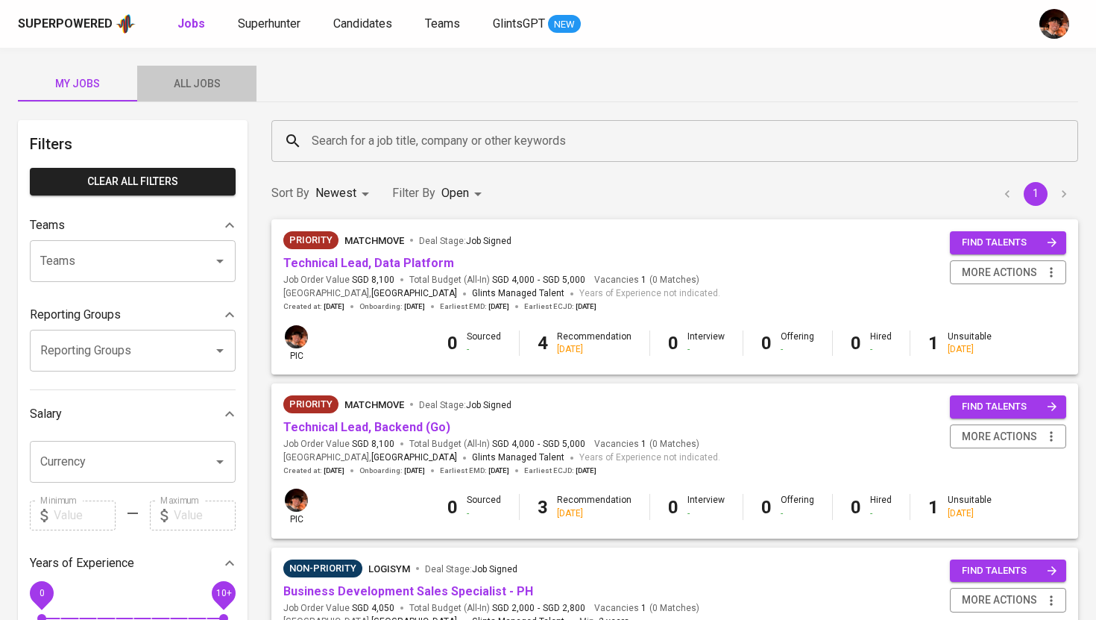
click at [200, 84] on span "All Jobs" at bounding box center [196, 84] width 101 height 19
click at [353, 125] on div "Search for a job title, company or other keywords" at bounding box center [674, 141] width 807 height 42
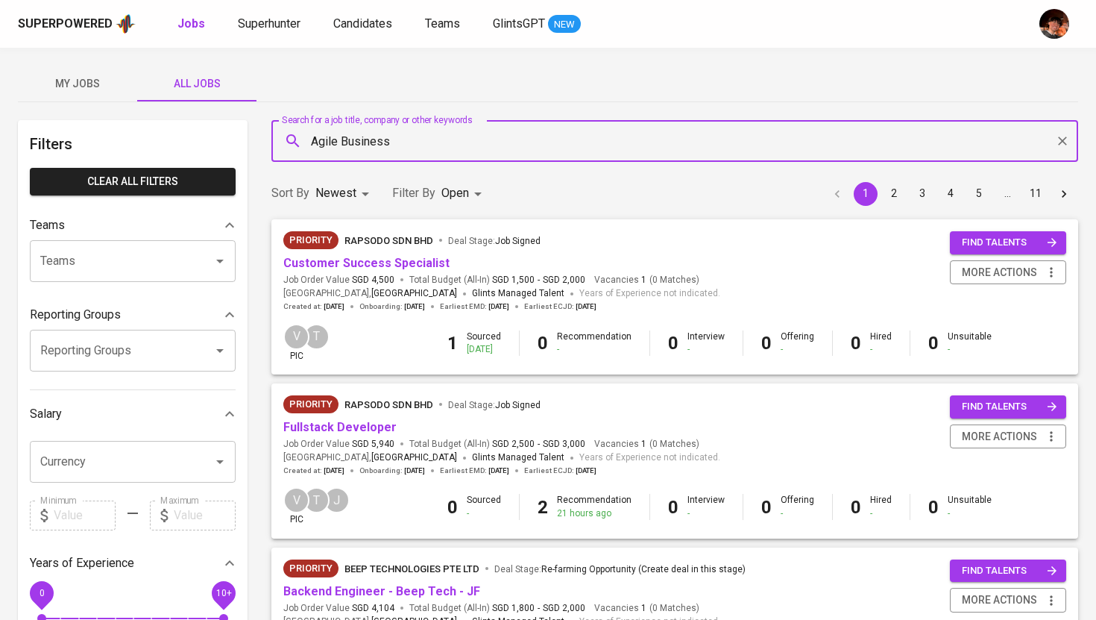
type input "Agile Business"
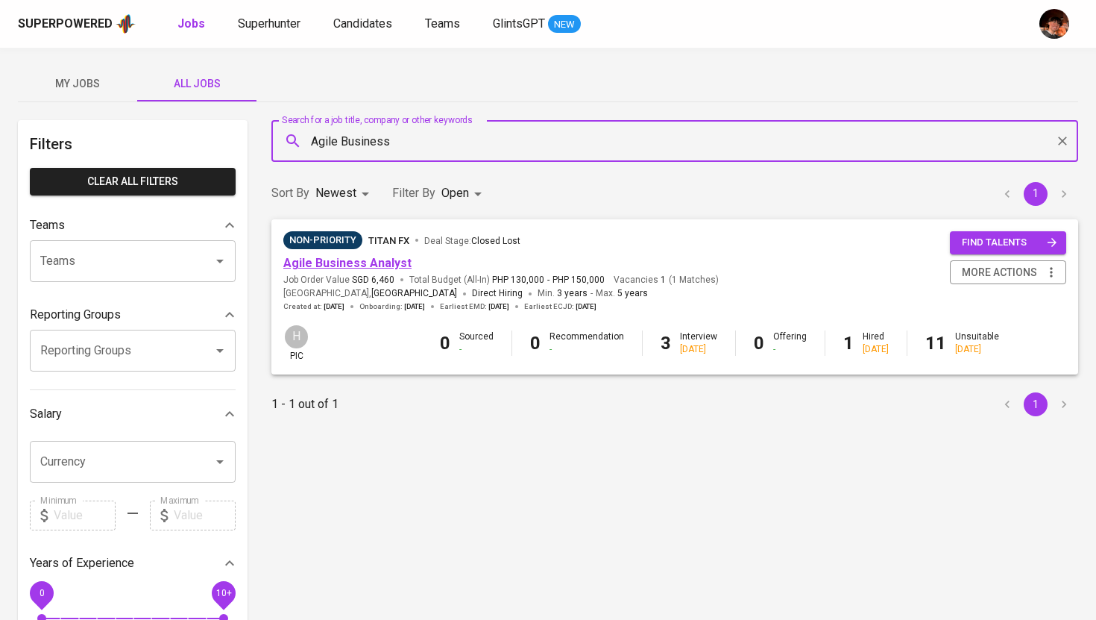
click at [379, 267] on link "Agile Business Analyst" at bounding box center [347, 263] width 128 height 14
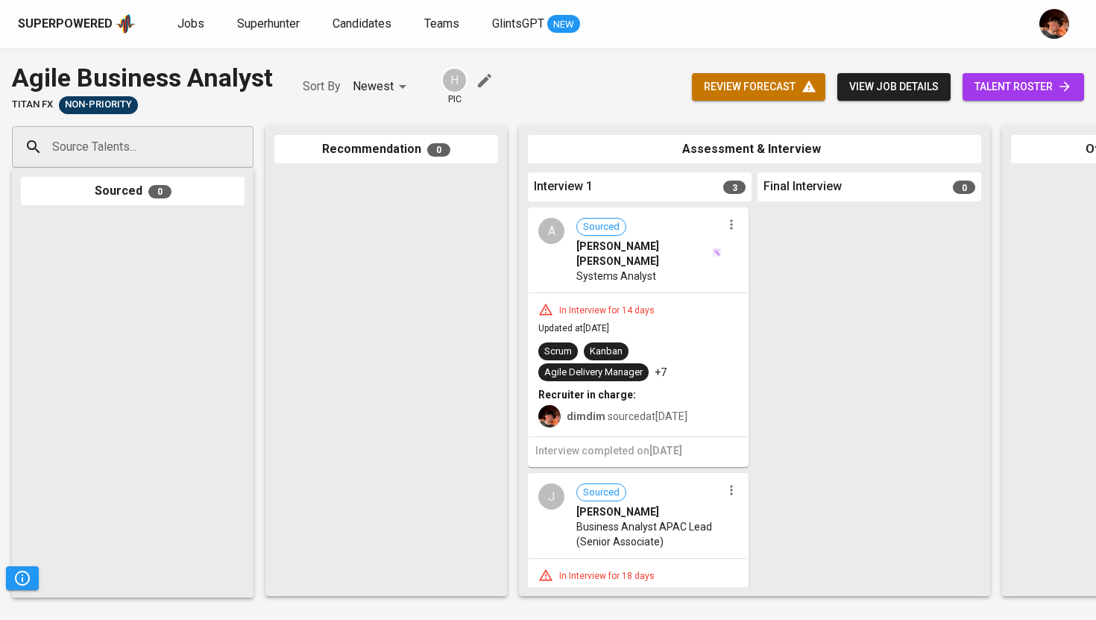
click at [1027, 92] on span "talent roster" at bounding box center [1023, 87] width 98 height 19
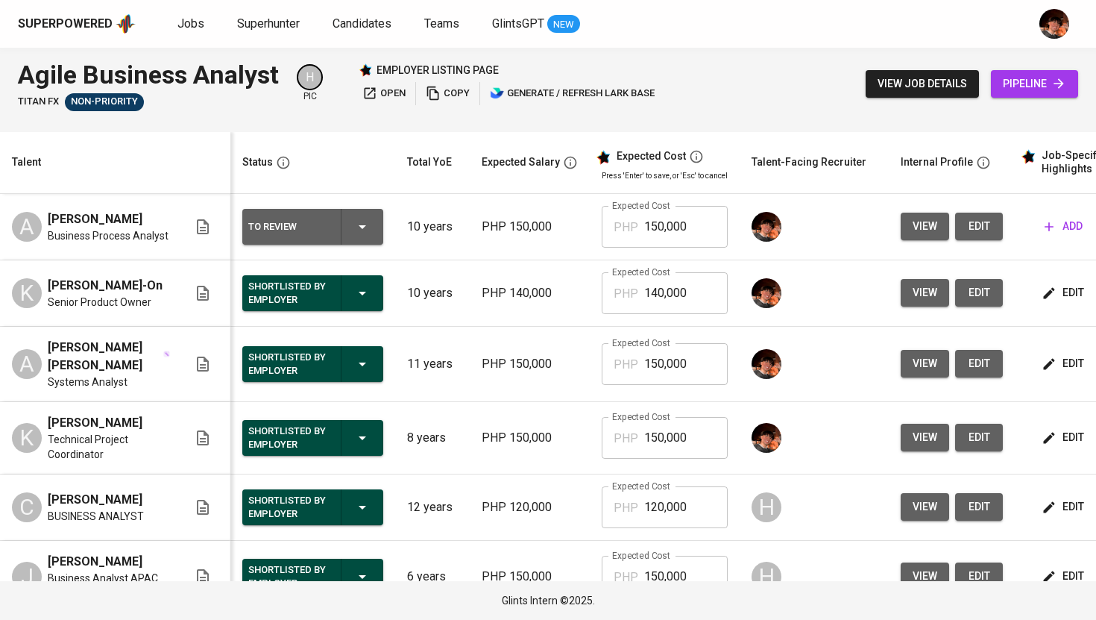
click at [368, 215] on div "To Review" at bounding box center [312, 227] width 129 height 36
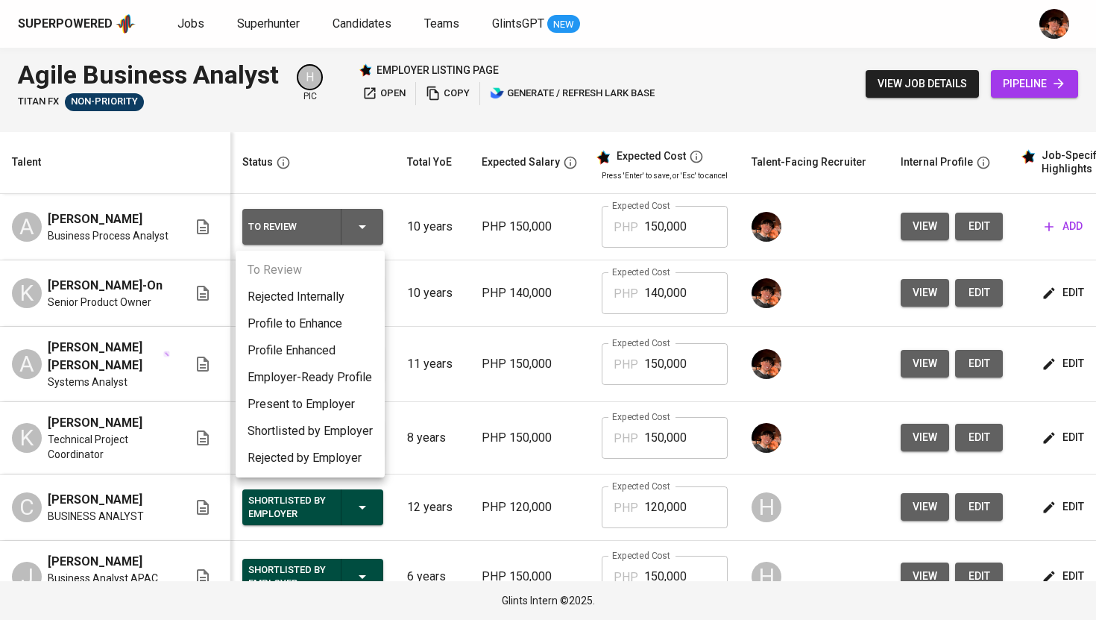
click at [640, 296] on div at bounding box center [548, 310] width 1096 height 620
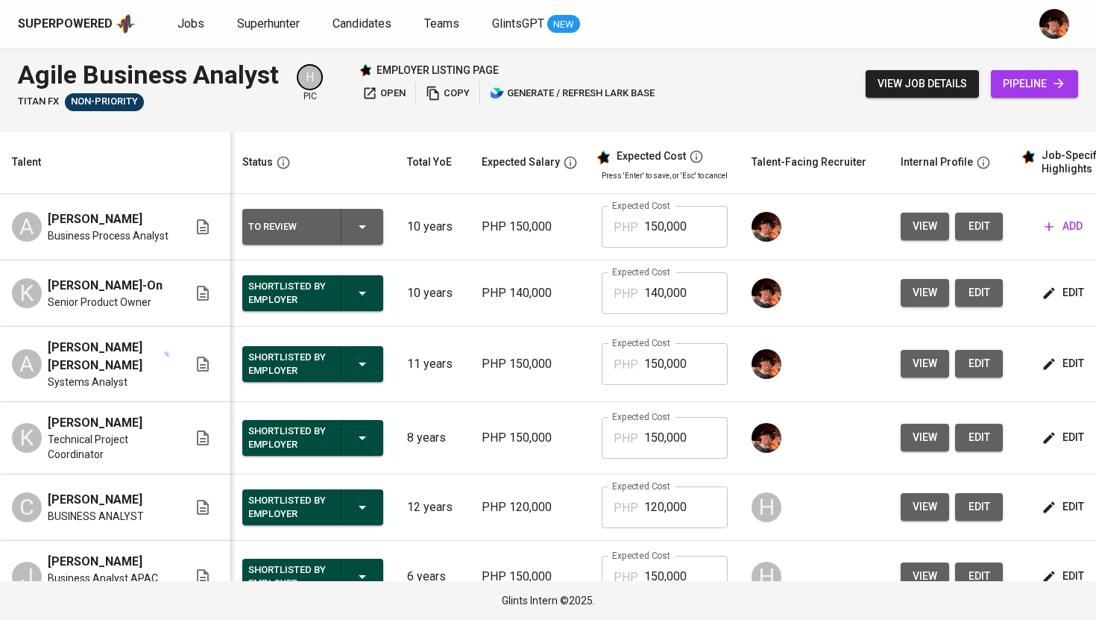
scroll to position [0, 180]
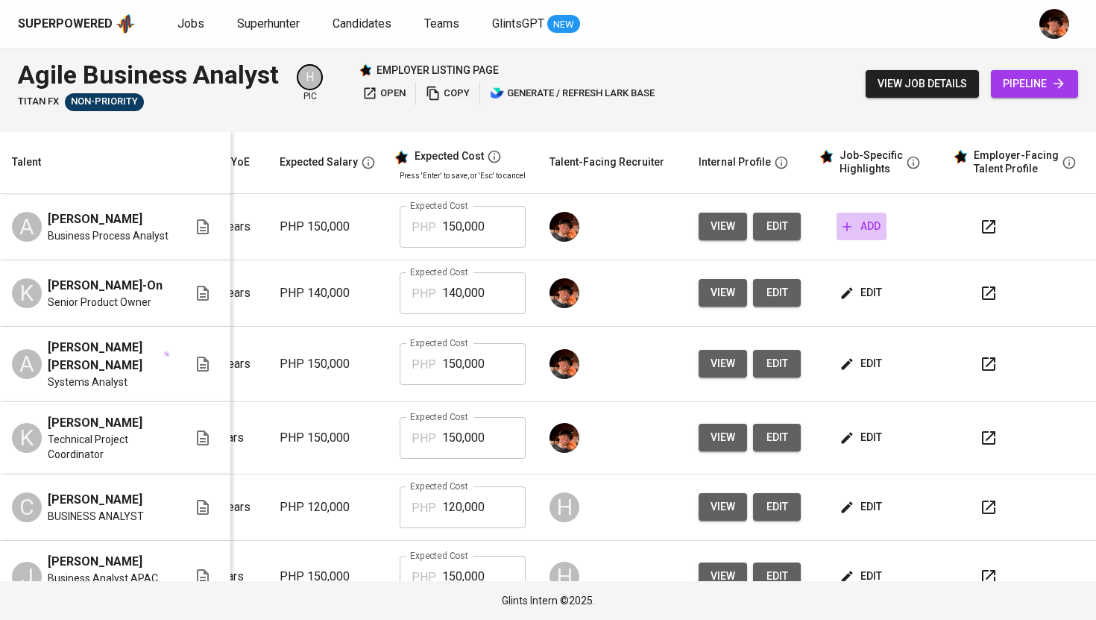
click at [843, 227] on span "add" at bounding box center [861, 226] width 38 height 19
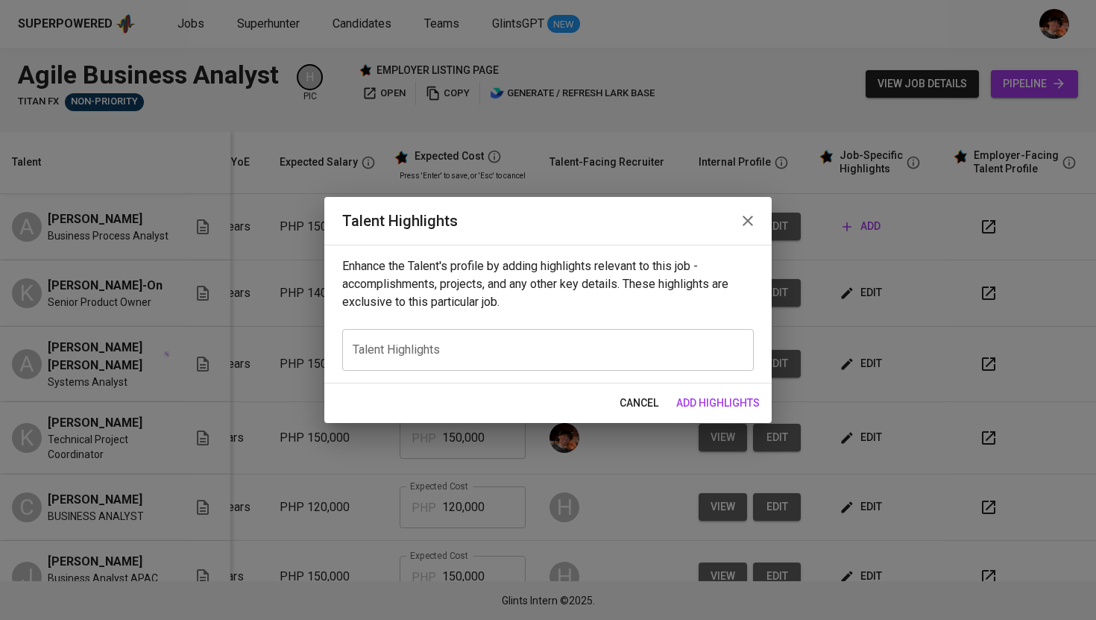
click at [635, 407] on span "cancel" at bounding box center [639, 403] width 39 height 19
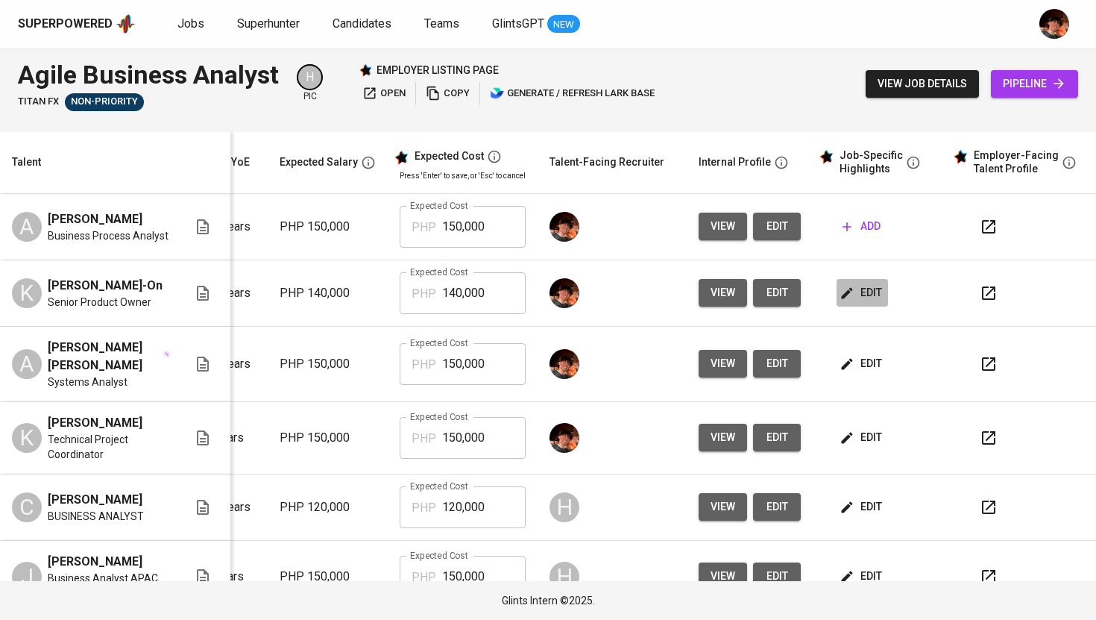
click at [855, 302] on span "edit" at bounding box center [862, 292] width 40 height 19
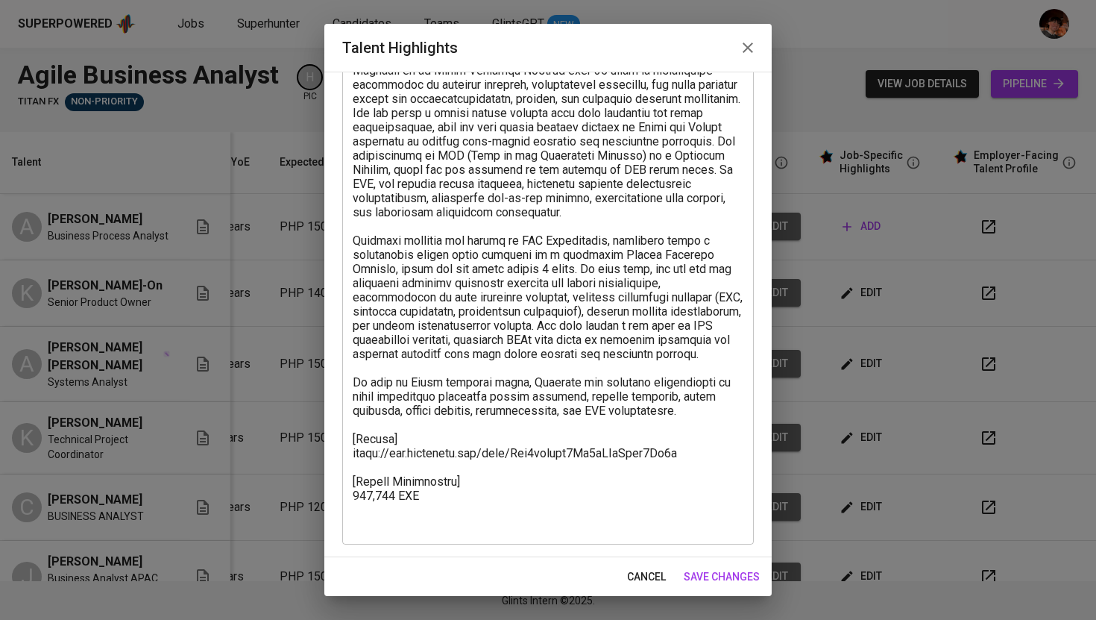
scroll to position [0, 0]
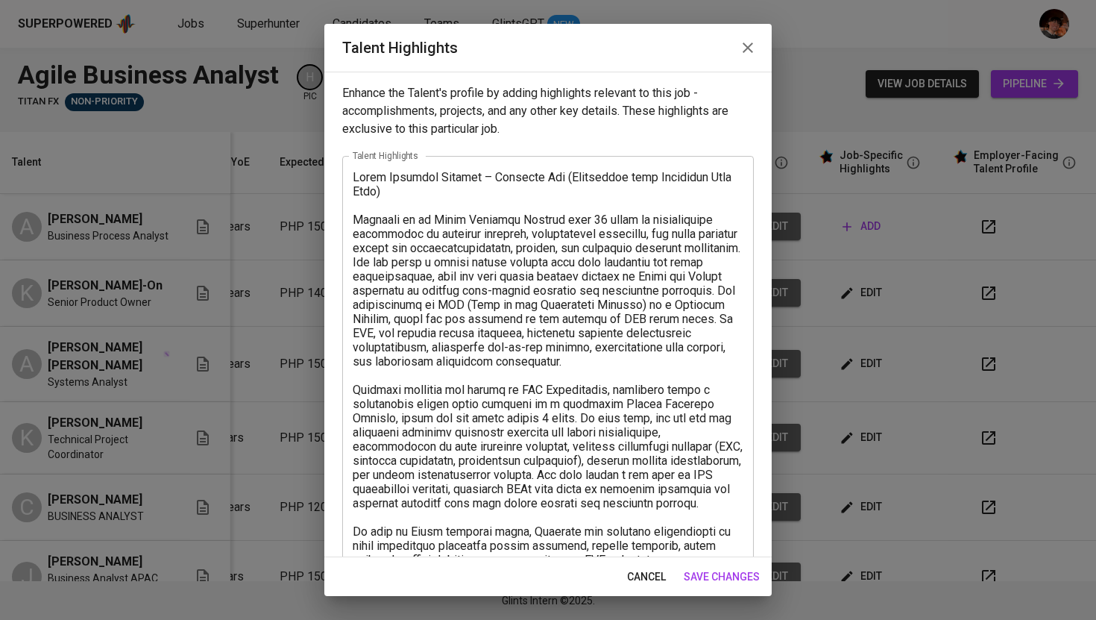
click at [749, 50] on icon "button" at bounding box center [748, 47] width 10 height 10
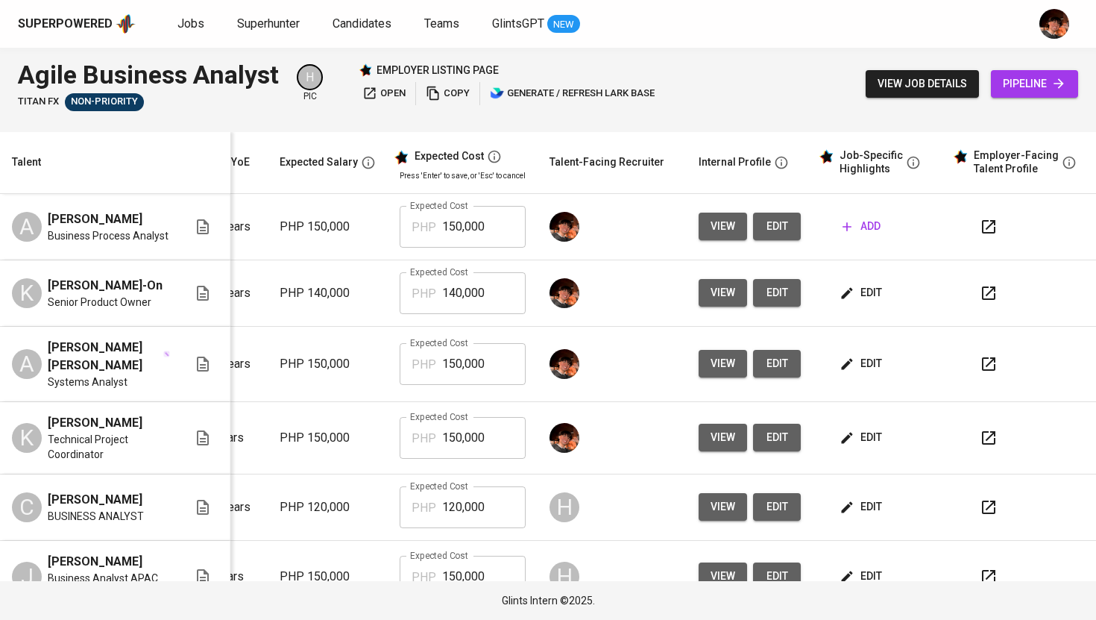
click at [844, 228] on span "add" at bounding box center [861, 226] width 38 height 19
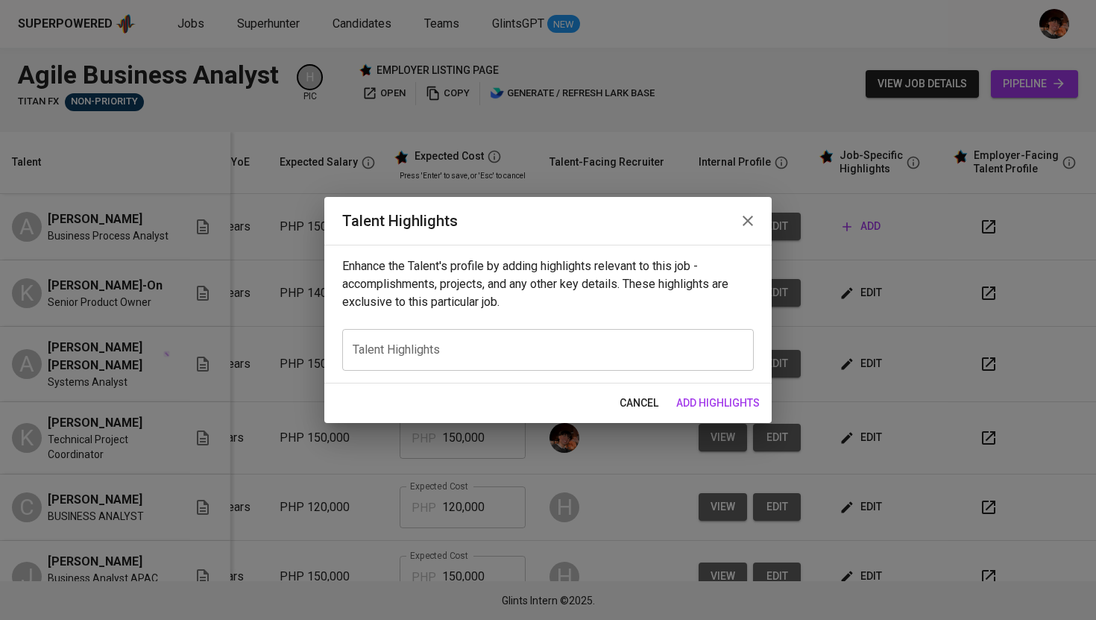
click at [520, 347] on textarea at bounding box center [548, 350] width 391 height 14
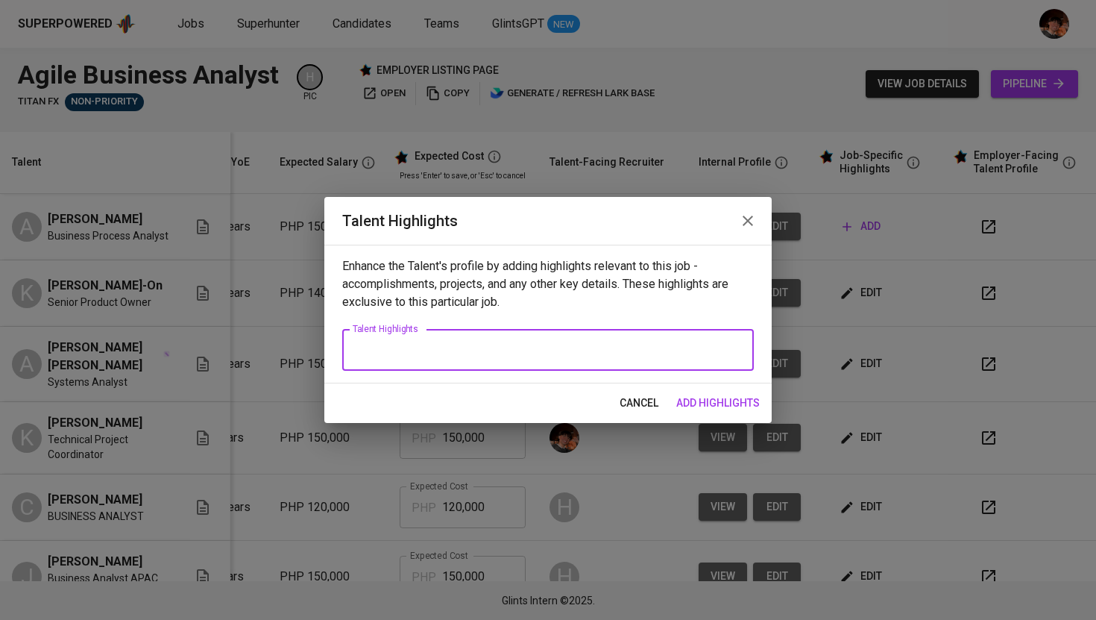
paste textarea "Abigael Sevilei is an accomplished Agile Business Analyst with over a decade of…"
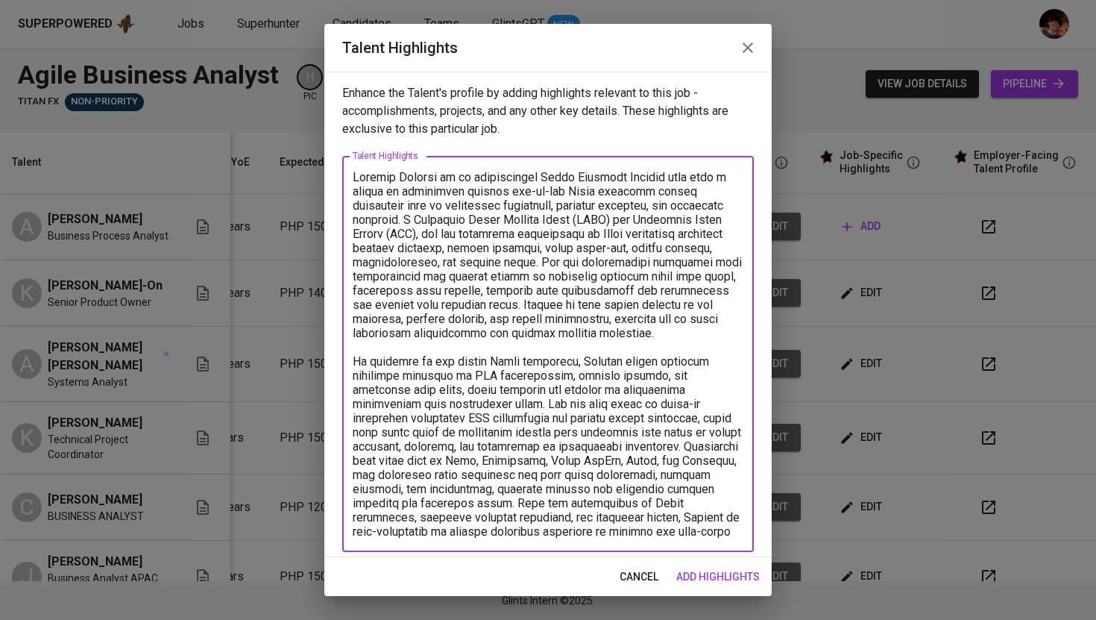
scroll to position [7, 0]
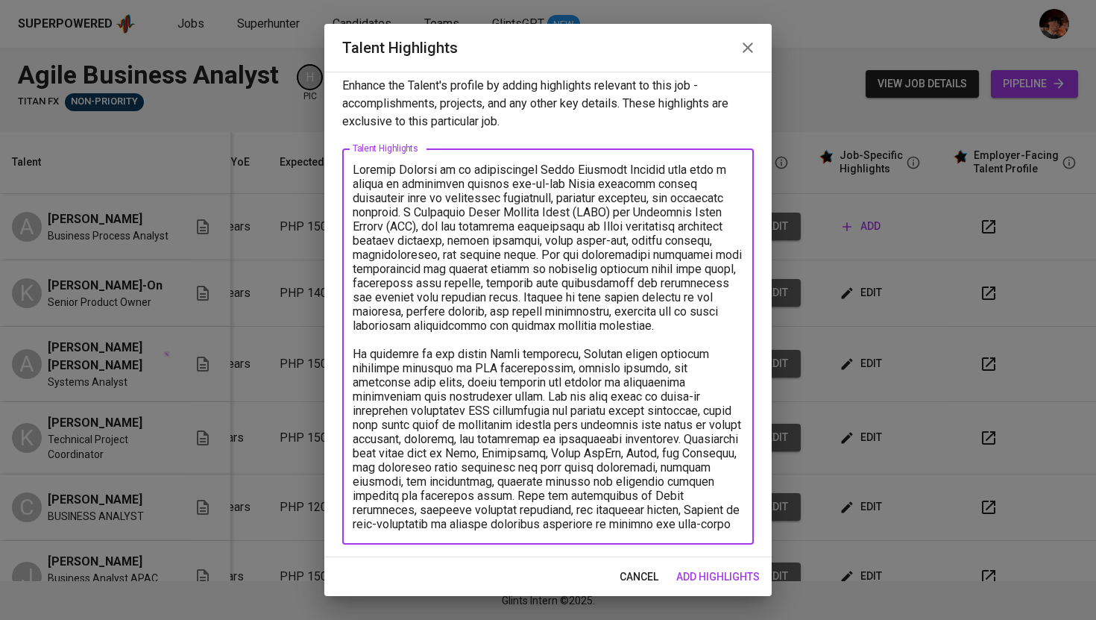
type textarea "Abigael Sevilei is an accomplished Agile Business Analyst with over a decade of…"
click at [705, 582] on span "add highlights" at bounding box center [718, 576] width 84 height 19
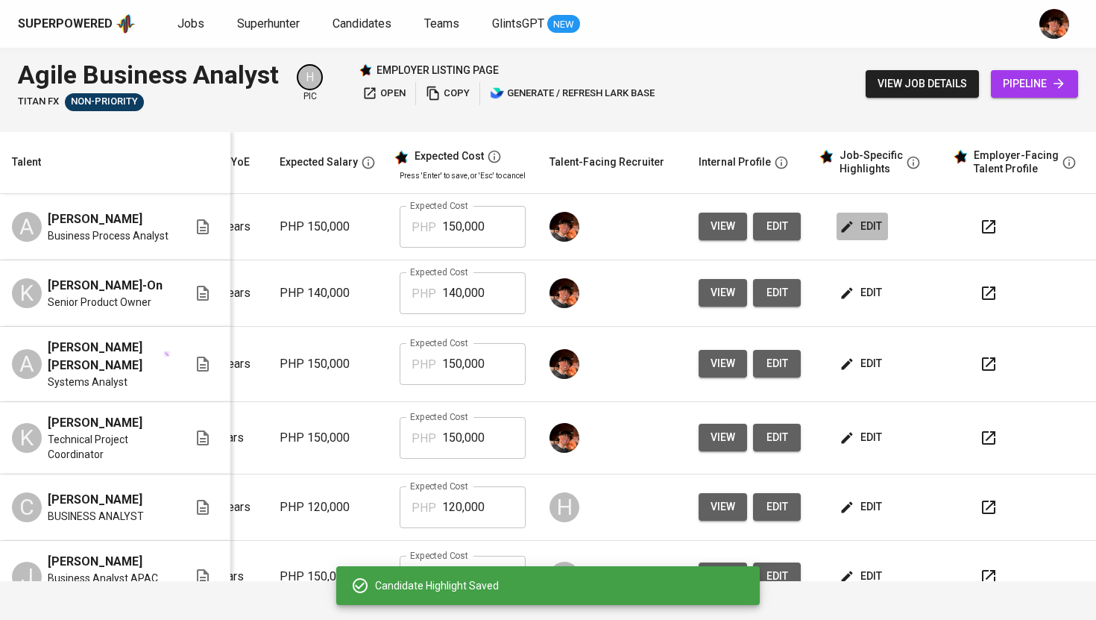
click at [860, 228] on span "edit" at bounding box center [862, 226] width 40 height 19
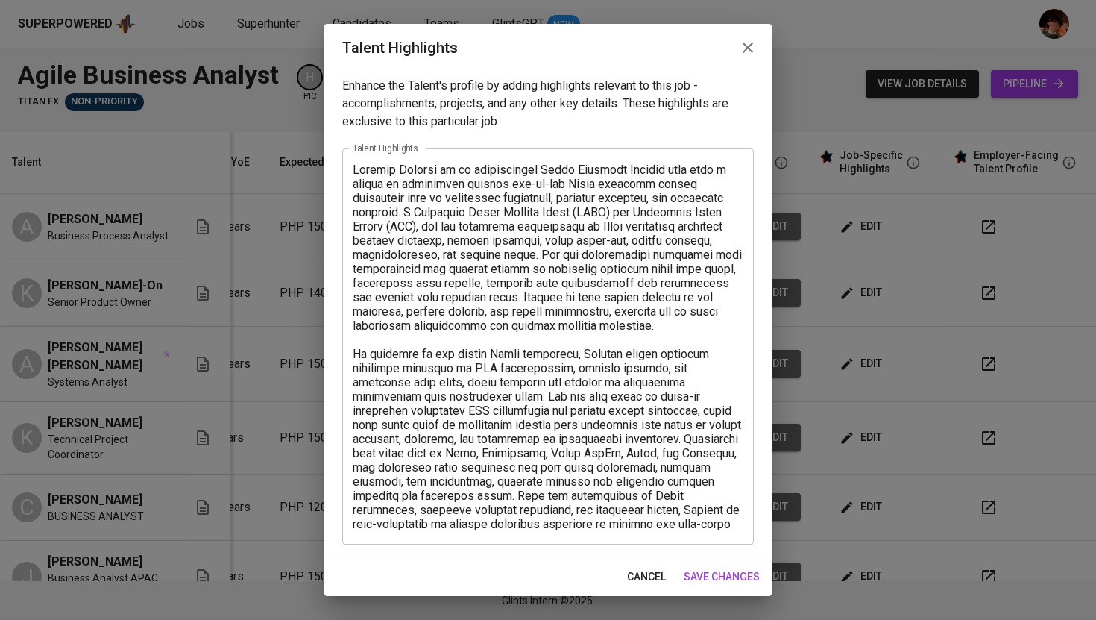
click at [740, 48] on icon "button" at bounding box center [748, 48] width 18 height 18
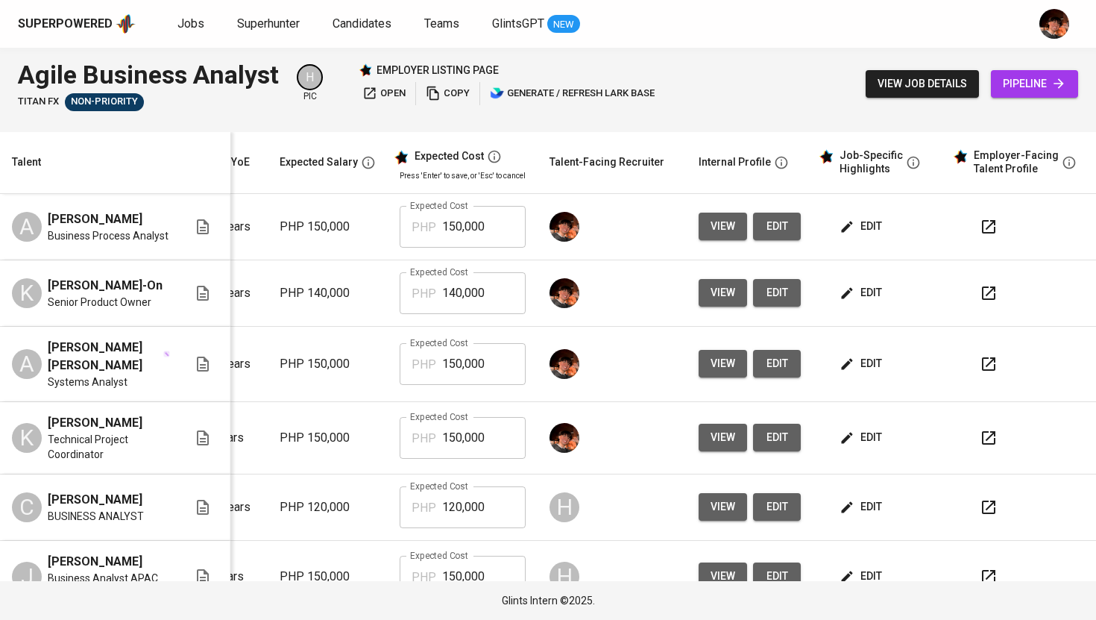
click at [845, 302] on span "edit" at bounding box center [862, 292] width 40 height 19
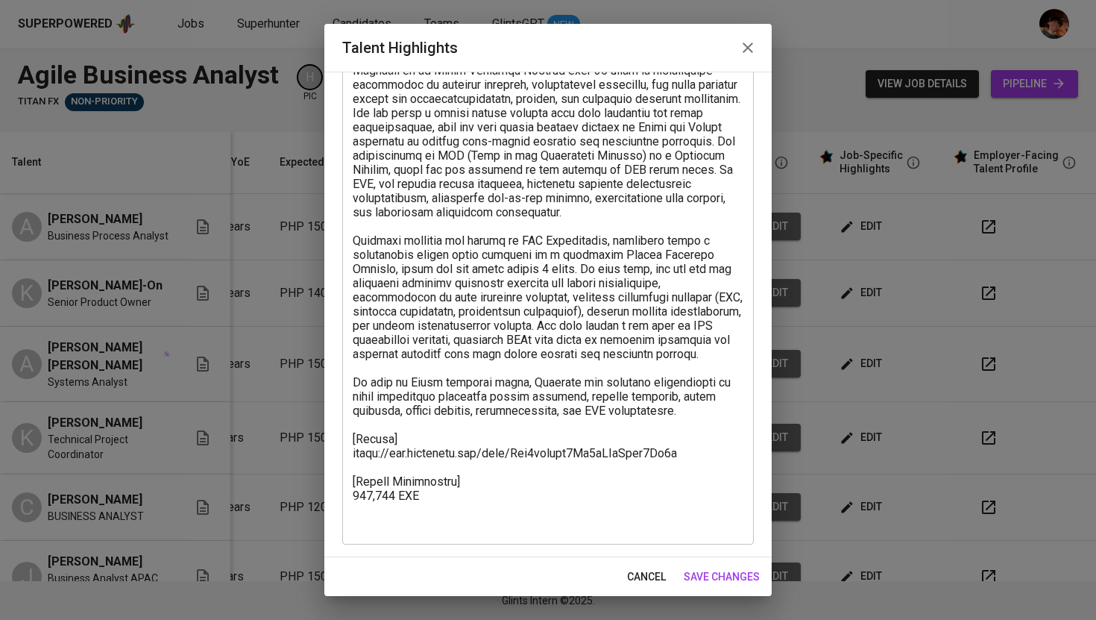
scroll to position [0, 0]
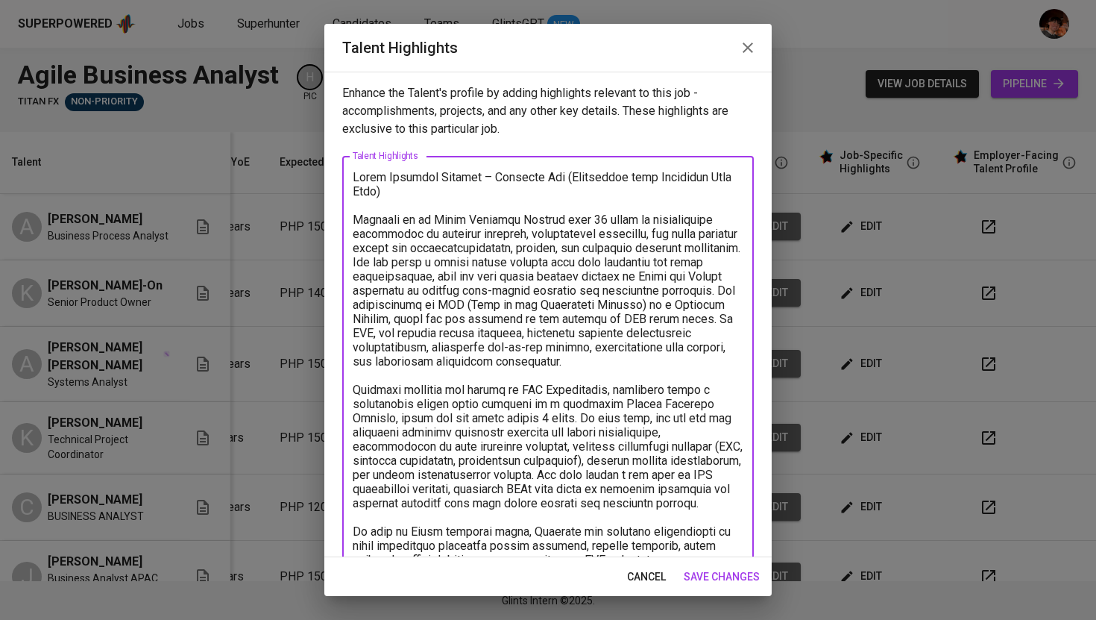
drag, startPoint x: 396, startPoint y: 193, endPoint x: 344, endPoint y: 176, distance: 54.9
click at [344, 176] on div "x Talent Highlights" at bounding box center [548, 425] width 412 height 538
click at [755, 43] on icon "button" at bounding box center [748, 48] width 18 height 18
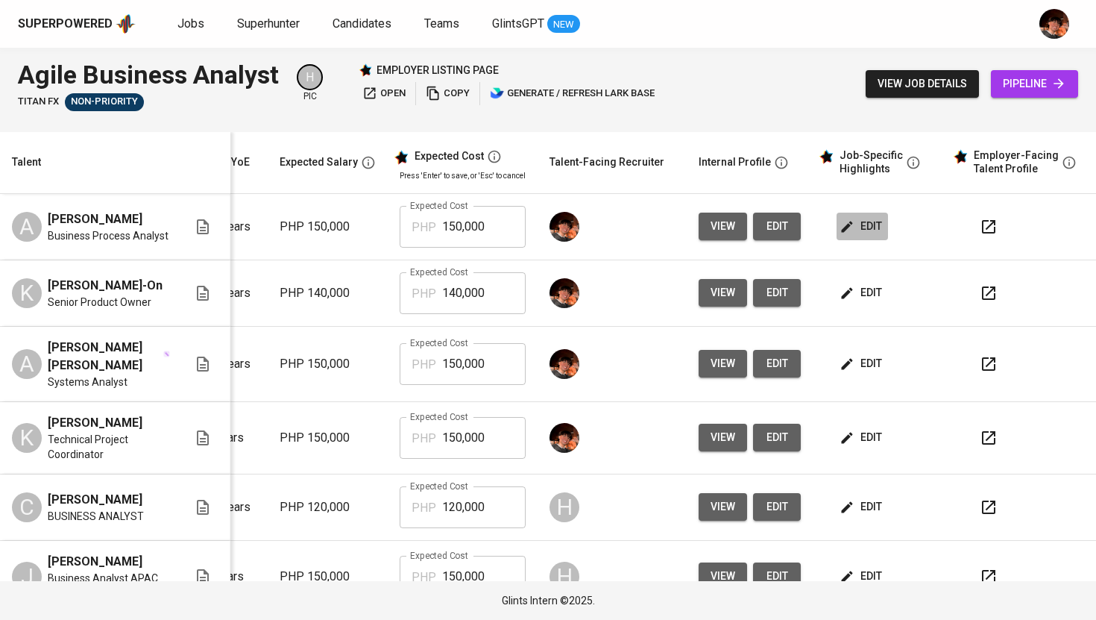
click at [842, 230] on icon "button" at bounding box center [847, 226] width 11 height 11
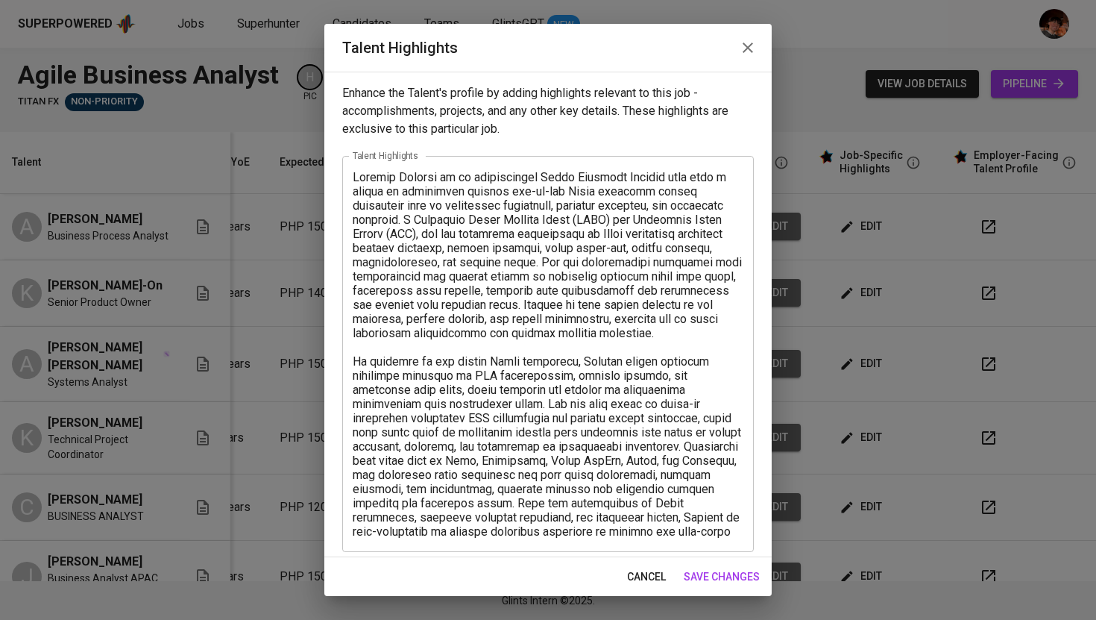
click at [360, 177] on textarea at bounding box center [548, 354] width 391 height 368
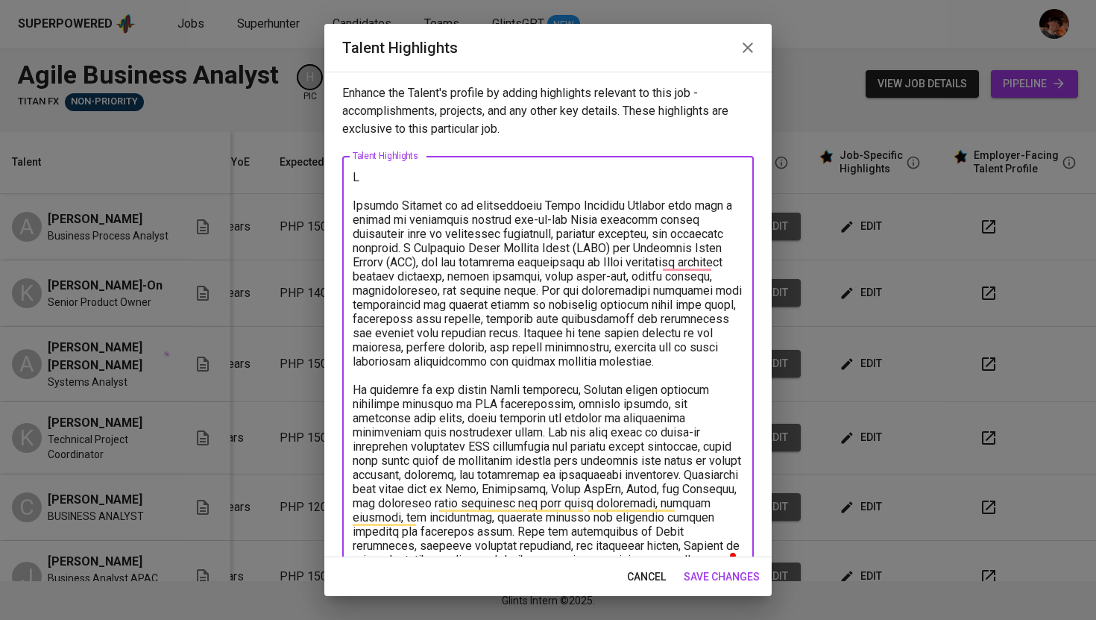
click at [353, 177] on textarea "To enrich screen reader interactions, please activate Accessibility in Grammarl…" at bounding box center [548, 368] width 391 height 397
click at [353, 176] on textarea "To enrich screen reader interactions, please activate Accessibility in Grammarl…" at bounding box center [548, 368] width 391 height 397
paste textarea "gile Business Analyst – Kathleen Joy (Experience with Financial Data Flow)"
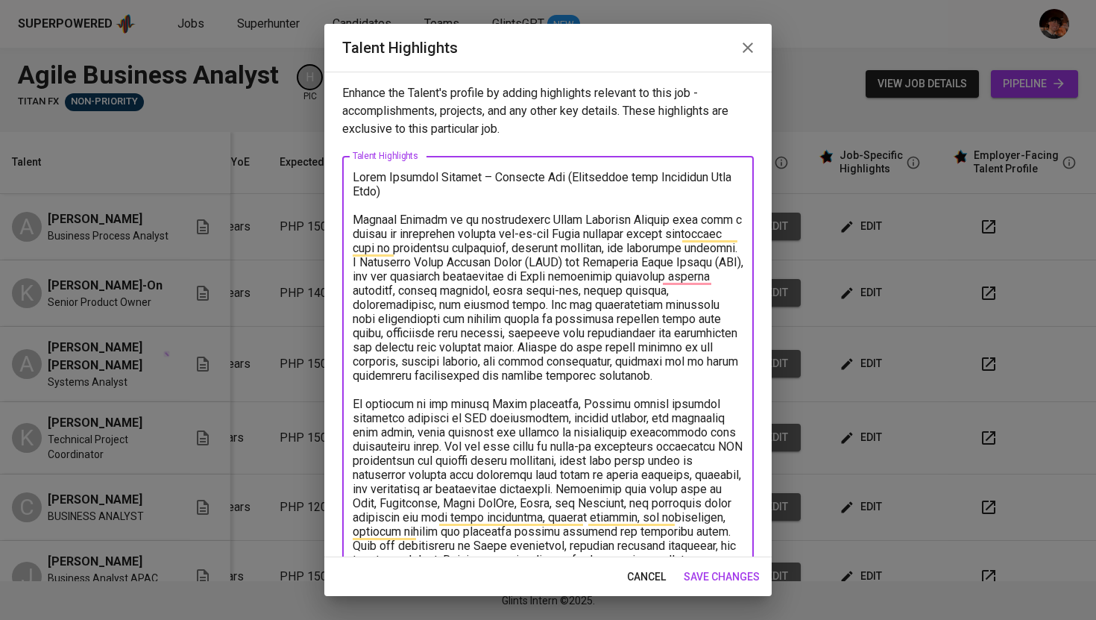
drag, startPoint x: 487, startPoint y: 175, endPoint x: 553, endPoint y: 178, distance: 66.4
click at [553, 178] on textarea "To enrich screen reader interactions, please activate Accessibility in Grammarl…" at bounding box center [548, 375] width 391 height 411
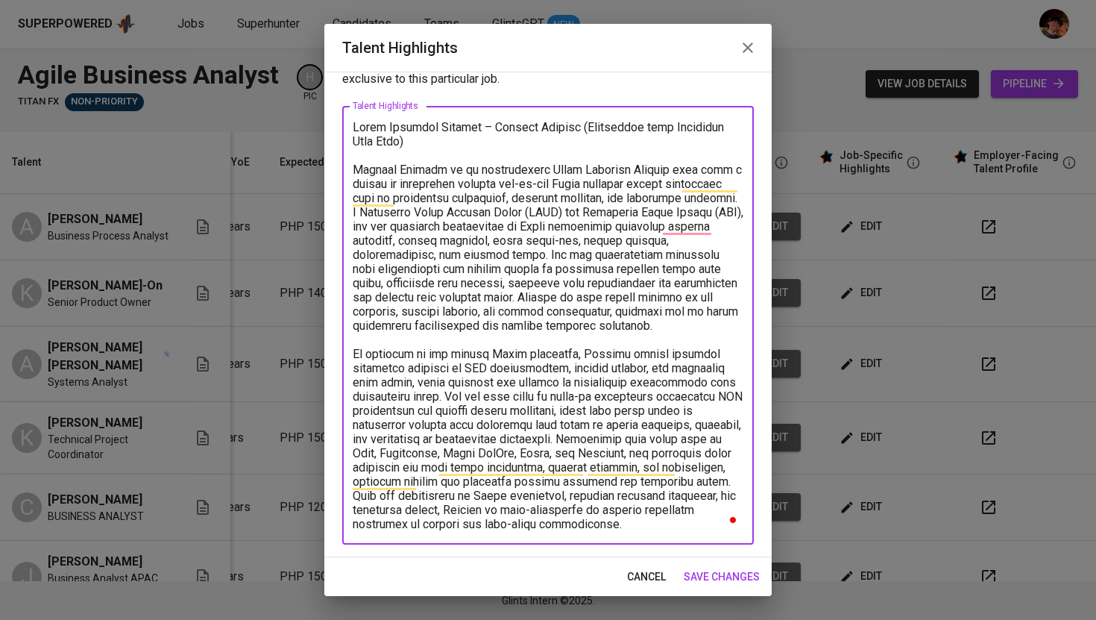
scroll to position [50, 0]
click at [424, 168] on textarea "To enrich screen reader interactions, please activate Accessibility in Grammarl…" at bounding box center [548, 325] width 391 height 411
click at [680, 225] on textarea "To enrich screen reader interactions, please activate Accessibility in Grammarl…" at bounding box center [548, 325] width 391 height 411
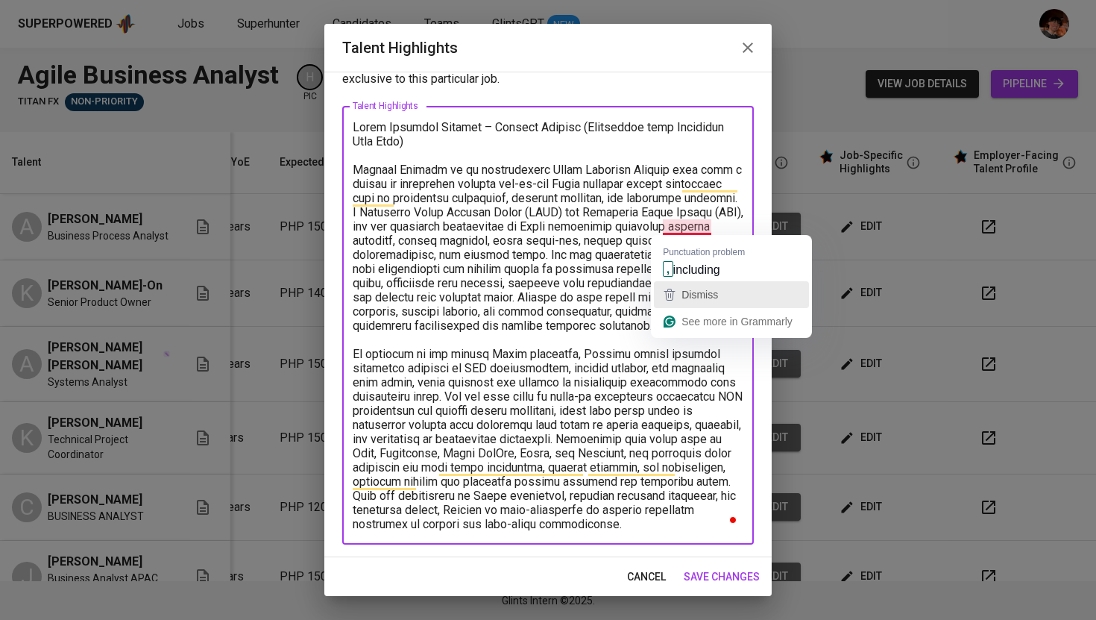
click at [684, 287] on div "Dismiss" at bounding box center [698, 294] width 40 height 22
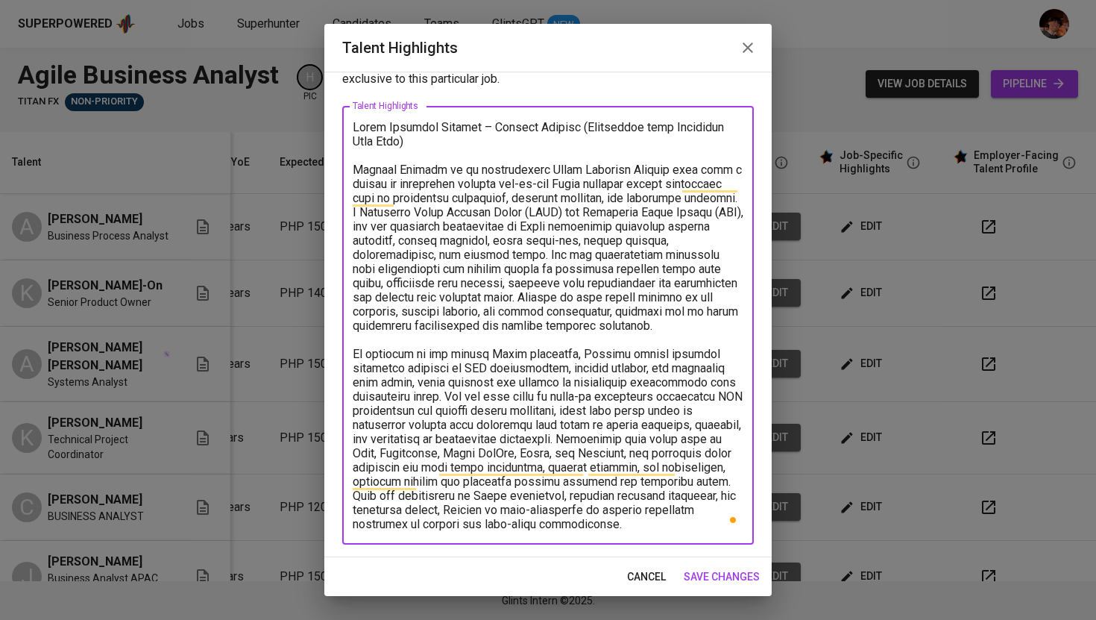
click at [661, 231] on textarea "To enrich screen reader interactions, please activate Accessibility in Grammarl…" at bounding box center [548, 325] width 391 height 411
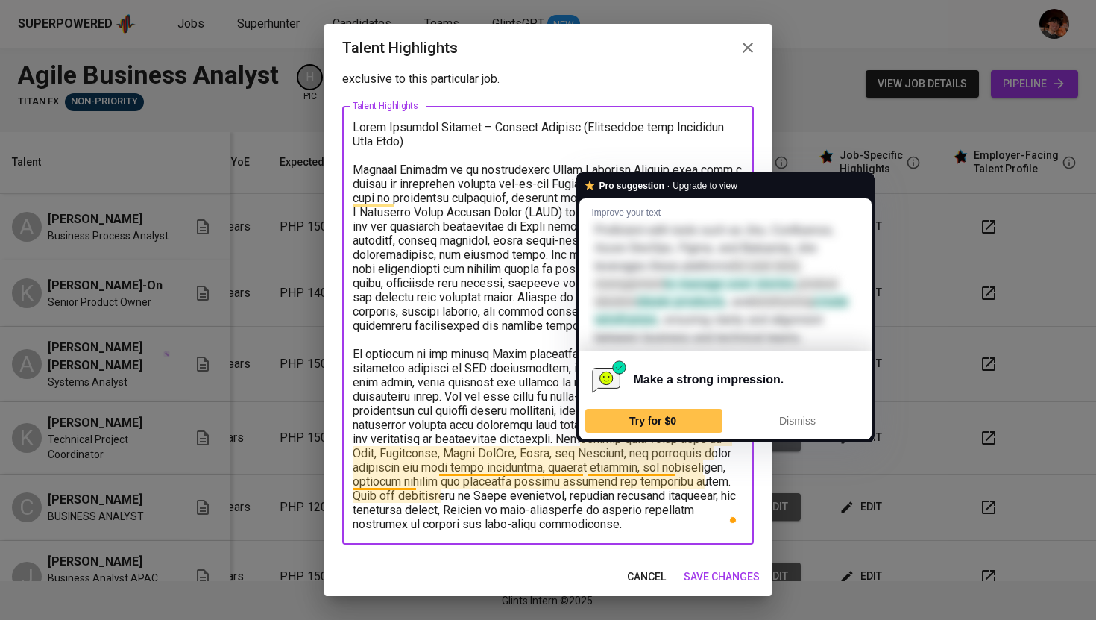
click at [459, 430] on textarea "To enrich screen reader interactions, please activate Accessibility in Grammarl…" at bounding box center [548, 325] width 391 height 411
click at [564, 495] on textarea "To enrich screen reader interactions, please activate Accessibility in Grammarl…" at bounding box center [548, 325] width 391 height 411
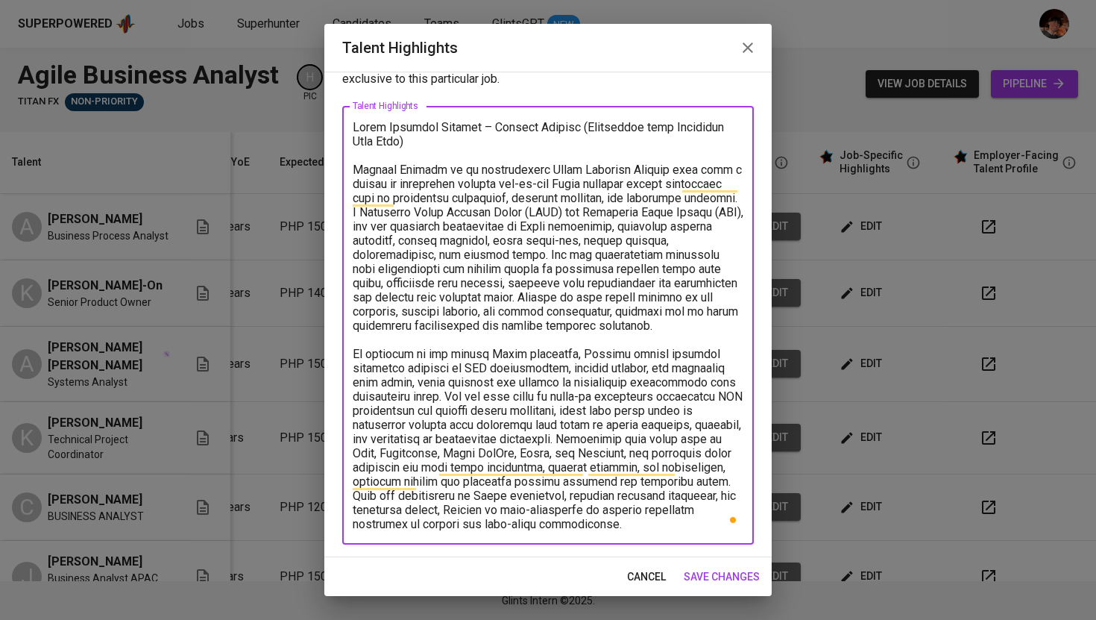
click at [715, 526] on textarea "To enrich screen reader interactions, please activate Accessibility in Grammarl…" at bounding box center [548, 325] width 391 height 411
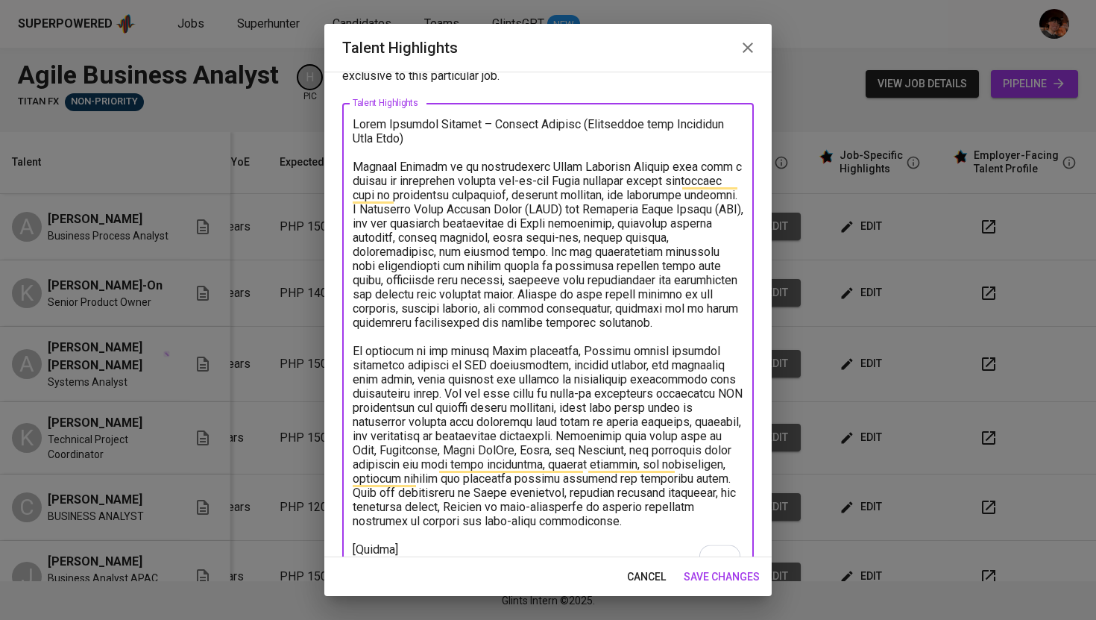
scroll to position [67, 0]
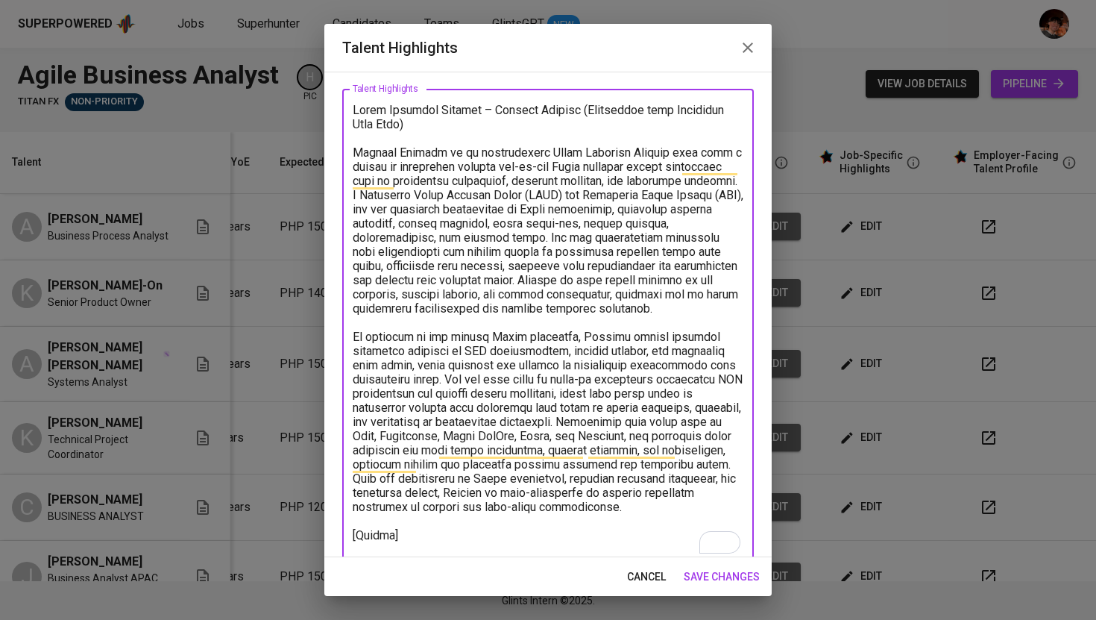
paste textarea "https://glints.sg.larksuite.com/file/YTvjbNrQYo8mnpxO0aBlIoCcghI?from=from_copy…"
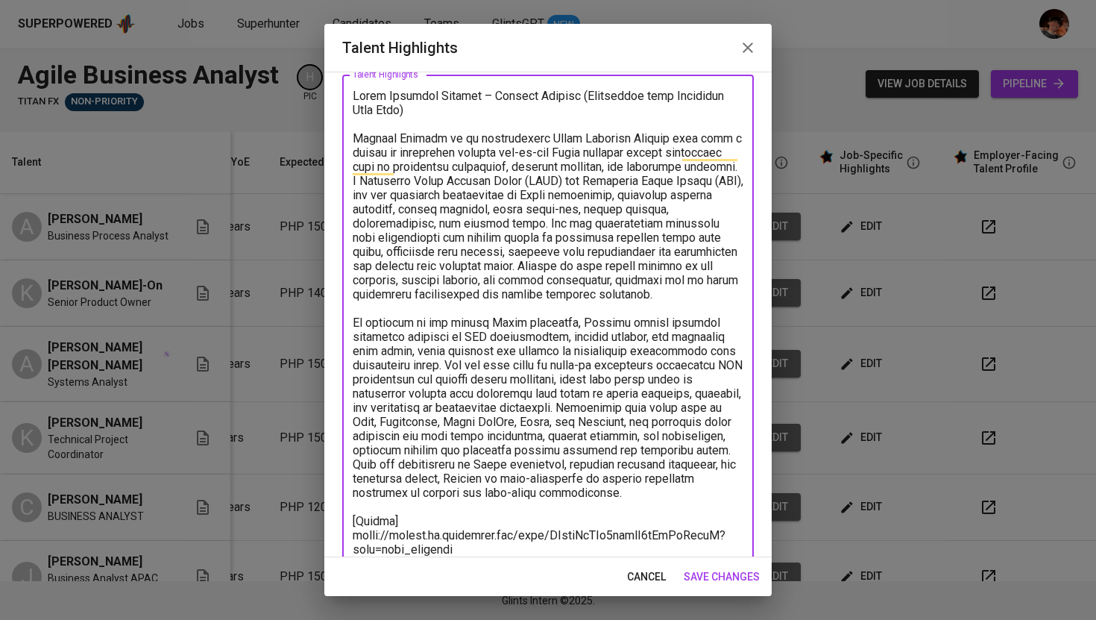
scroll to position [110, 0]
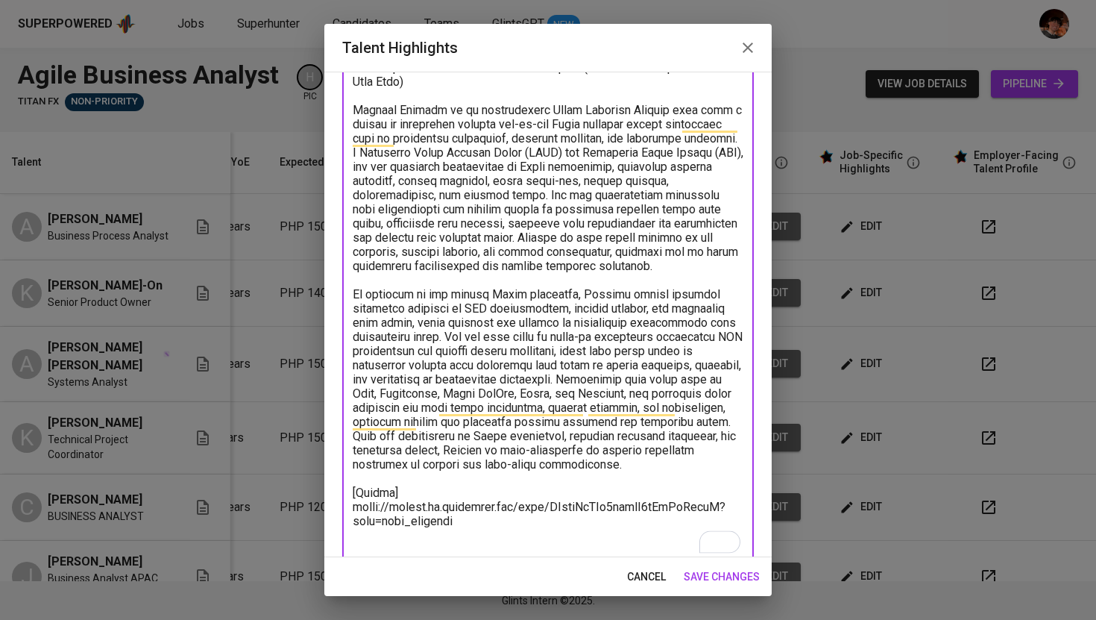
click at [721, 467] on textarea "To enrich screen reader interactions, please activate Accessibility in Grammarl…" at bounding box center [548, 308] width 391 height 496
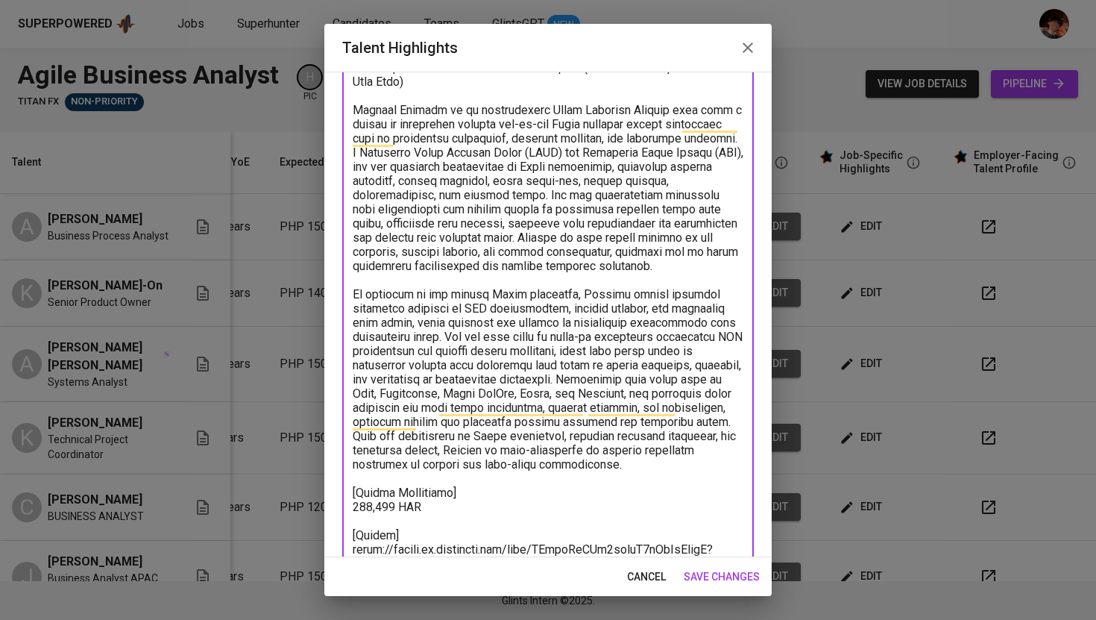
scroll to position [177, 0]
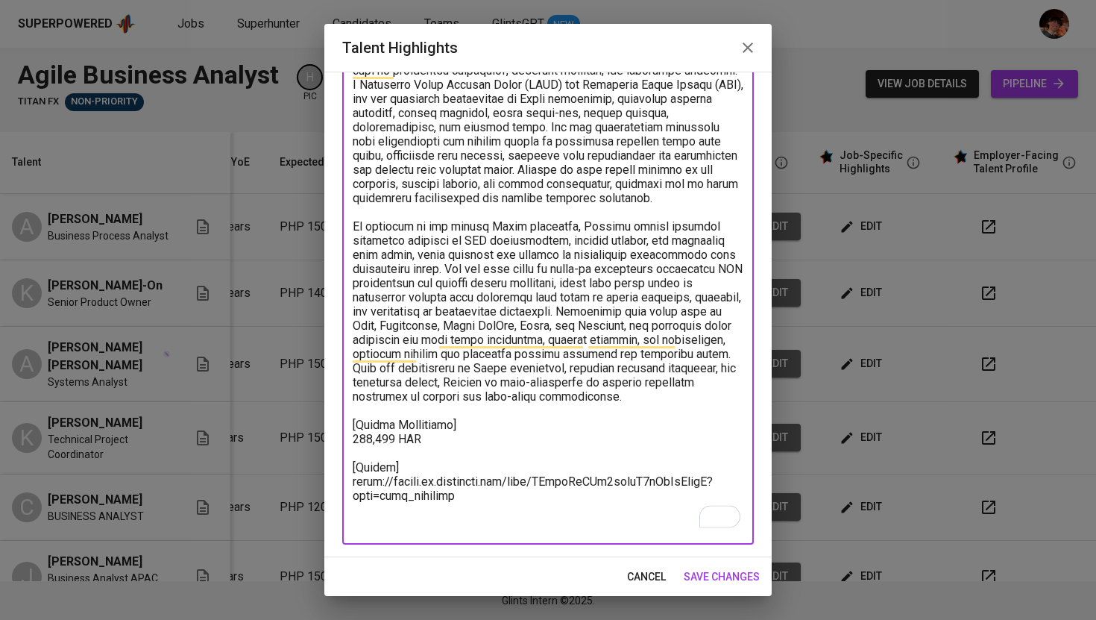
click at [722, 479] on textarea "To enrich screen reader interactions, please activate Accessibility in Grammarl…" at bounding box center [548, 262] width 391 height 538
type textarea "Agile Business Analyst – Abigael Seville (Experience with Financial Data Flow) …"
click at [722, 570] on span "save changes" at bounding box center [722, 576] width 76 height 19
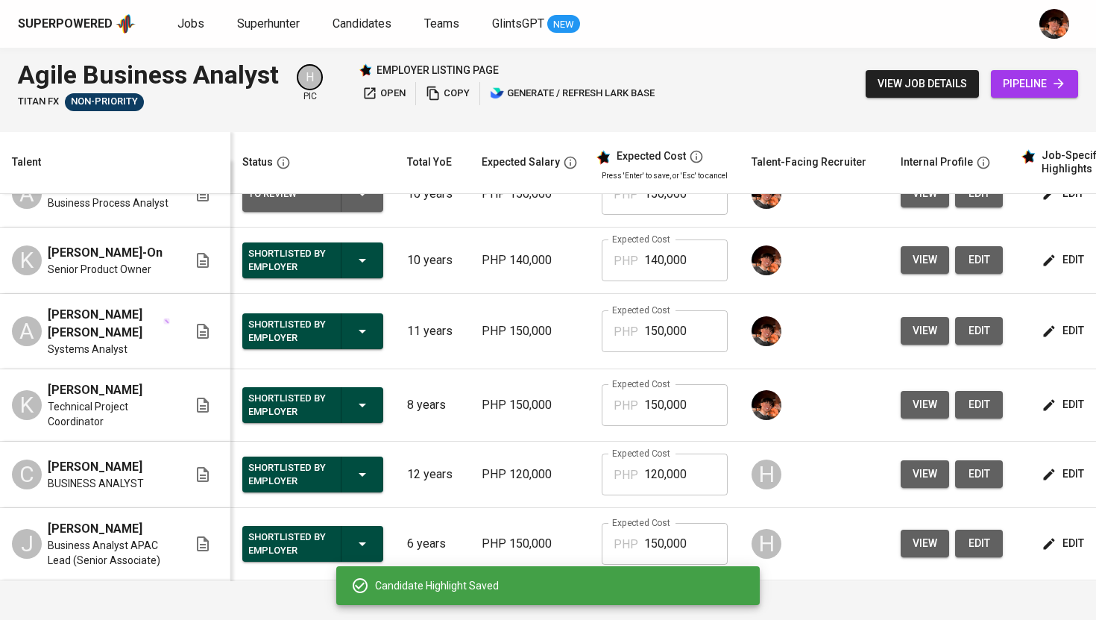
scroll to position [0, 0]
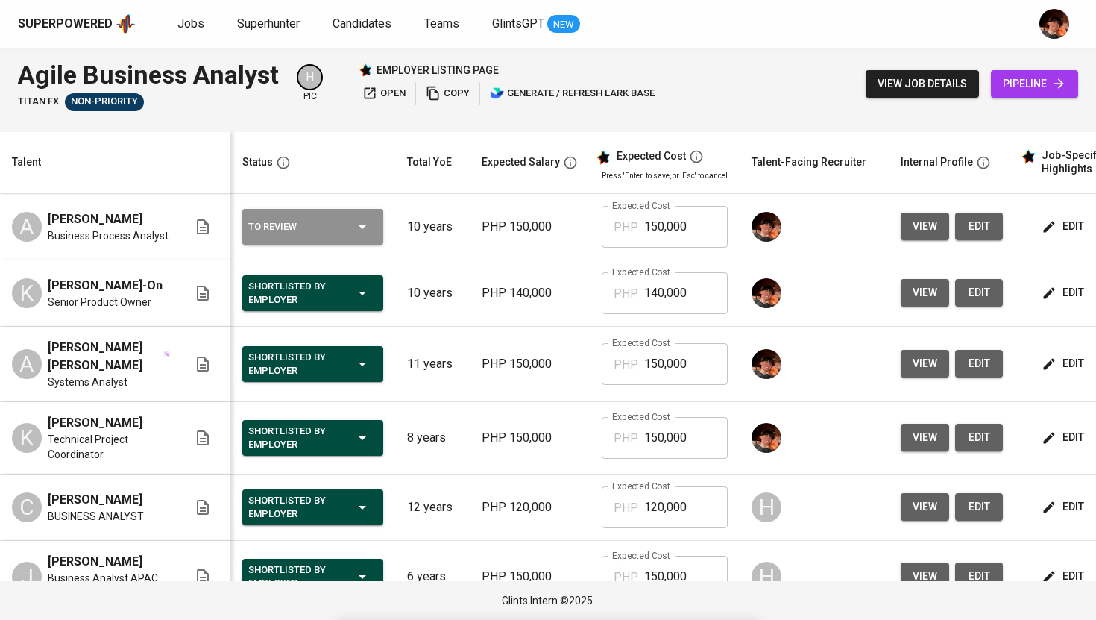
click at [359, 233] on icon "button" at bounding box center [362, 227] width 18 height 18
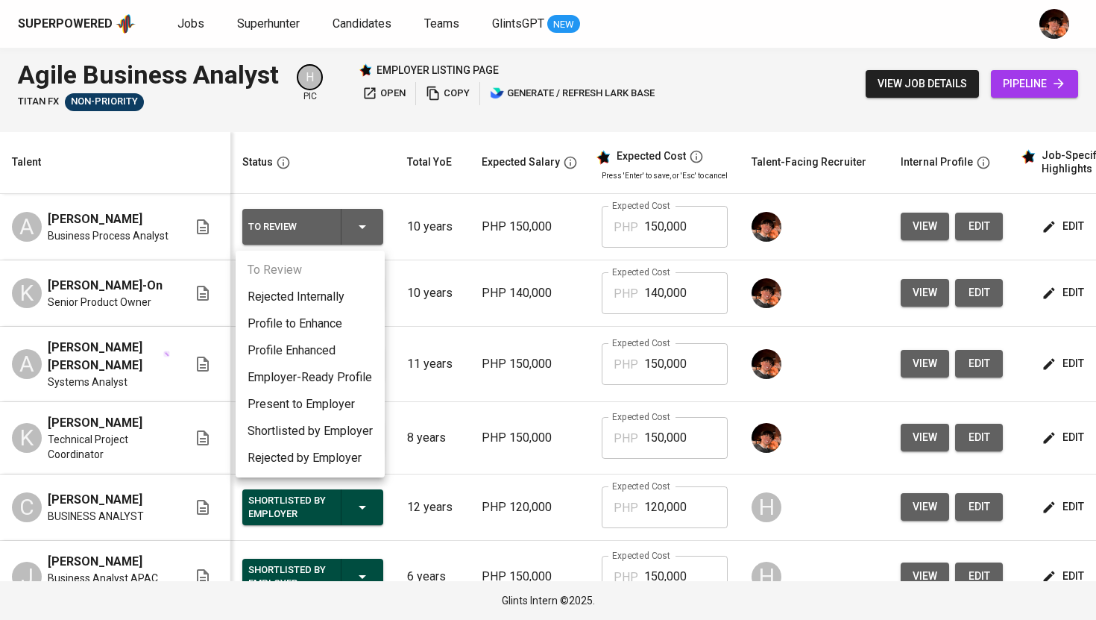
click at [352, 379] on li "Employer-Ready Profile" at bounding box center [310, 377] width 149 height 27
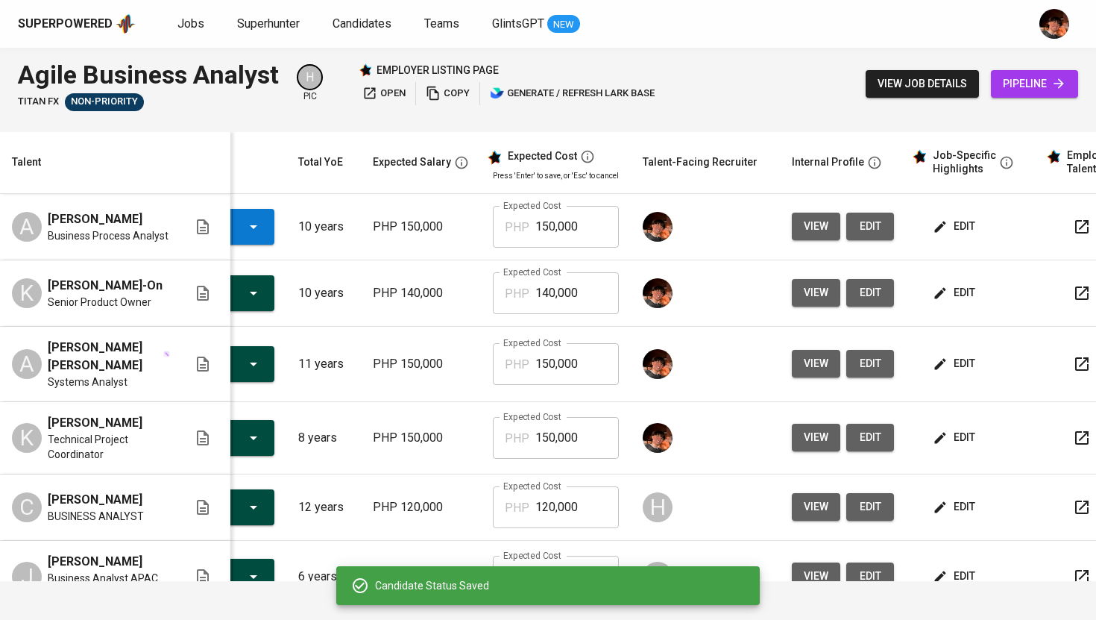
scroll to position [0, 191]
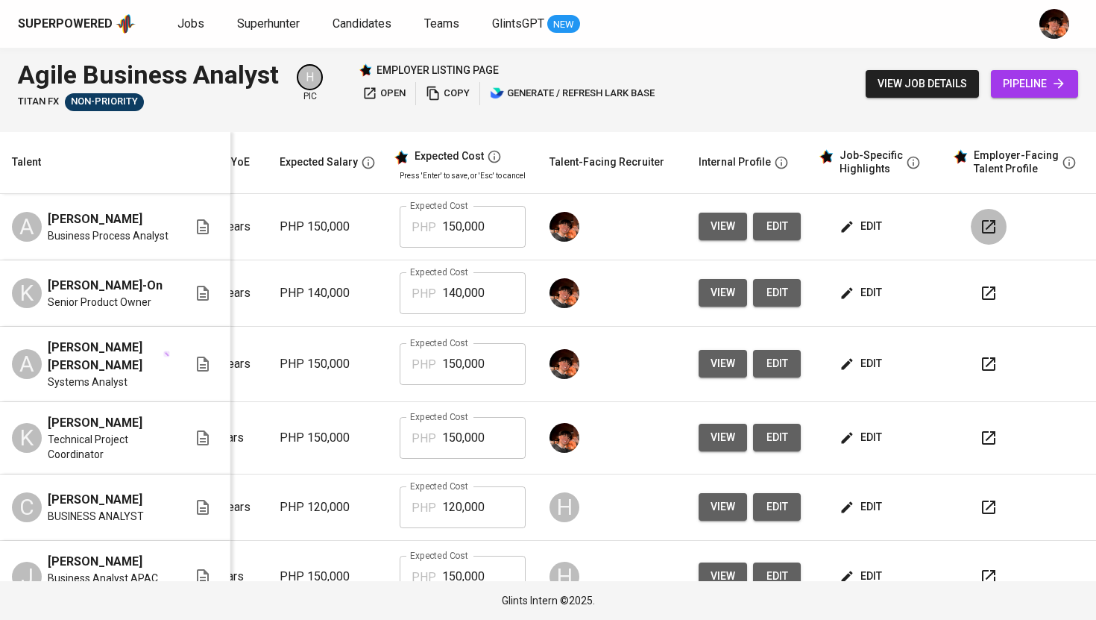
click at [971, 230] on button "button" at bounding box center [989, 227] width 36 height 36
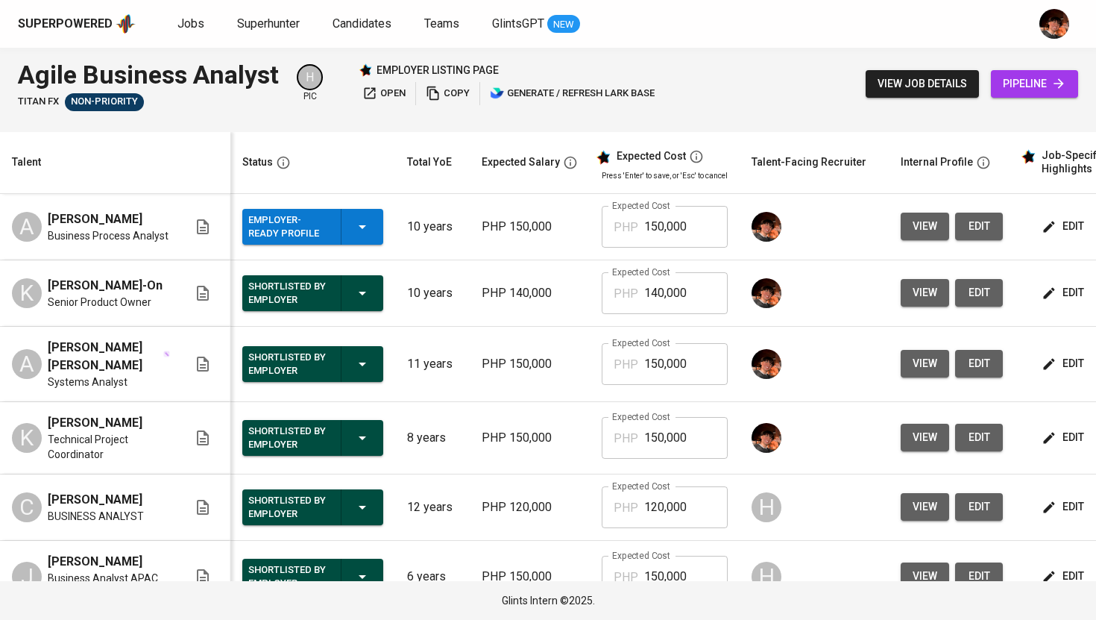
scroll to position [0, 191]
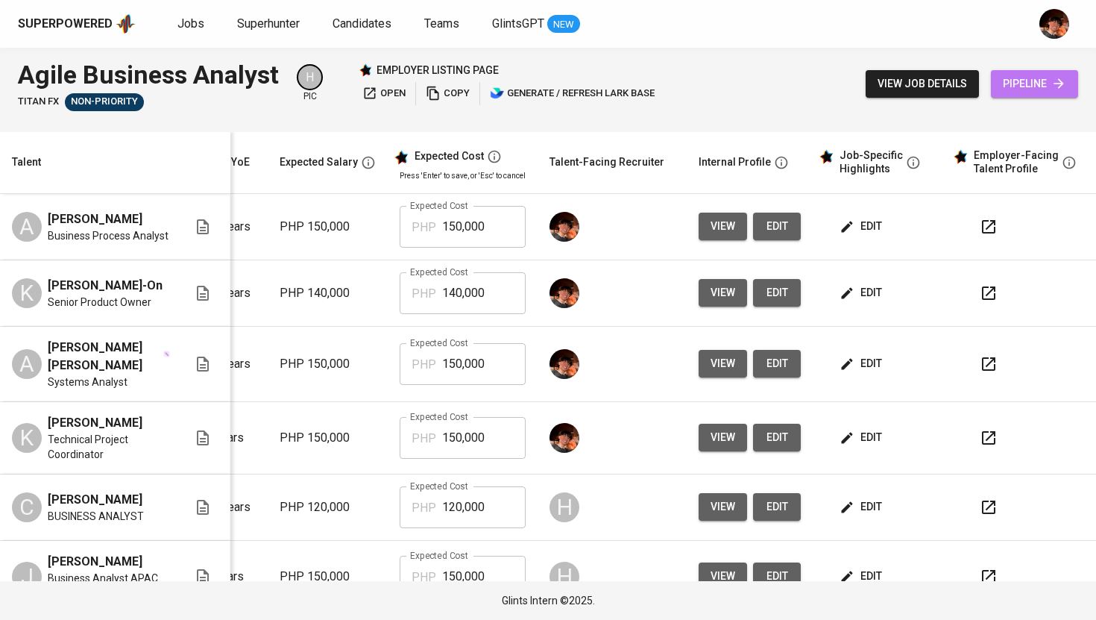
click at [1047, 78] on span "pipeline" at bounding box center [1034, 84] width 63 height 19
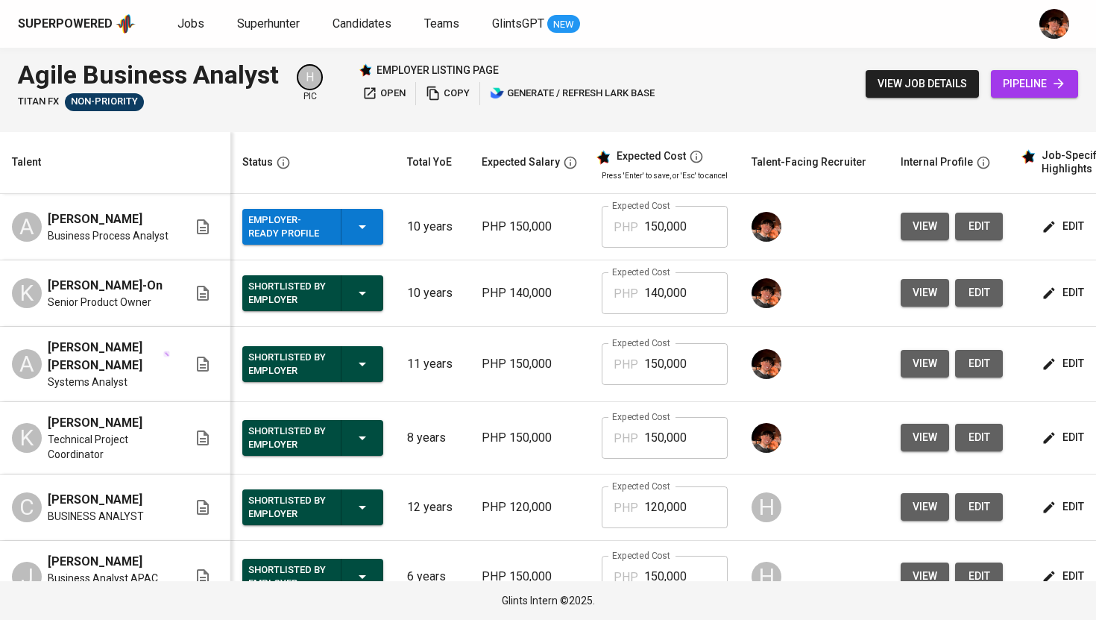
click at [951, 82] on span "view job details" at bounding box center [922, 84] width 89 height 19
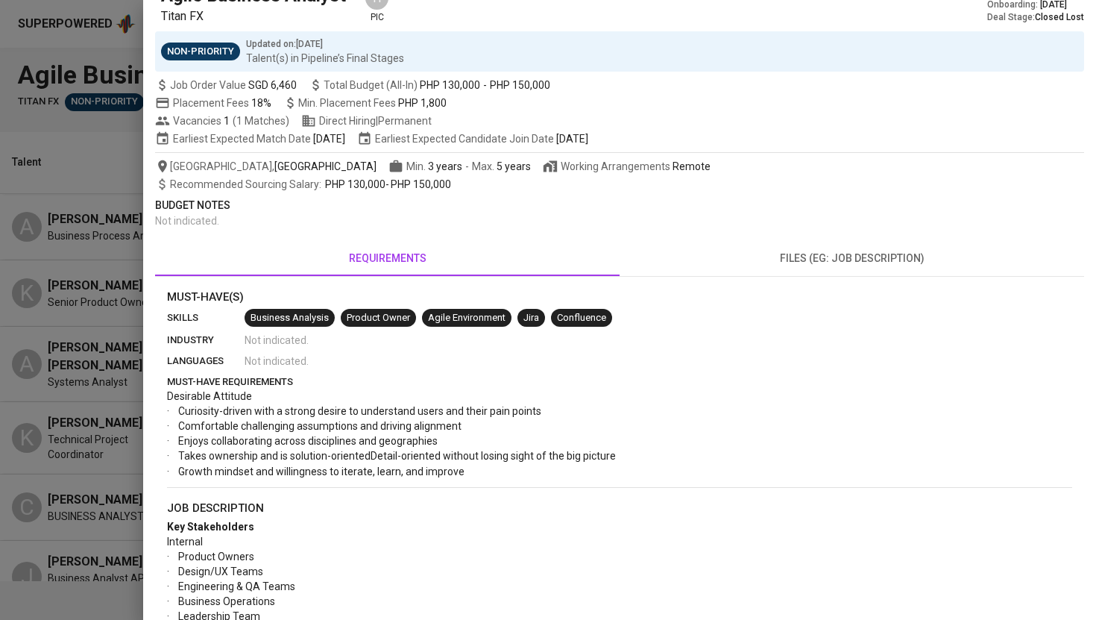
scroll to position [76, 0]
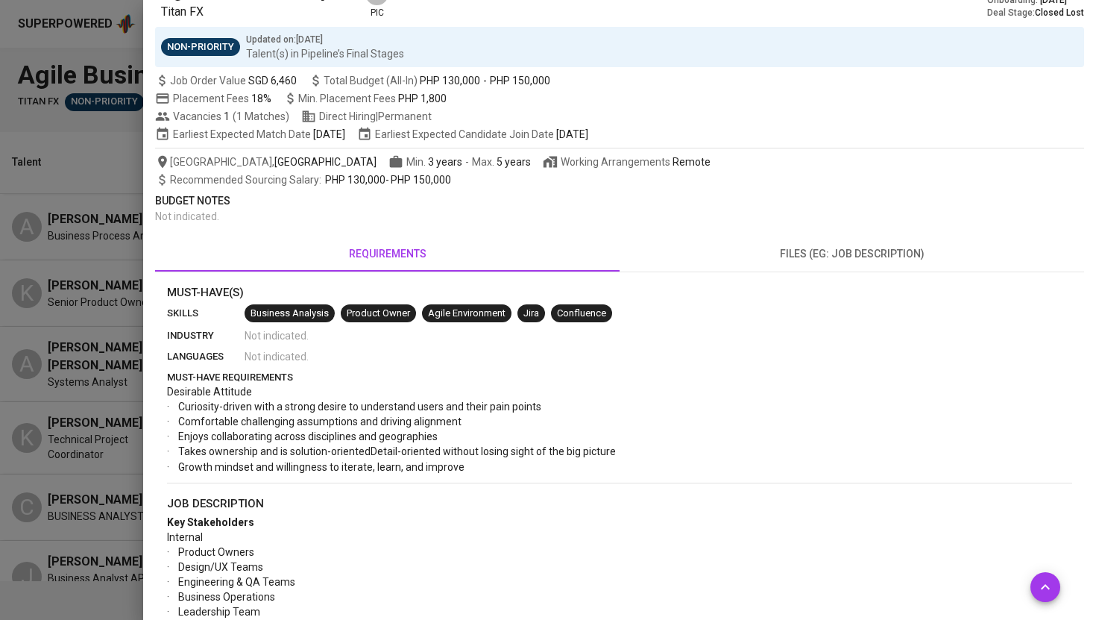
click at [121, 265] on div at bounding box center [548, 310] width 1096 height 620
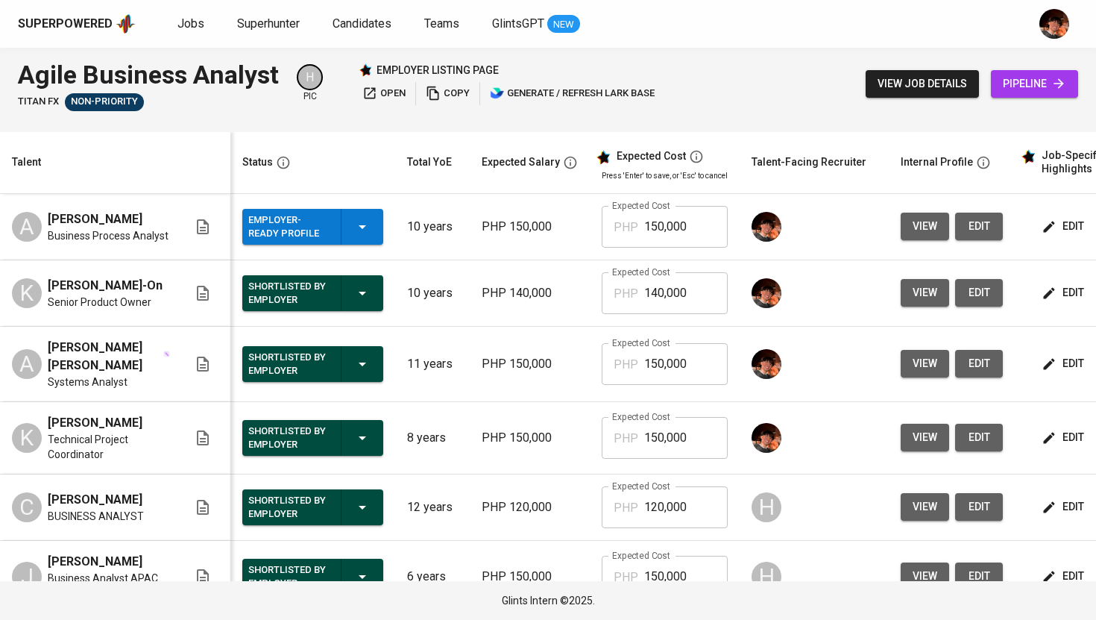
scroll to position [0, 20]
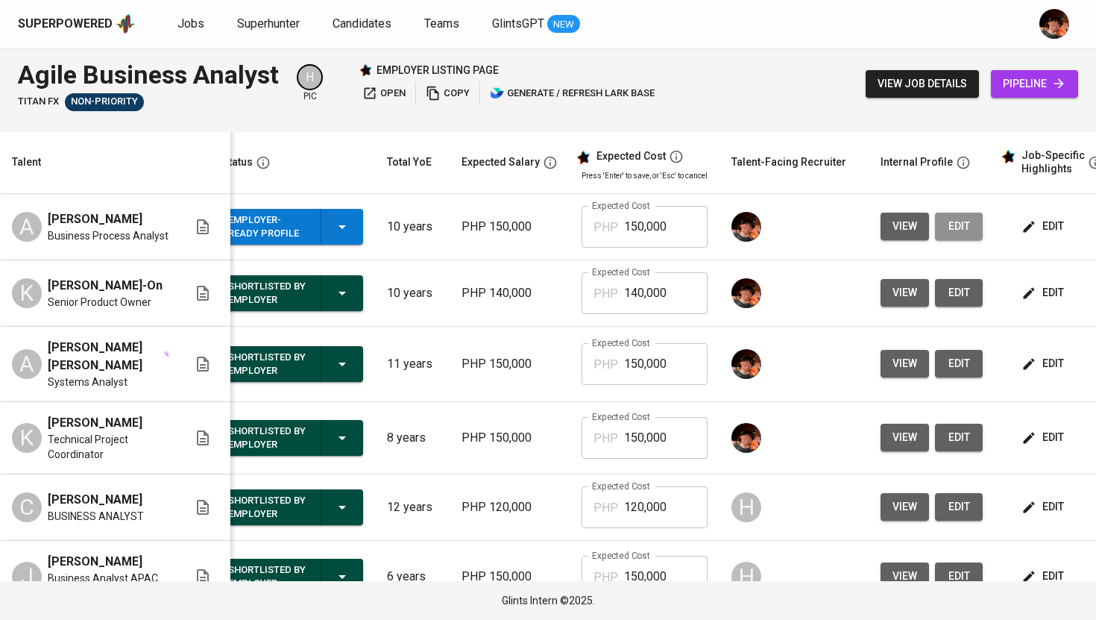
click at [947, 236] on span "edit" at bounding box center [959, 226] width 24 height 19
click at [932, 76] on span "view job details" at bounding box center [922, 84] width 89 height 19
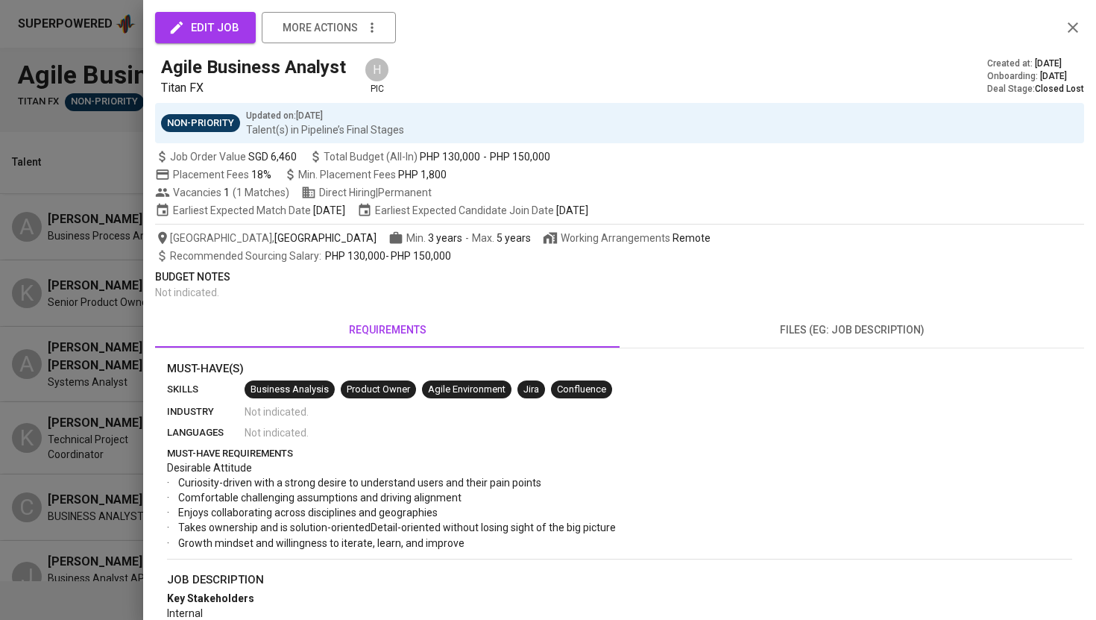
click at [924, 86] on div "edit job more actions Agile Business Analyst Titan FX H pic Created at : Aug 18…" at bounding box center [548, 310] width 1096 height 620
click at [63, 247] on div at bounding box center [548, 310] width 1096 height 620
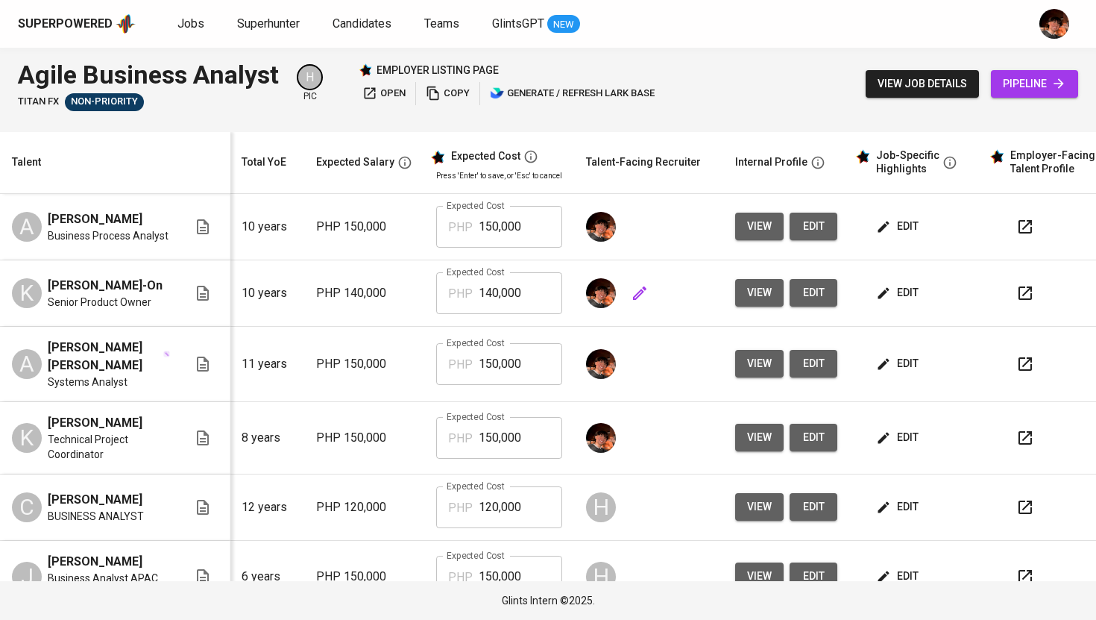
scroll to position [0, 191]
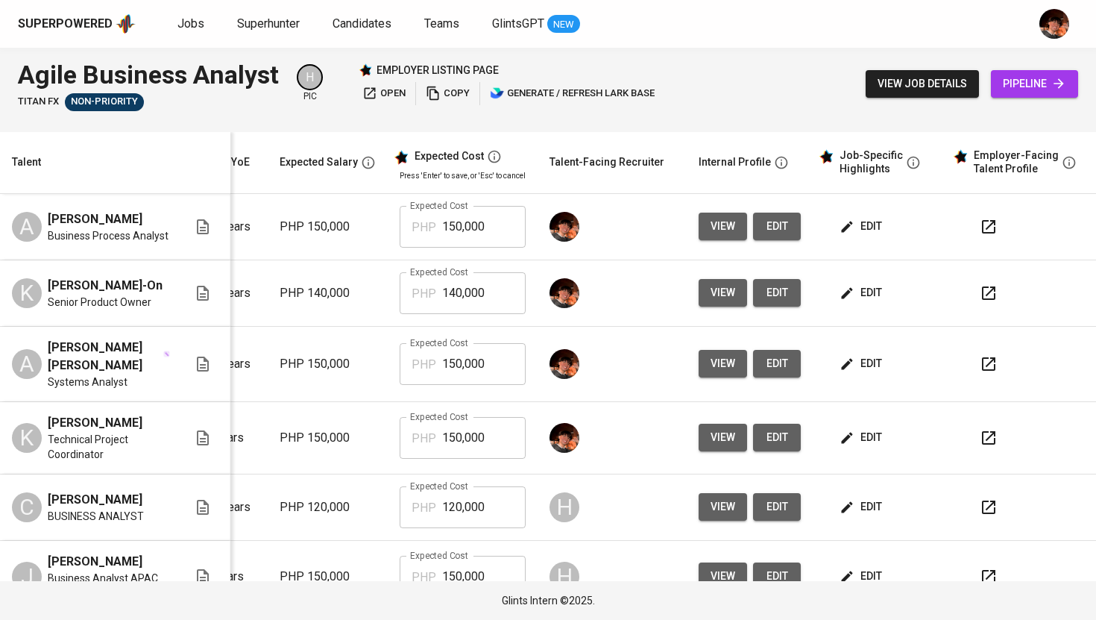
click at [980, 232] on icon "button" at bounding box center [989, 227] width 18 height 18
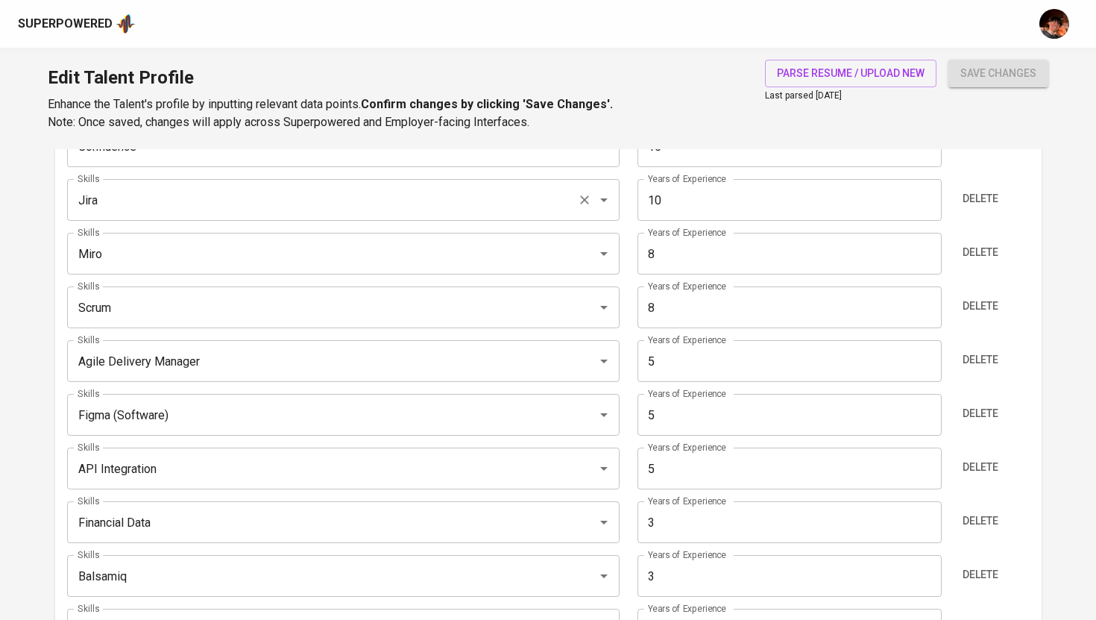
scroll to position [848, 0]
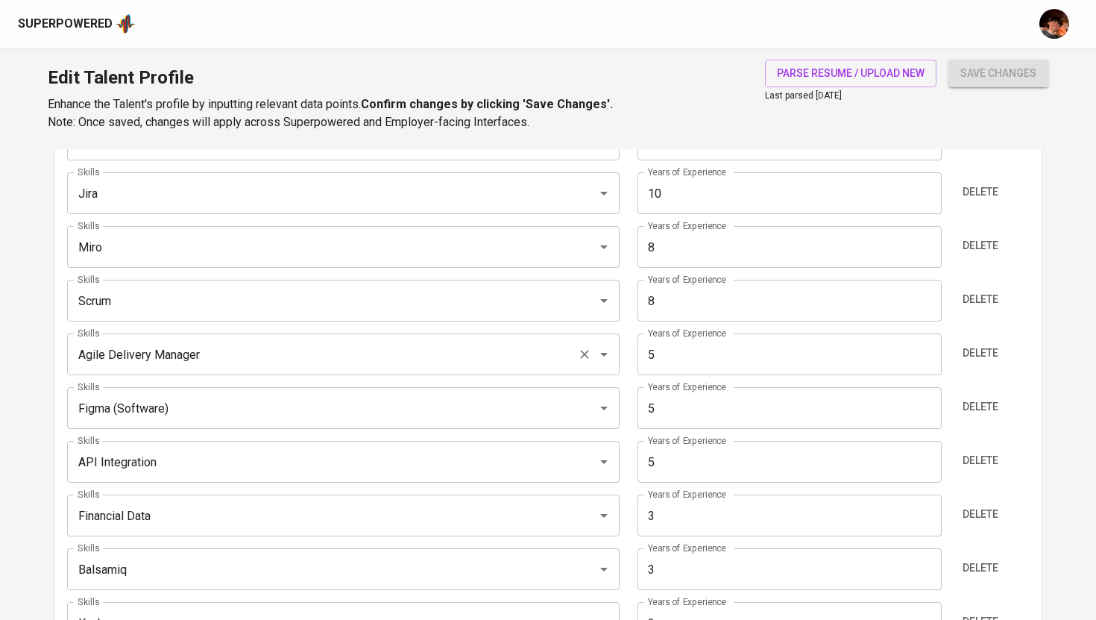
click at [255, 349] on input "Agile Delivery Manager" at bounding box center [322, 354] width 497 height 28
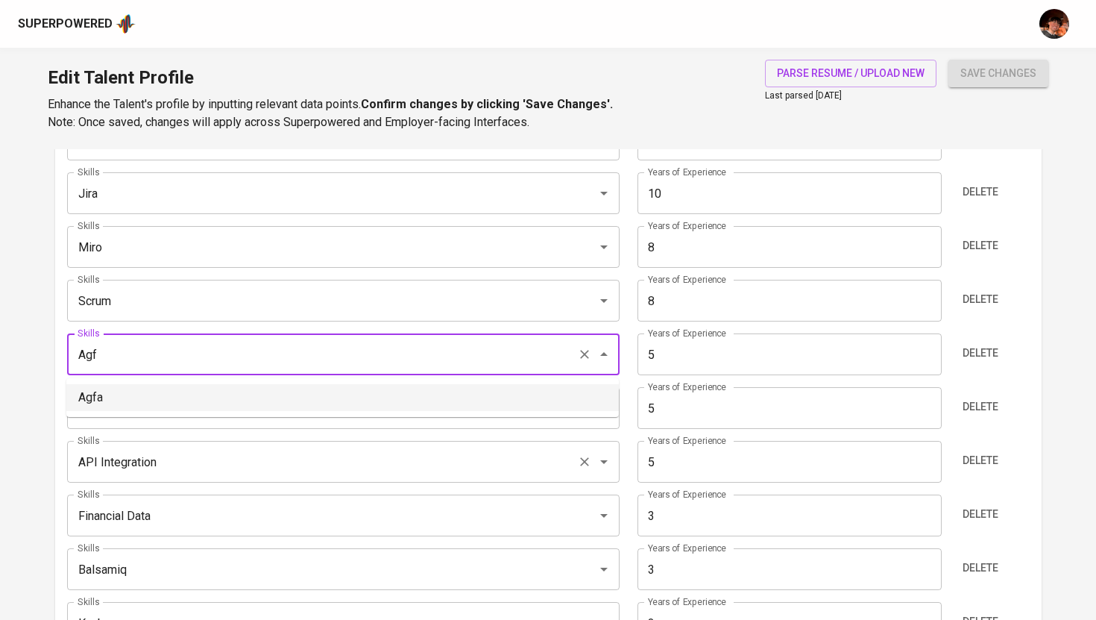
type input "Agile Delivery Manager"
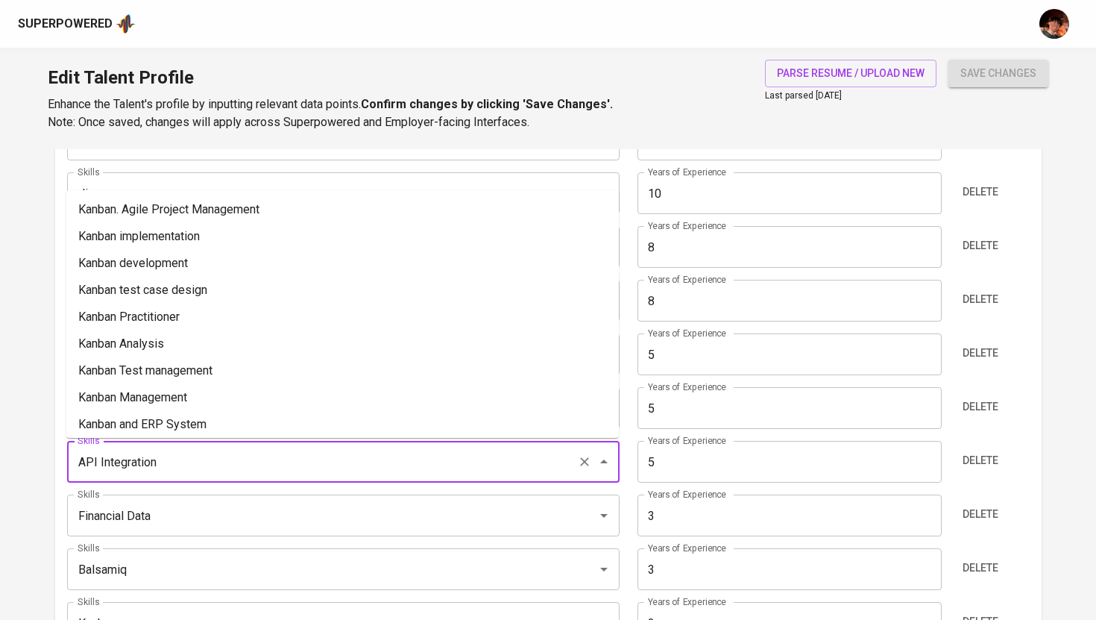
click at [453, 469] on input "API Integration" at bounding box center [322, 461] width 497 height 28
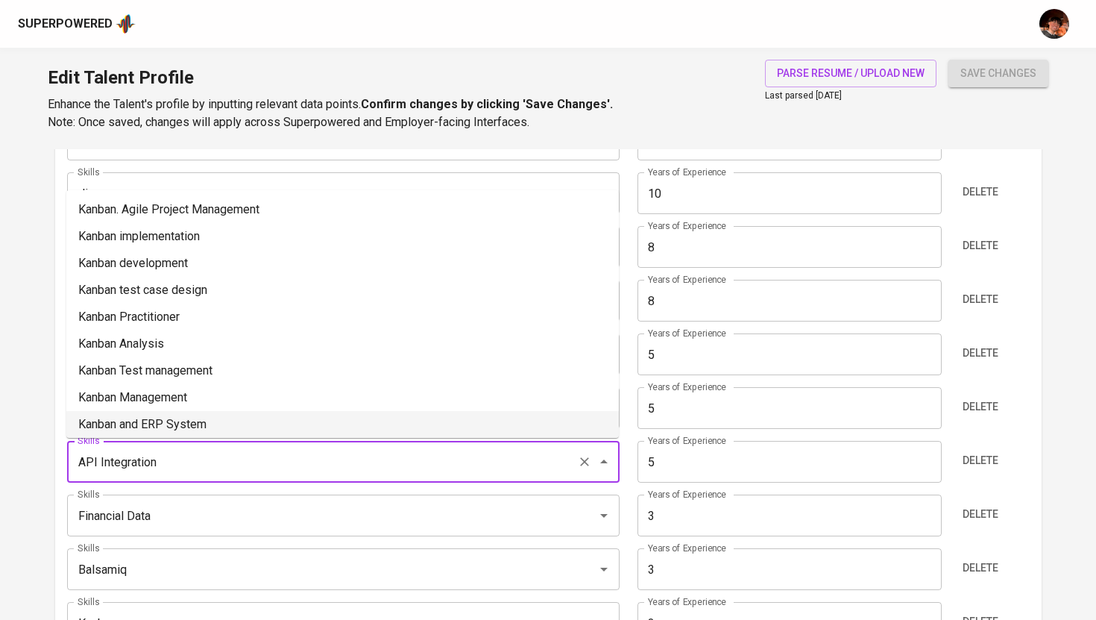
click at [928, 438] on div "Skills Confluence Skills Years of Experience 10 Years of Experience Delete Skil…" at bounding box center [548, 395] width 963 height 576
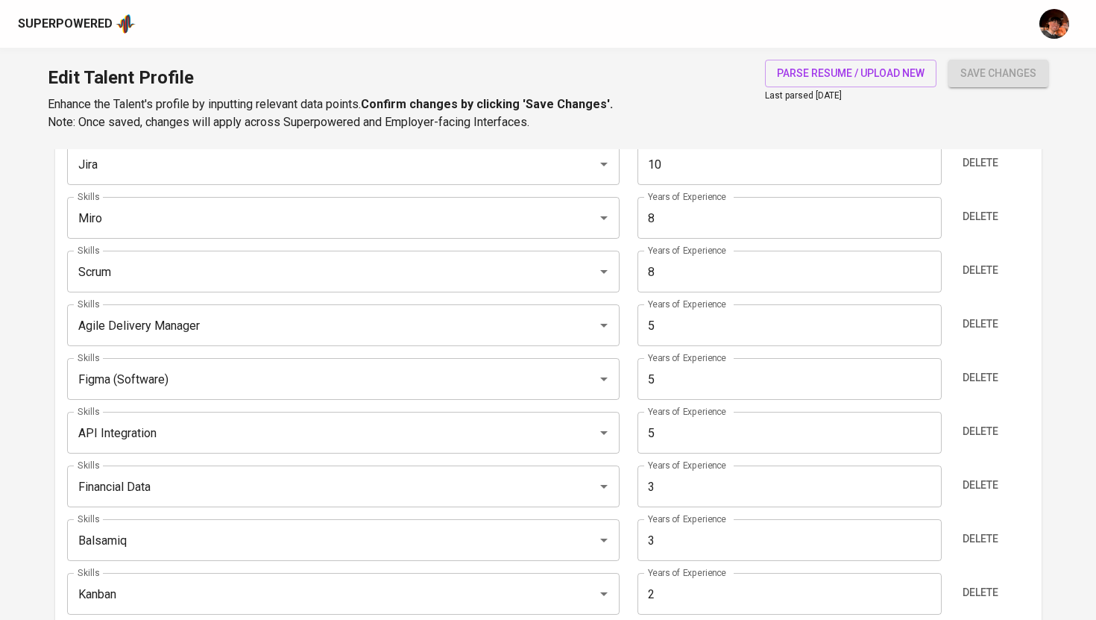
scroll to position [892, 0]
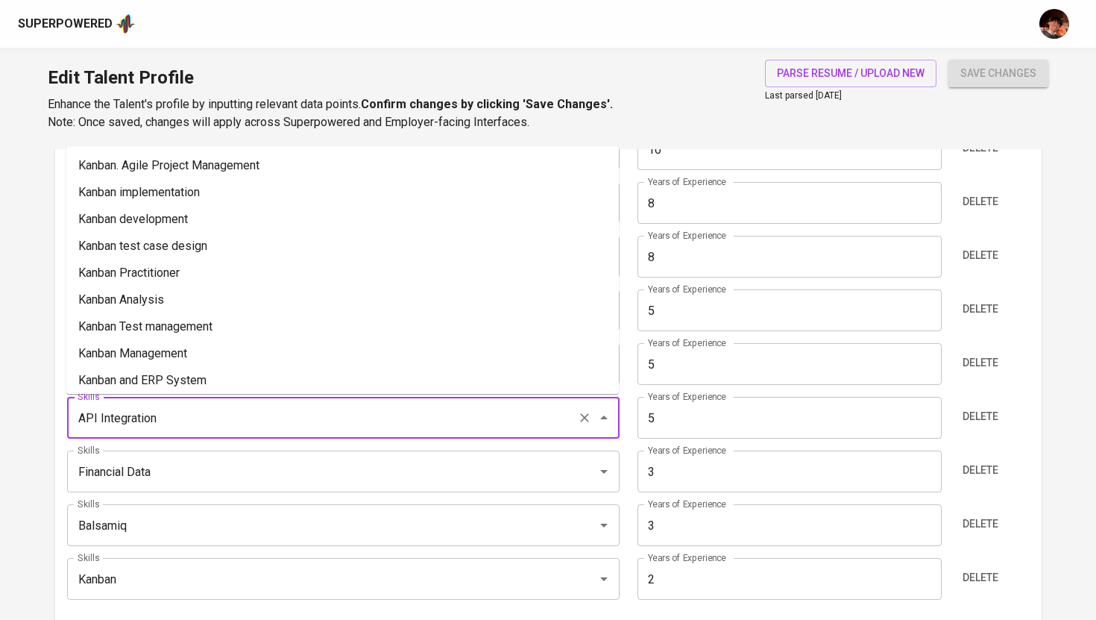
drag, startPoint x: 218, startPoint y: 416, endPoint x: 65, endPoint y: 416, distance: 152.8
click at [65, 416] on div "Skills (Max 10) Skills Confluence Skills Years of Experience 10 Years of Experi…" at bounding box center [548, 339] width 986 height 624
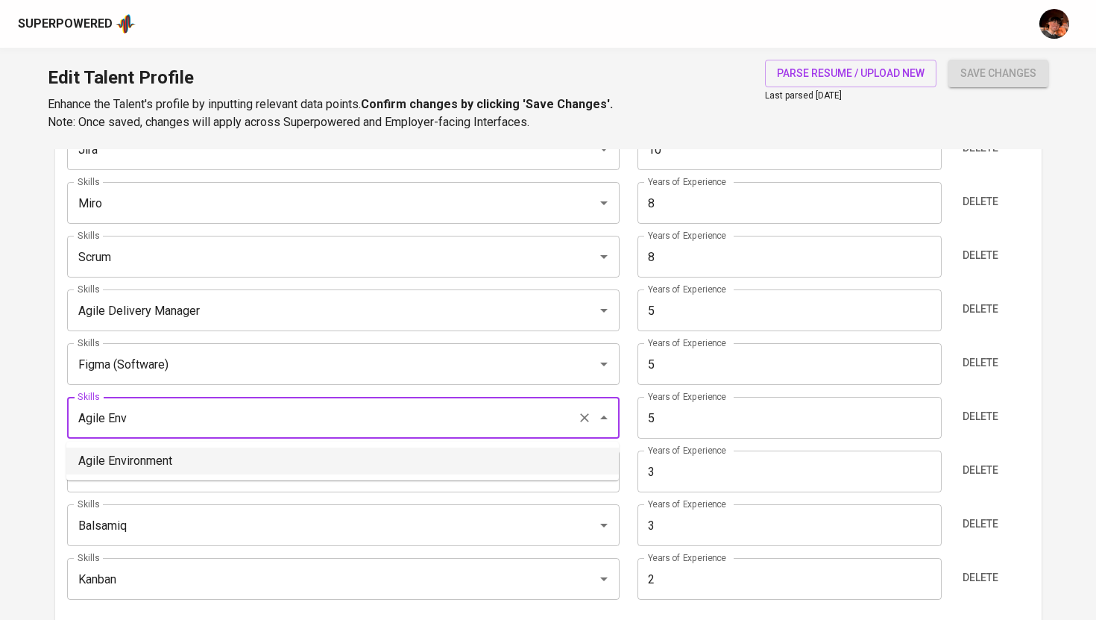
click at [106, 467] on li "Agile Environment" at bounding box center [342, 460] width 552 height 27
type input "Agile Environment"
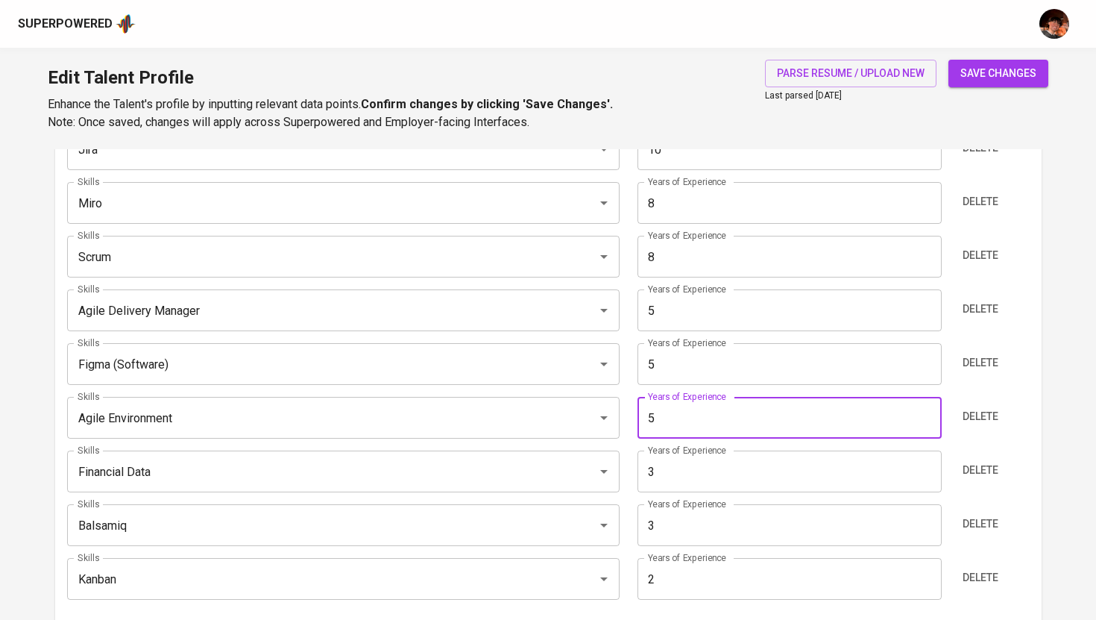
click at [736, 410] on input "5" at bounding box center [789, 418] width 304 height 42
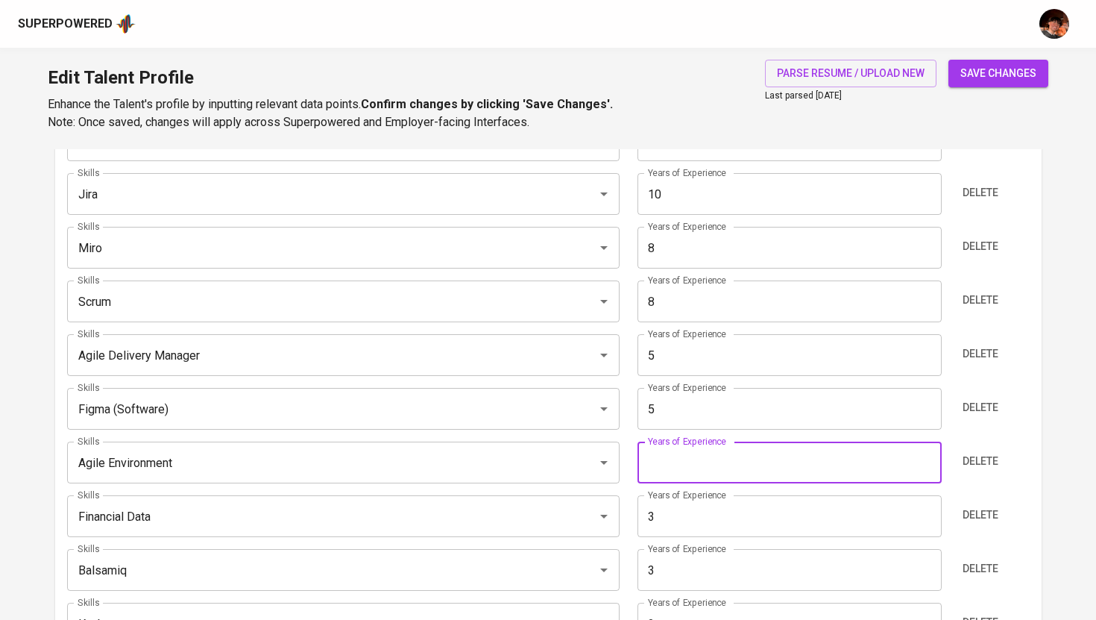
scroll to position [842, 0]
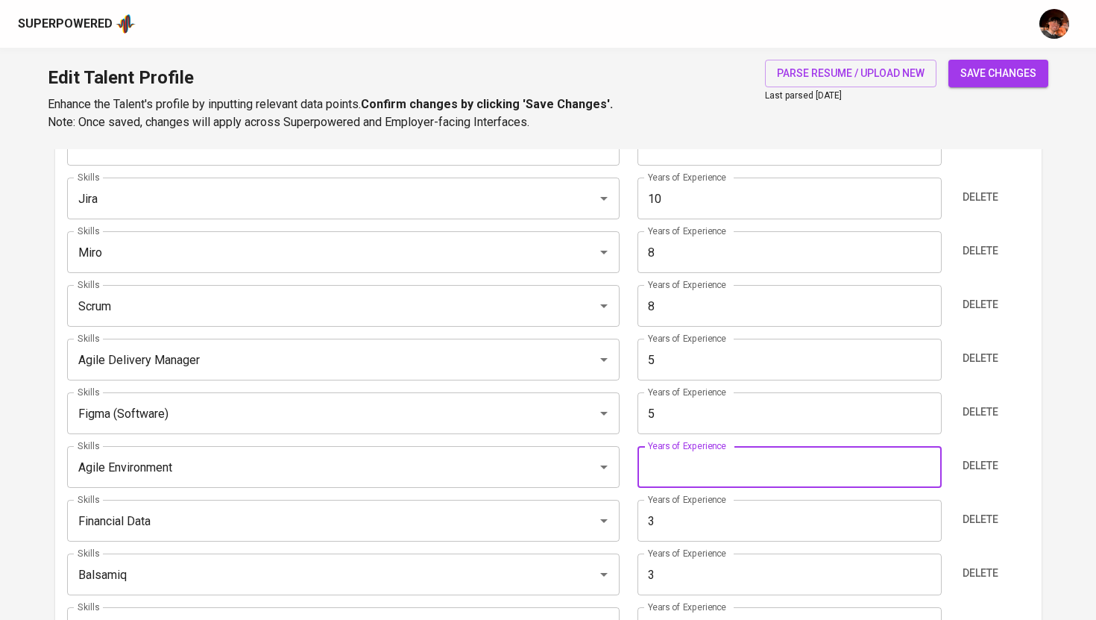
type input "5"
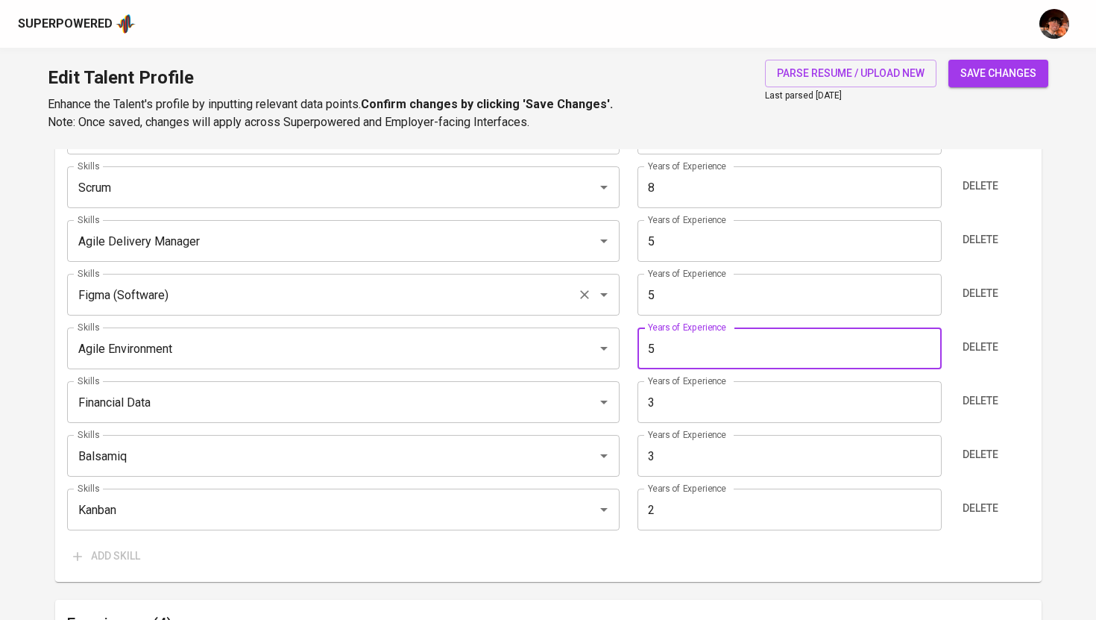
scroll to position [965, 0]
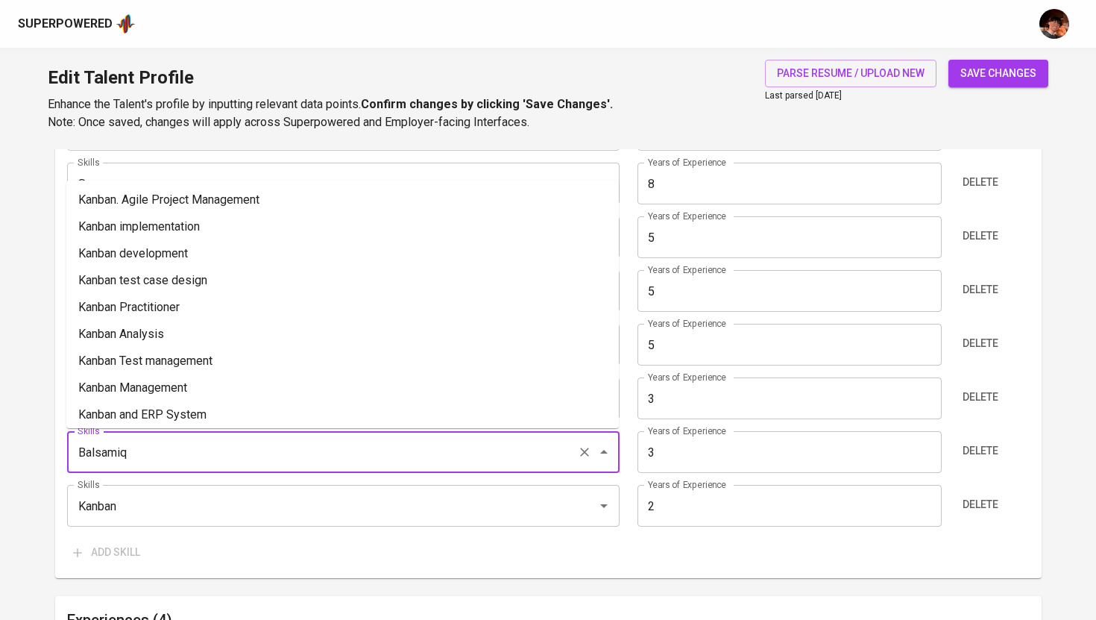
click at [318, 447] on input "Balsamiq" at bounding box center [322, 452] width 497 height 28
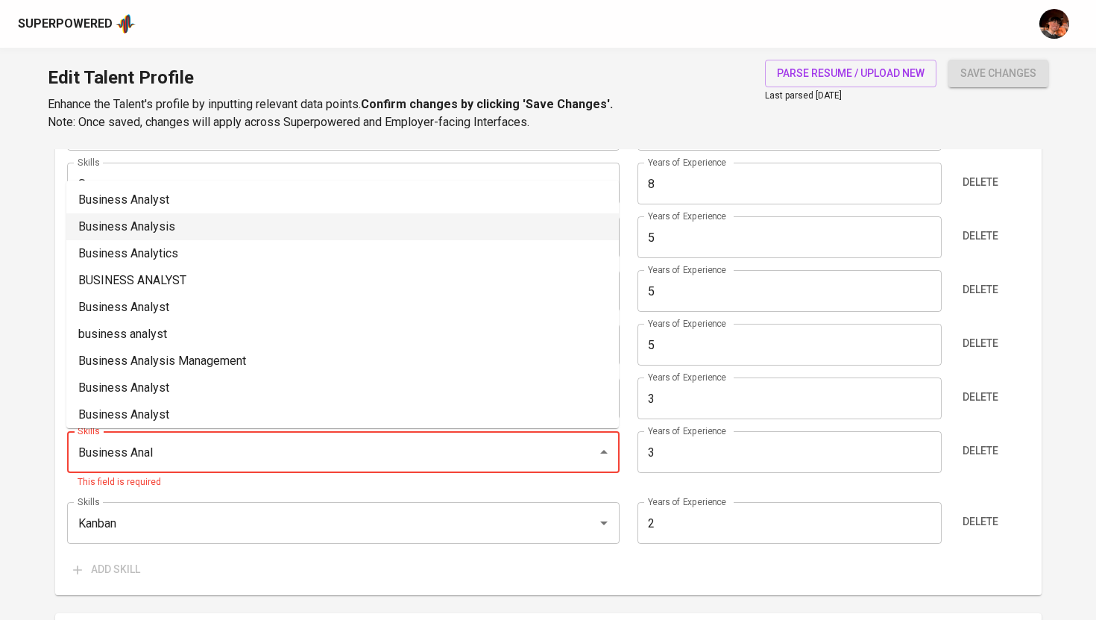
click at [330, 227] on li "Business Analysis" at bounding box center [342, 226] width 552 height 27
type input "Business Analysis"
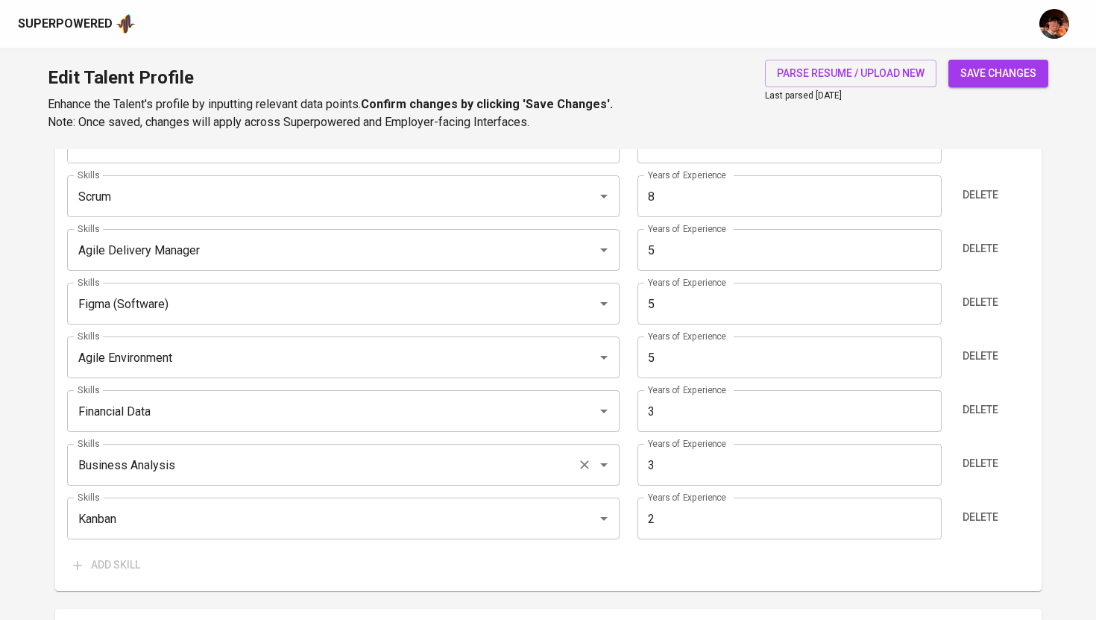
scroll to position [951, 0]
click at [697, 475] on input "3" at bounding box center [789, 465] width 304 height 42
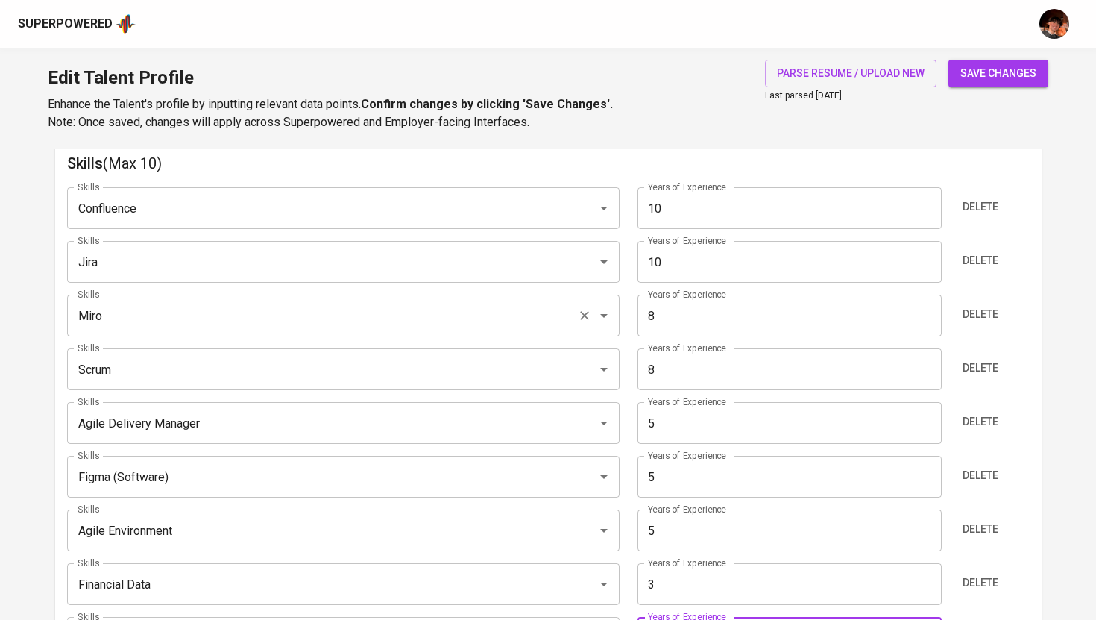
scroll to position [777, 0]
type input "10"
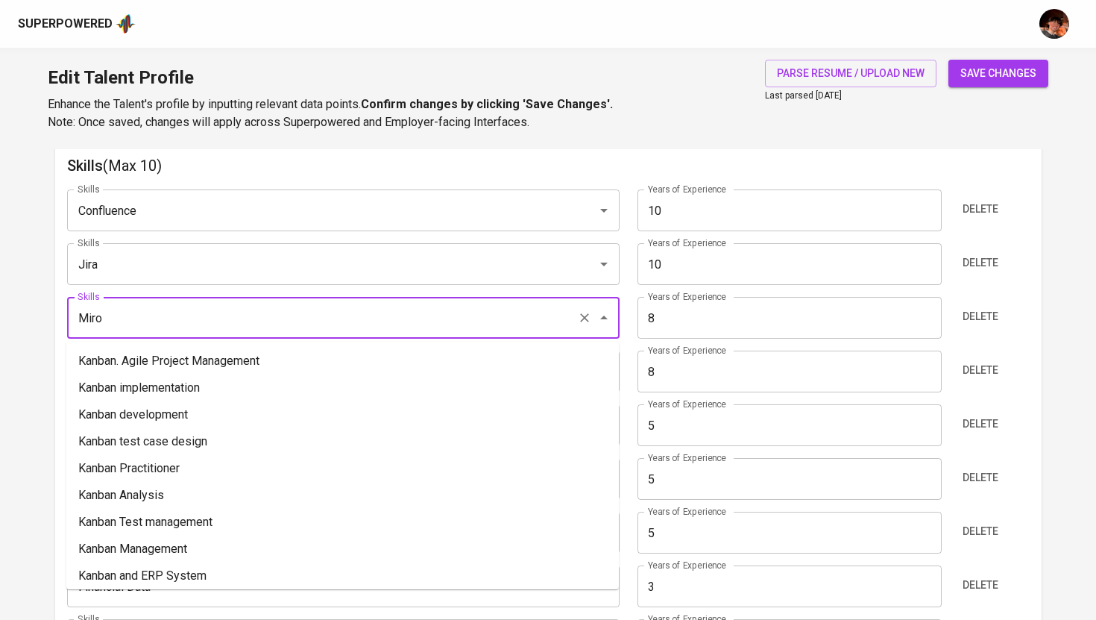
click at [258, 318] on input "Miro" at bounding box center [322, 317] width 497 height 28
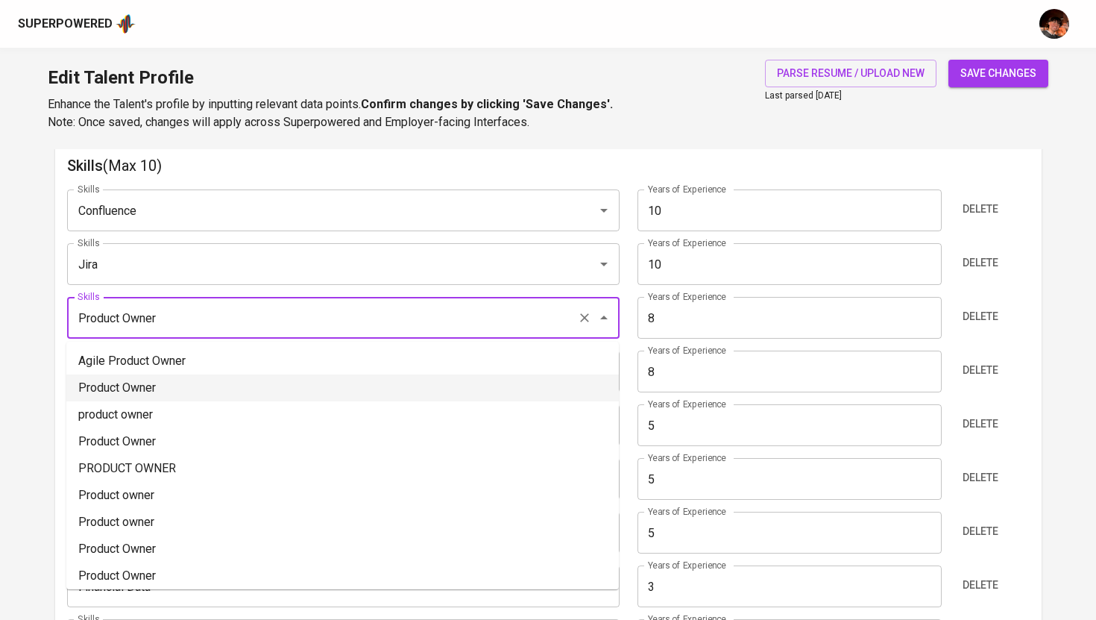
click at [307, 379] on li "Product Owner" at bounding box center [342, 387] width 552 height 27
type input "Product Owner"
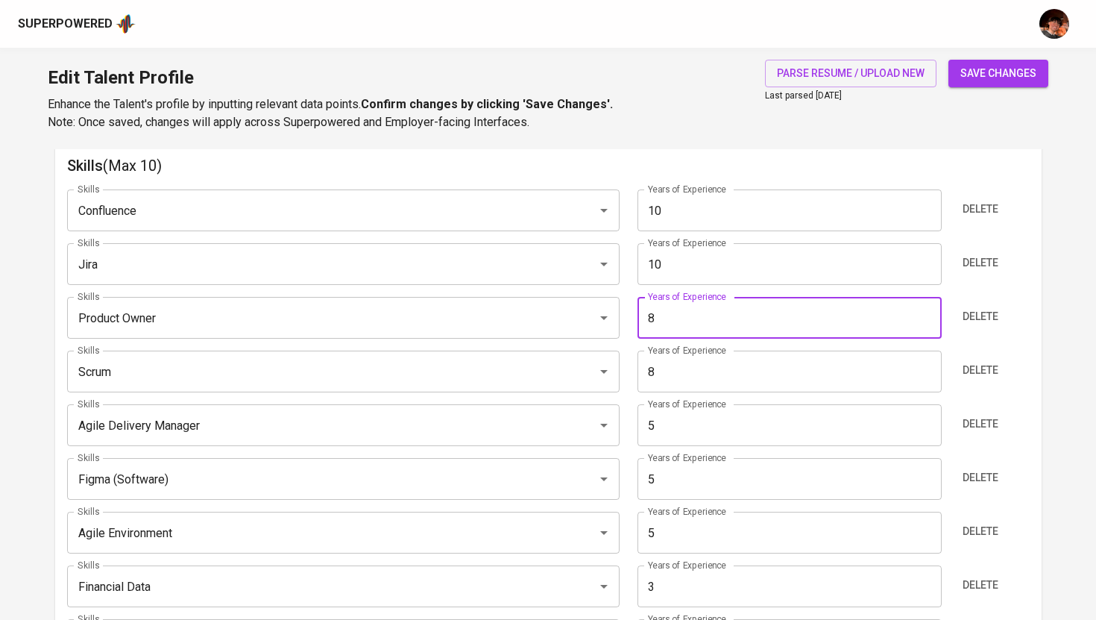
drag, startPoint x: 708, startPoint y: 309, endPoint x: 629, endPoint y: 308, distance: 79.0
click at [629, 308] on div "Years of Experience 8 Years of Experience" at bounding box center [789, 318] width 321 height 42
click at [654, 318] on input "8" at bounding box center [789, 318] width 304 height 42
type input "5"
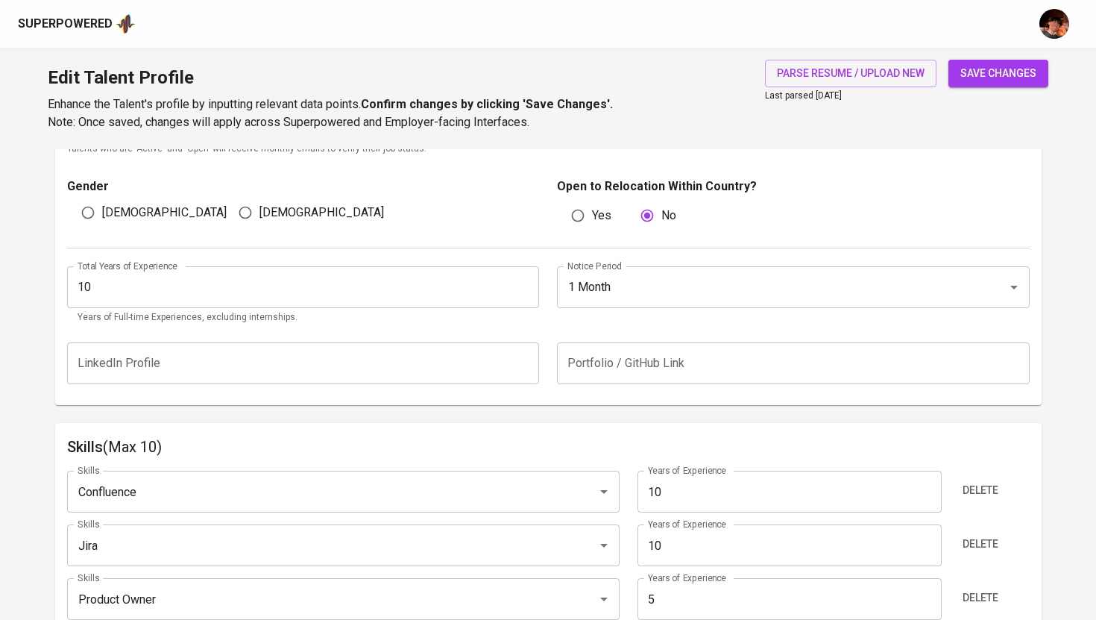
scroll to position [470, 0]
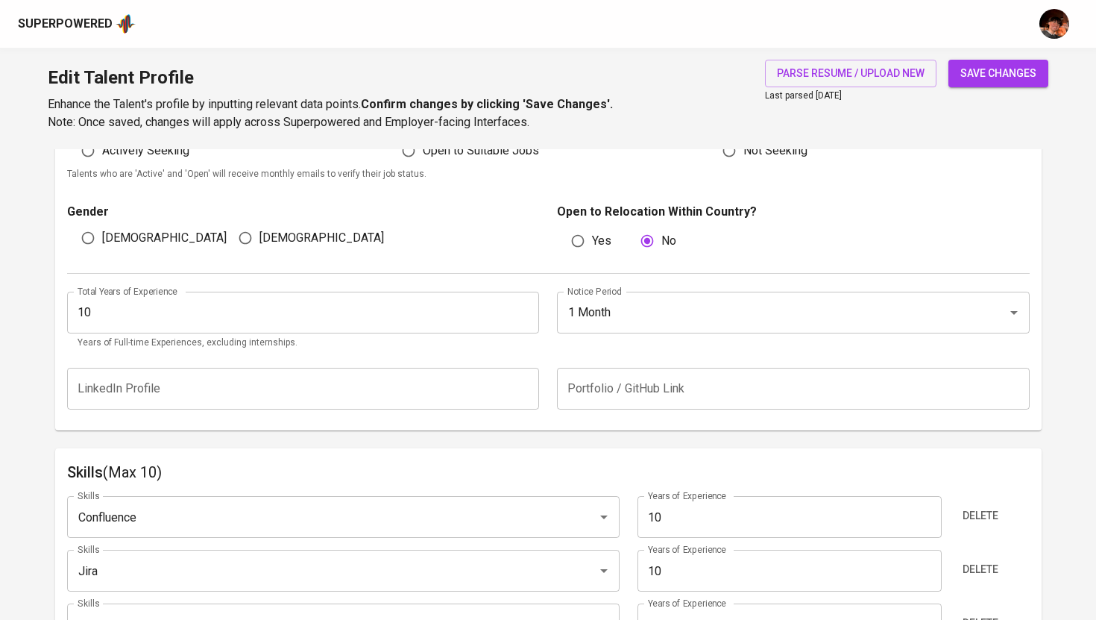
click at [983, 67] on span "save changes" at bounding box center [998, 73] width 76 height 19
type input "Business Analysis"
type input "Confluence"
type input "Jira"
type input "10"
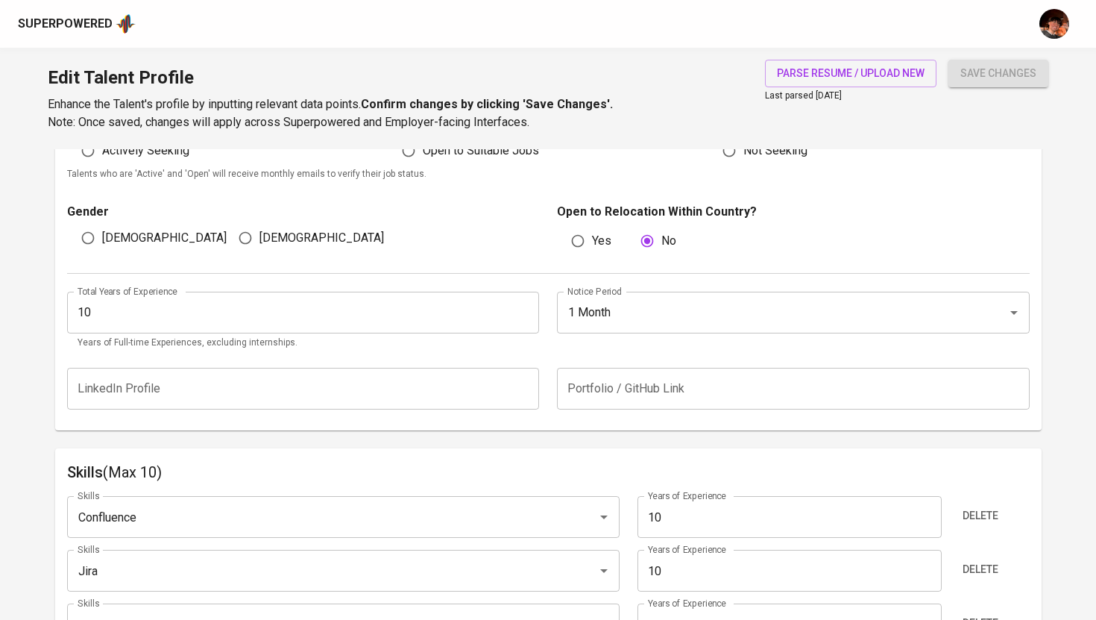
type input "Figma (Software)"
type input "Agile Delivery Manager"
type input "Product Owner"
type input "5"
type input "Financial Data"
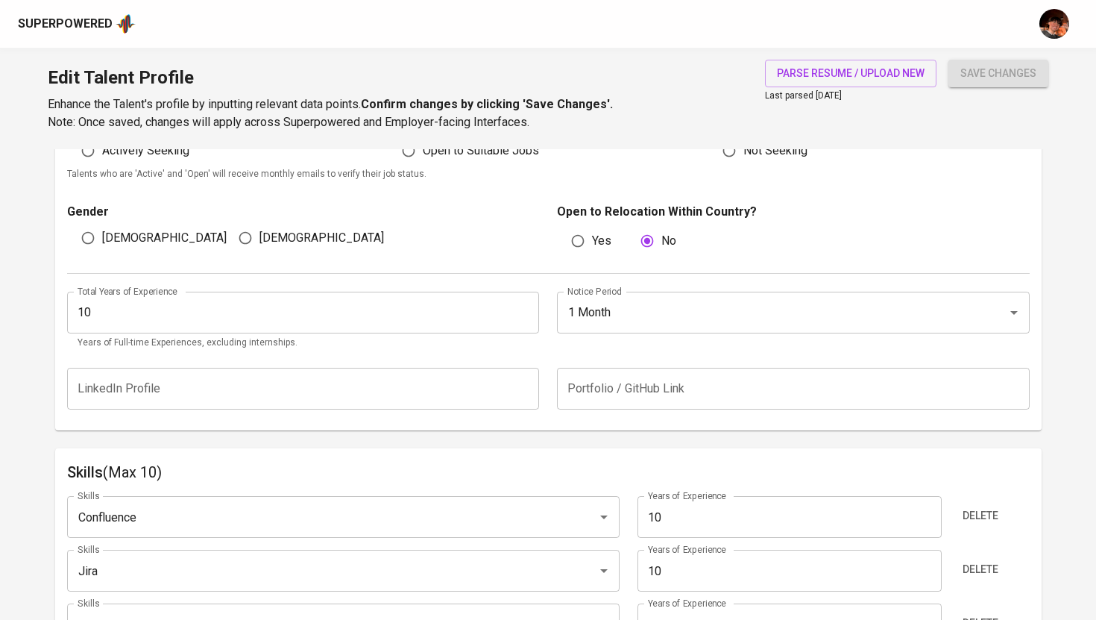
type input "3"
